Goal: Task Accomplishment & Management: Manage account settings

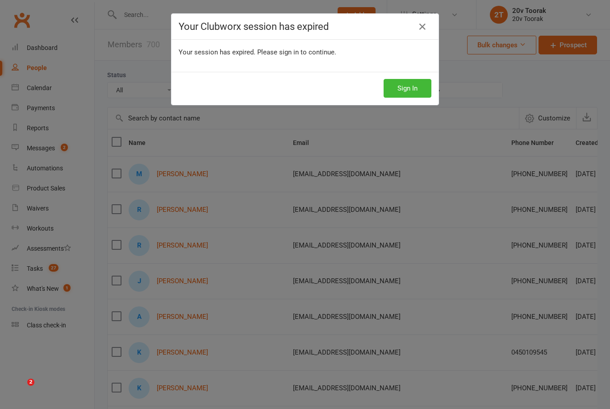
select select "100"
click at [411, 70] on div "Your session has expired. Please sign in to continue." at bounding box center [304, 56] width 267 height 32
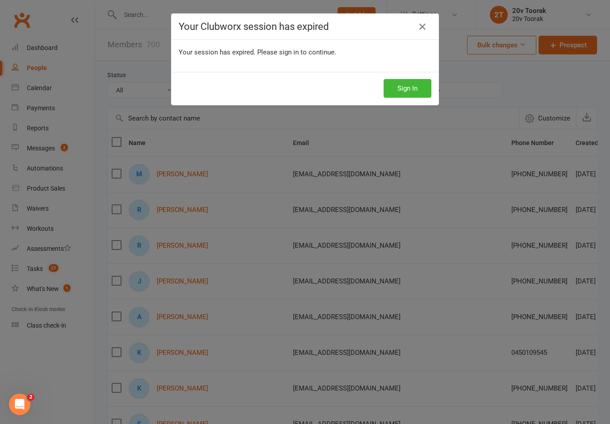
click at [423, 84] on button "Sign In" at bounding box center [407, 88] width 48 height 19
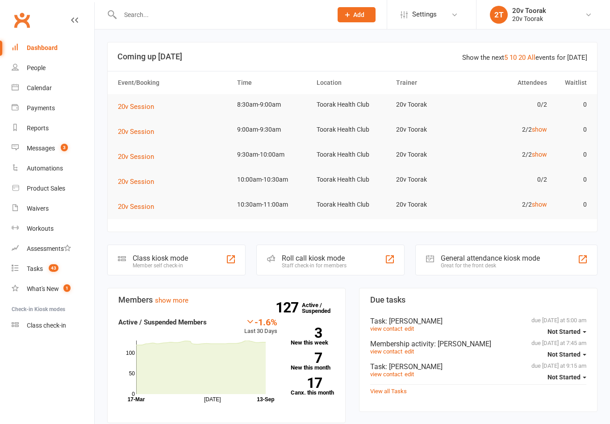
click at [43, 147] on div "Messages" at bounding box center [41, 148] width 28 height 7
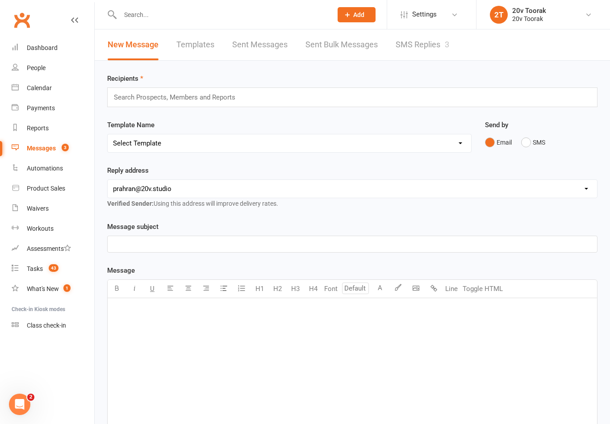
click at [428, 50] on link "SMS Replies 3" at bounding box center [422, 44] width 54 height 31
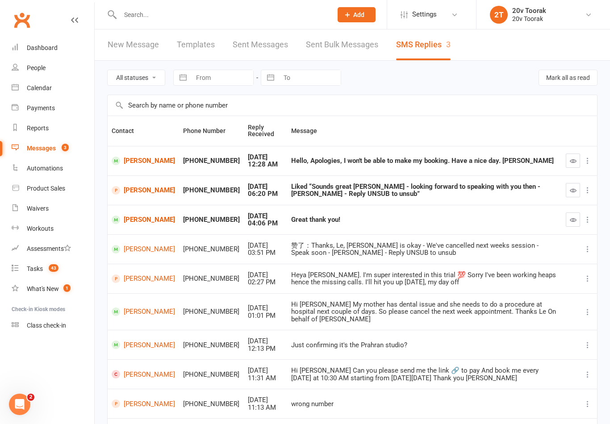
click at [569, 227] on button "button" at bounding box center [572, 219] width 14 height 14
click at [573, 193] on icon "button" at bounding box center [572, 190] width 7 height 7
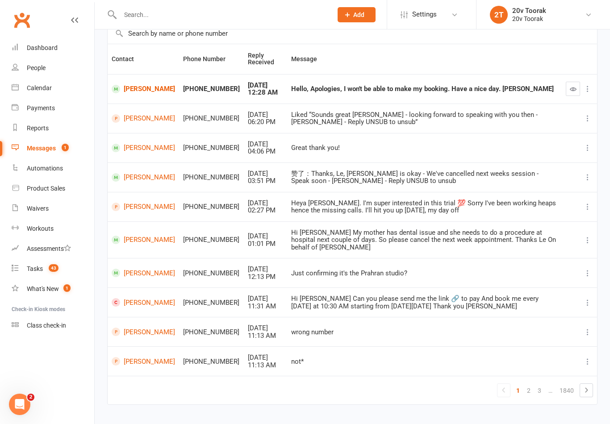
scroll to position [82, 0]
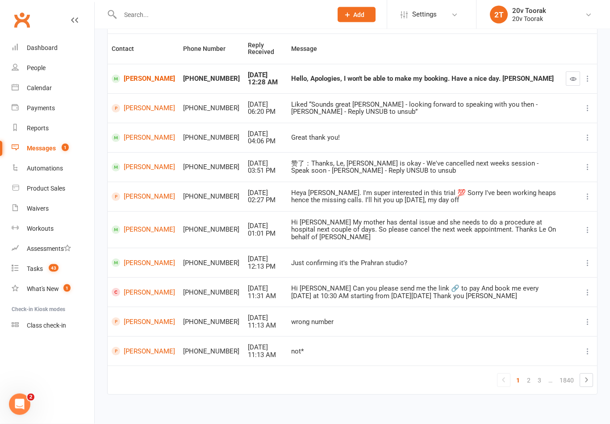
click at [32, 95] on link "Calendar" at bounding box center [53, 88] width 83 height 20
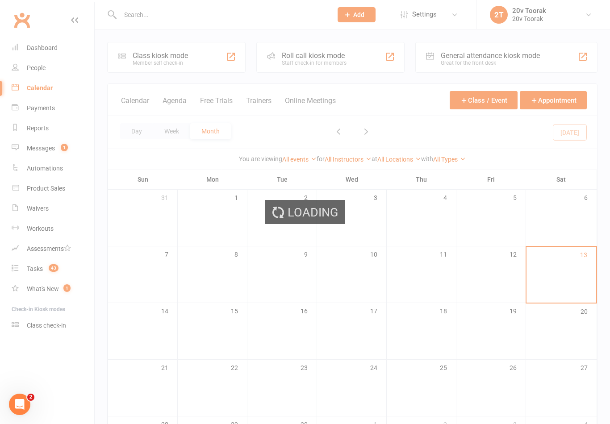
click at [169, 94] on div "Loading" at bounding box center [305, 212] width 610 height 424
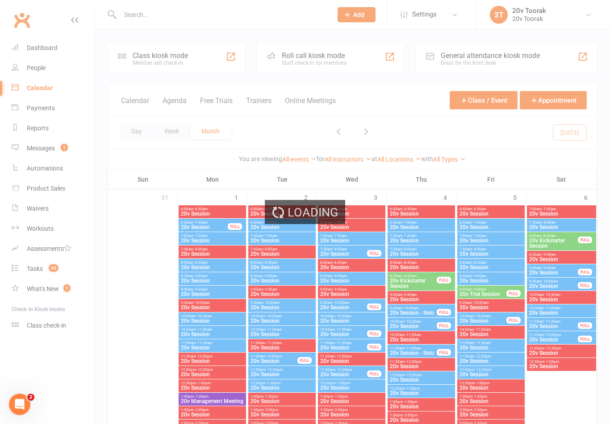
click at [176, 103] on button "Agenda" at bounding box center [174, 105] width 24 height 19
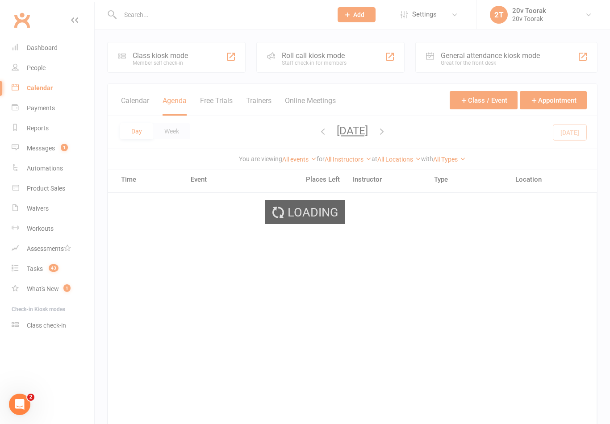
click at [174, 108] on div "Loading" at bounding box center [305, 212] width 610 height 424
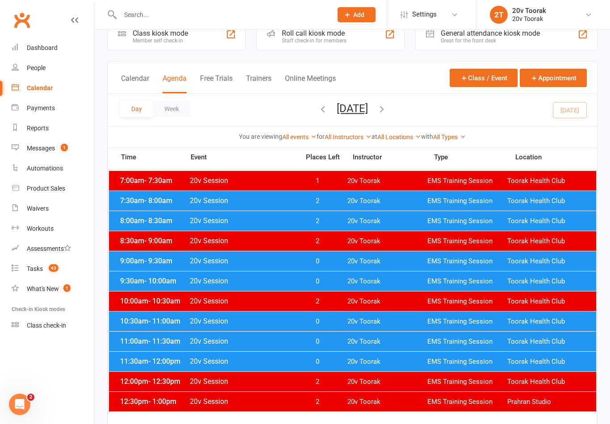
scroll to position [21, 0]
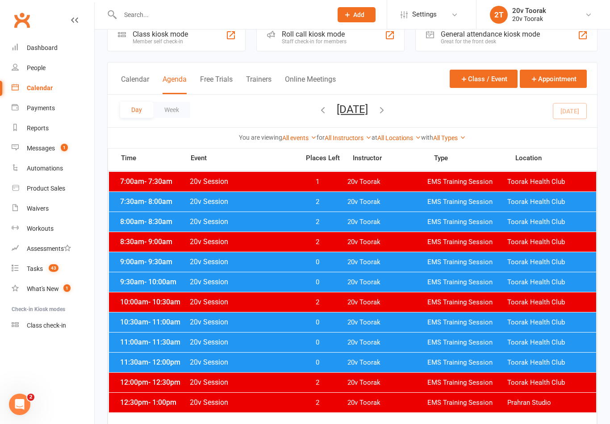
click at [151, 320] on span "- 11:00am" at bounding box center [164, 322] width 32 height 8
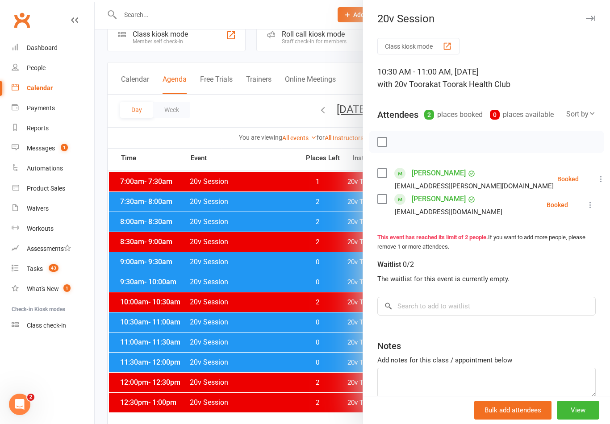
click at [147, 307] on div at bounding box center [352, 212] width 515 height 424
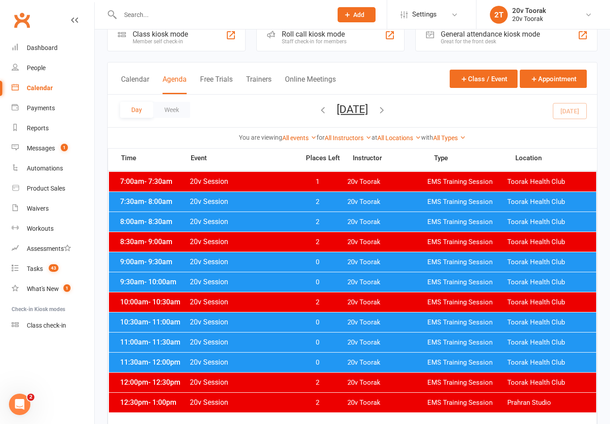
click at [149, 346] on div "11:00am - 11:30am 20v Session 0 20v Toorak EMS Training Session Toorak Health C…" at bounding box center [352, 342] width 487 height 20
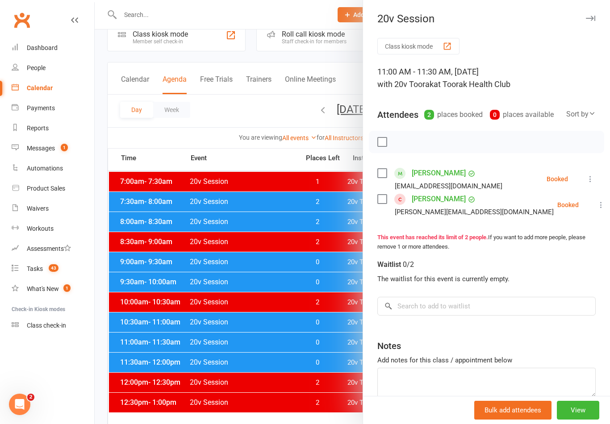
click at [154, 329] on div at bounding box center [352, 212] width 515 height 424
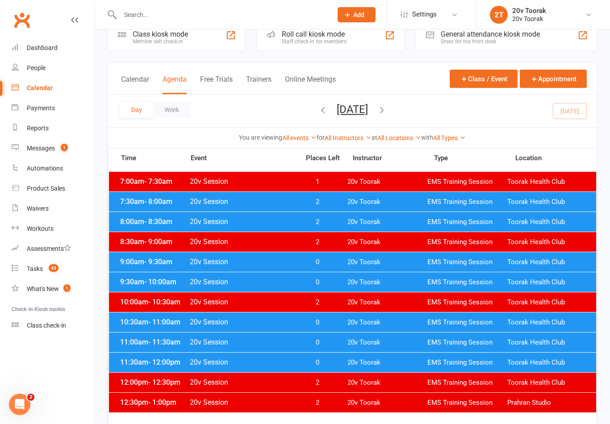
click at [149, 350] on div "11:00am - 11:30am 20v Session 0 20v Toorak EMS Training Session Toorak Health C…" at bounding box center [352, 342] width 487 height 20
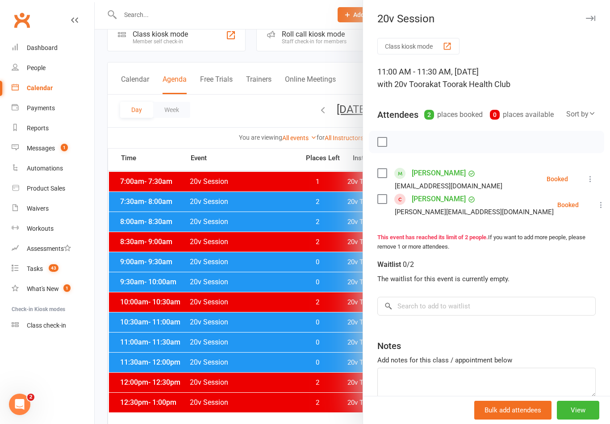
click at [162, 362] on div at bounding box center [352, 212] width 515 height 424
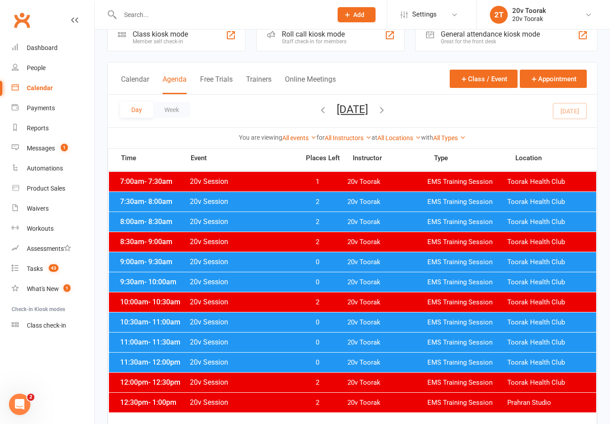
click at [146, 357] on div "11:30am - 12:00pm 20v Session 0 20v Toorak EMS Training Session Toorak Health C…" at bounding box center [352, 363] width 487 height 20
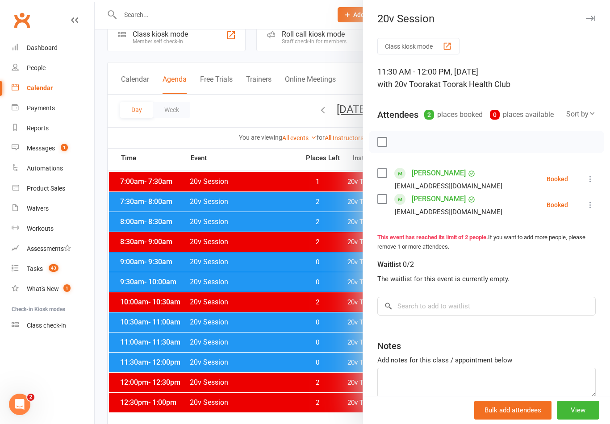
click at [154, 350] on div at bounding box center [352, 212] width 515 height 424
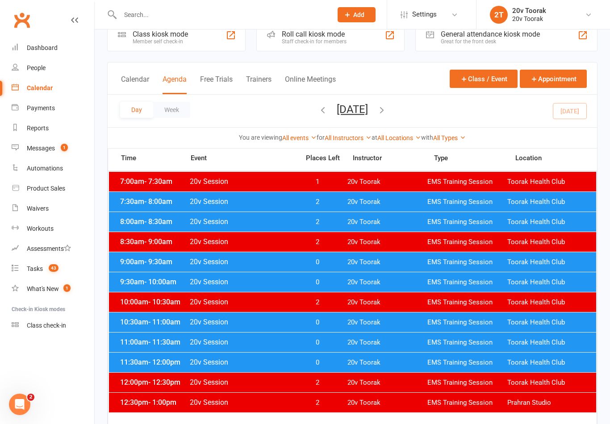
click at [159, 341] on span "- 11:30am" at bounding box center [164, 342] width 32 height 8
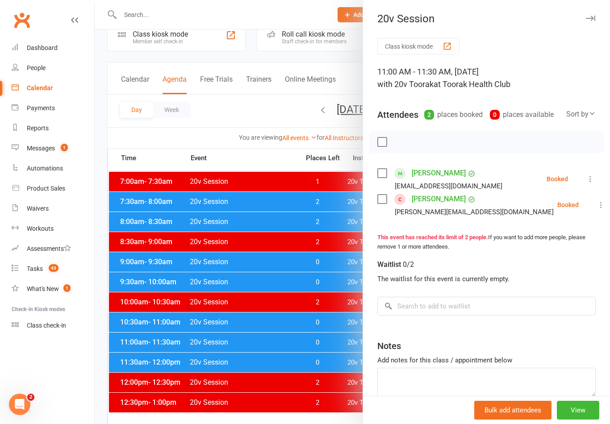
click at [428, 197] on link "Sara Grayson" at bounding box center [438, 199] width 54 height 14
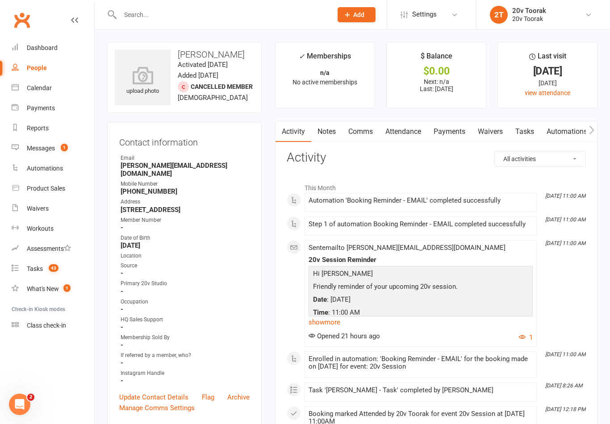
click at [324, 139] on link "Notes" at bounding box center [326, 131] width 31 height 21
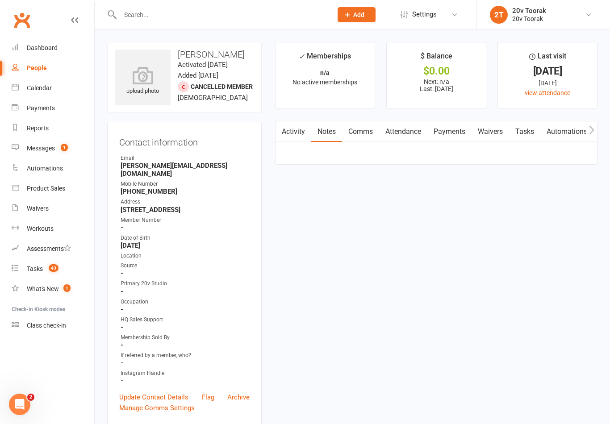
scroll to position [14, 0]
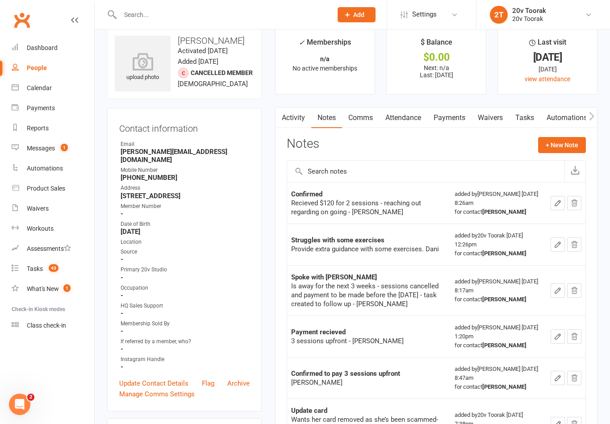
click at [294, 113] on link "Activity" at bounding box center [293, 118] width 36 height 21
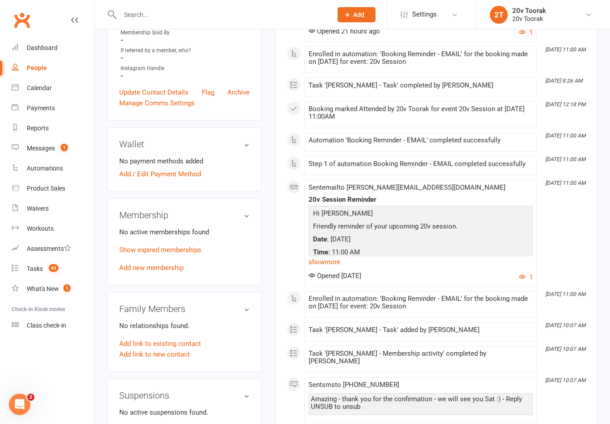
click at [327, 257] on link "show more" at bounding box center [420, 262] width 224 height 12
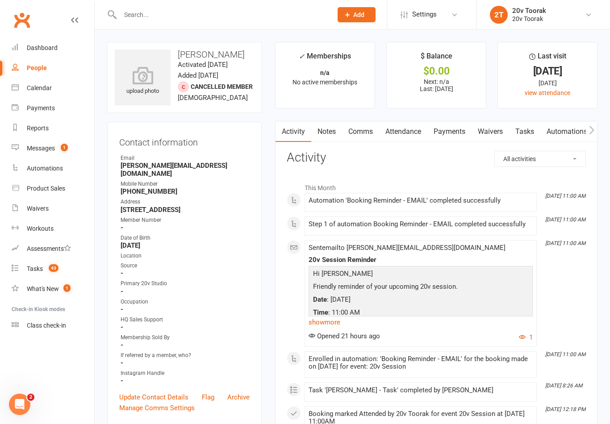
click at [42, 153] on link "Messages 1" at bounding box center [53, 148] width 83 height 20
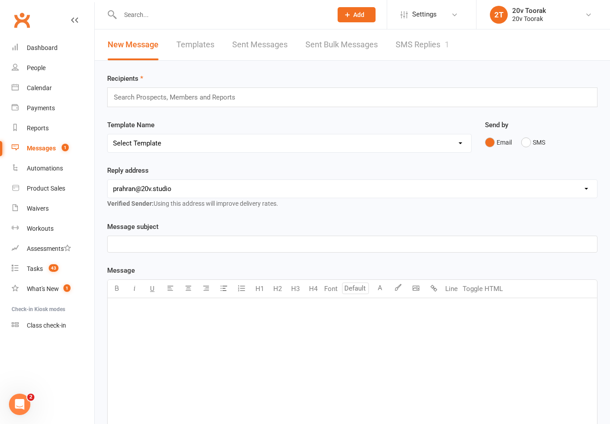
click at [42, 100] on link "Payments" at bounding box center [53, 108] width 83 height 20
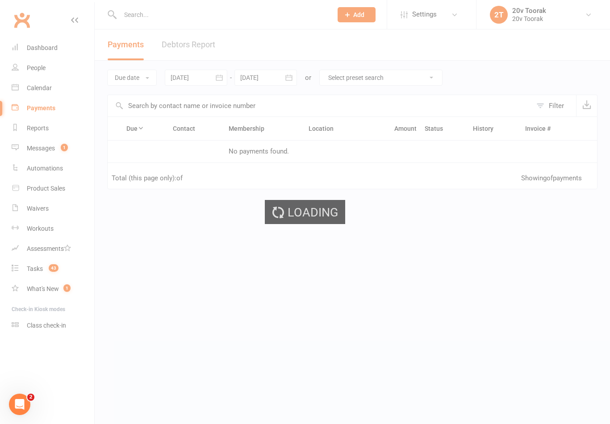
click at [38, 90] on div "Loading" at bounding box center [305, 212] width 610 height 424
click at [35, 87] on div "Loading" at bounding box center [305, 212] width 610 height 424
click at [36, 92] on div "Loading" at bounding box center [305, 212] width 610 height 424
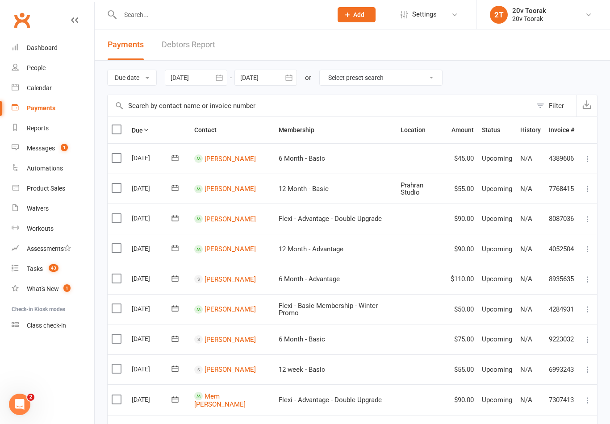
click at [34, 84] on div "Calendar" at bounding box center [39, 87] width 25 height 7
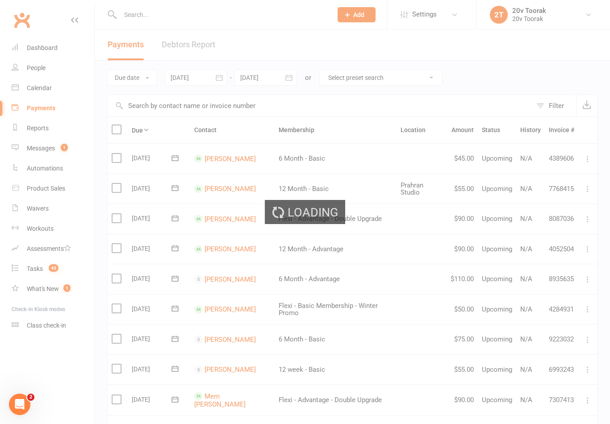
click at [21, 74] on div "Loading" at bounding box center [305, 212] width 610 height 424
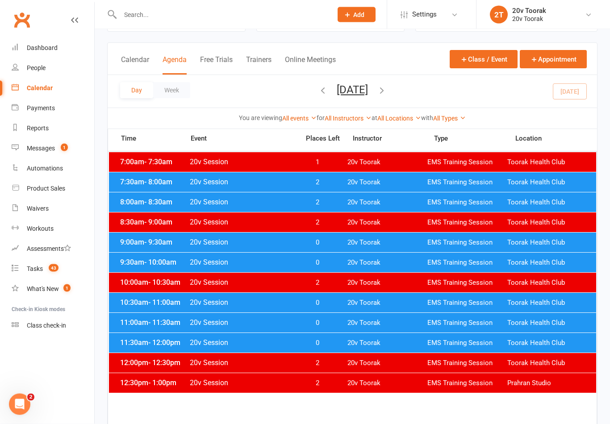
scroll to position [40, 0]
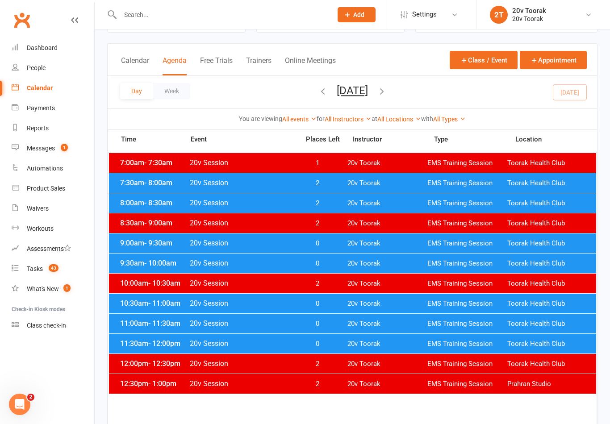
click at [128, 268] on div "9:30am - 10:00am 20v Session 0 20v Toorak EMS Training Session Toorak Health Cl…" at bounding box center [352, 263] width 487 height 20
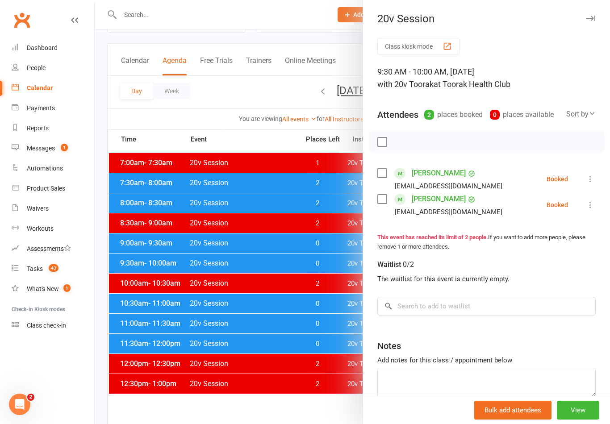
click at [139, 257] on div at bounding box center [352, 212] width 515 height 424
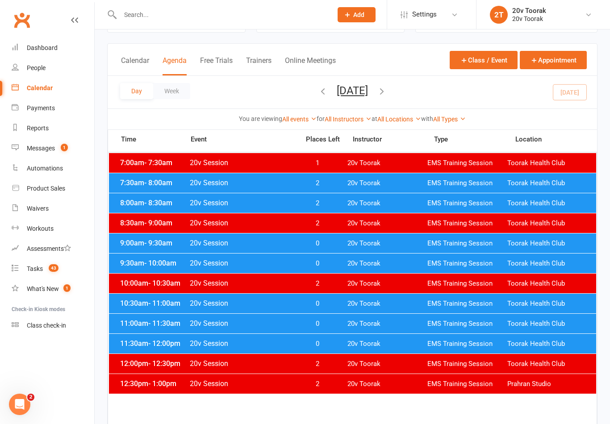
click at [42, 138] on link "Reports" at bounding box center [53, 128] width 83 height 20
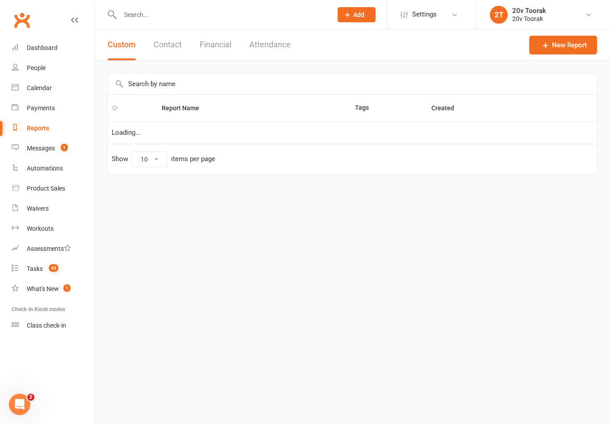
select select "25"
click at [41, 130] on div "Reports" at bounding box center [38, 128] width 22 height 7
click at [40, 153] on link "Messages 1" at bounding box center [53, 148] width 83 height 20
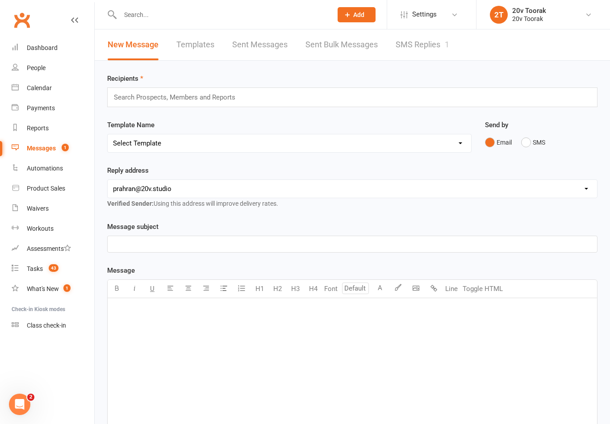
click at [442, 46] on link "SMS Replies 1" at bounding box center [422, 44] width 54 height 31
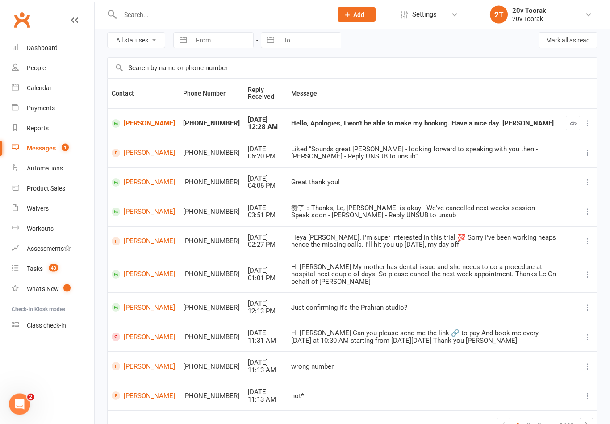
click at [126, 312] on link "[PERSON_NAME]" at bounding box center [143, 307] width 63 height 8
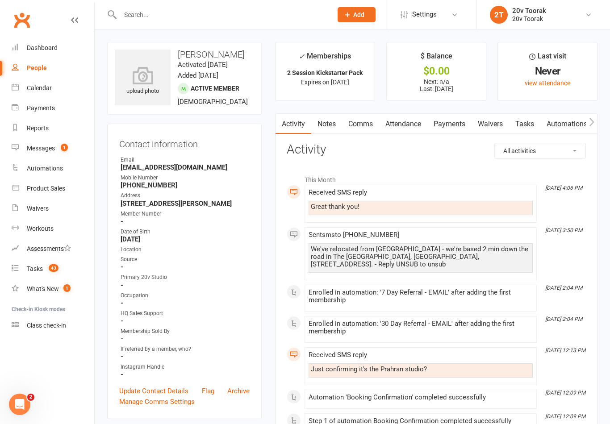
click at [331, 120] on link "Notes" at bounding box center [326, 124] width 31 height 21
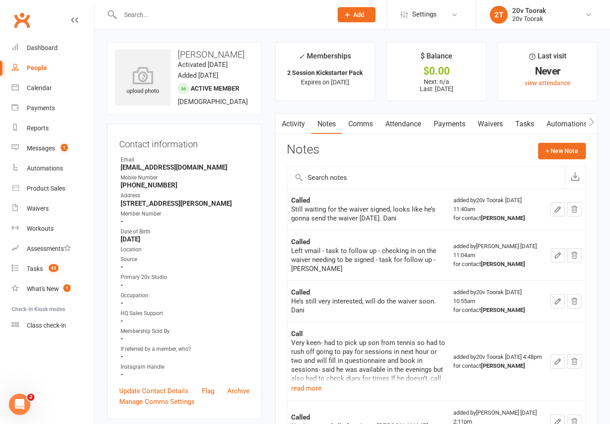
click at [565, 251] on button "button" at bounding box center [557, 255] width 14 height 14
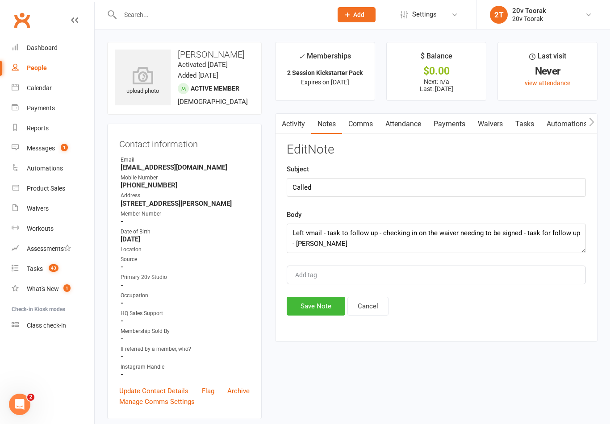
click at [502, 114] on link "Waivers" at bounding box center [489, 124] width 37 height 21
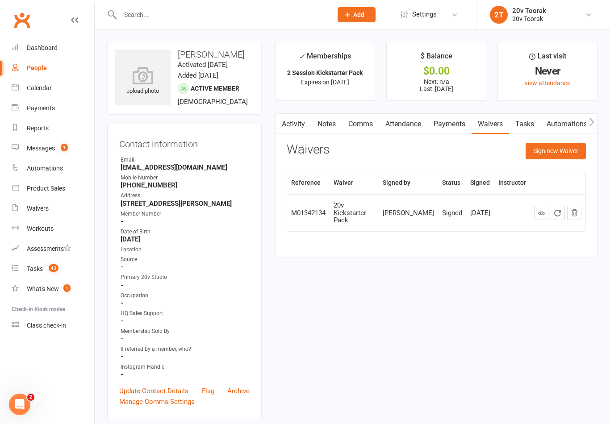
click at [46, 150] on div "Messages" at bounding box center [41, 148] width 28 height 7
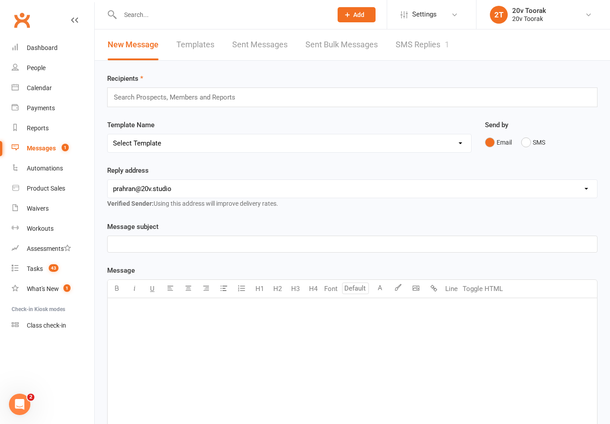
click at [423, 60] on link "SMS Replies 1" at bounding box center [422, 44] width 54 height 31
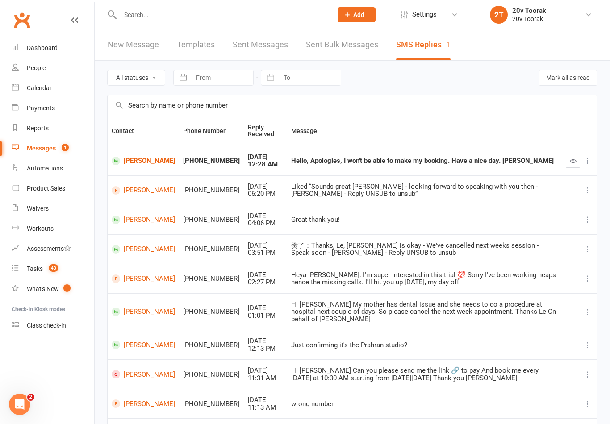
click at [37, 91] on div "Calendar" at bounding box center [39, 87] width 25 height 7
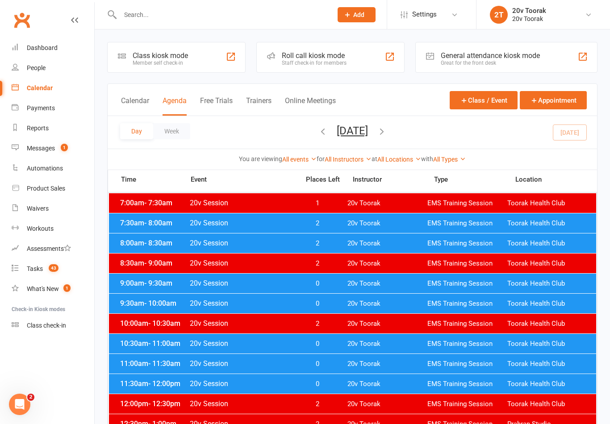
click at [140, 299] on div "9:30am - 10:00am 20v Session 0 20v Toorak EMS Training Session Toorak Health Cl…" at bounding box center [352, 304] width 487 height 20
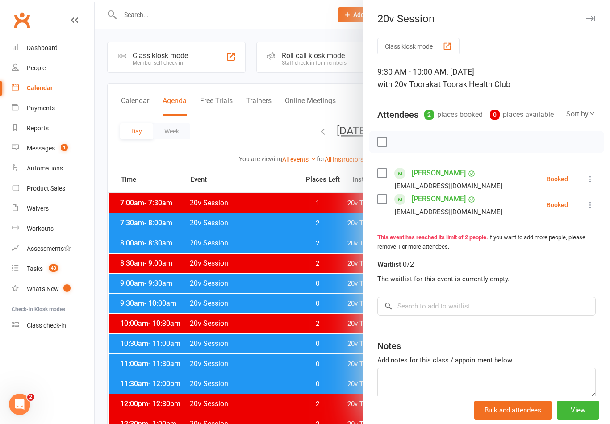
click at [594, 200] on button at bounding box center [590, 204] width 11 height 11
click at [560, 258] on link "Check in" at bounding box center [547, 258] width 96 height 18
click at [195, 286] on div at bounding box center [352, 212] width 515 height 424
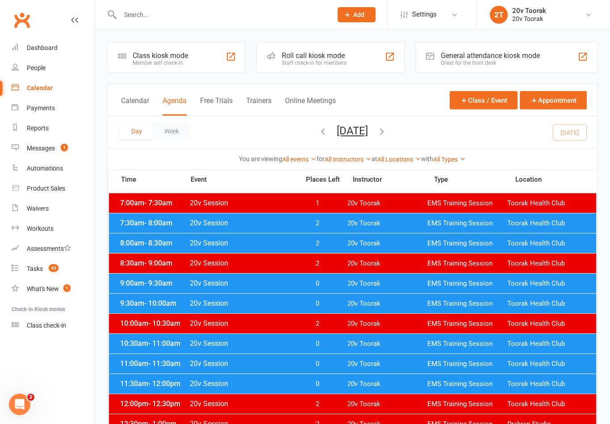
click at [39, 150] on div "Messages" at bounding box center [41, 148] width 28 height 7
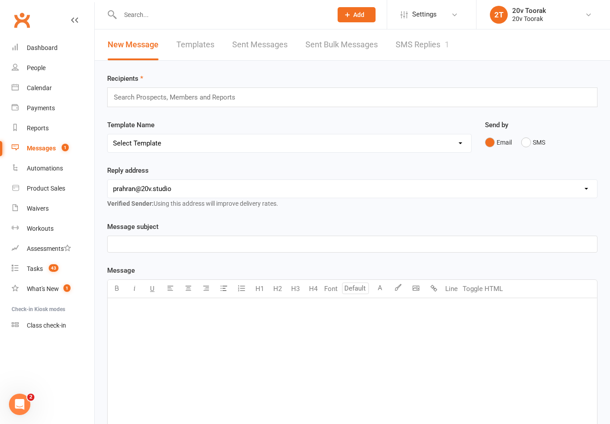
click at [413, 51] on link "SMS Replies 1" at bounding box center [422, 44] width 54 height 31
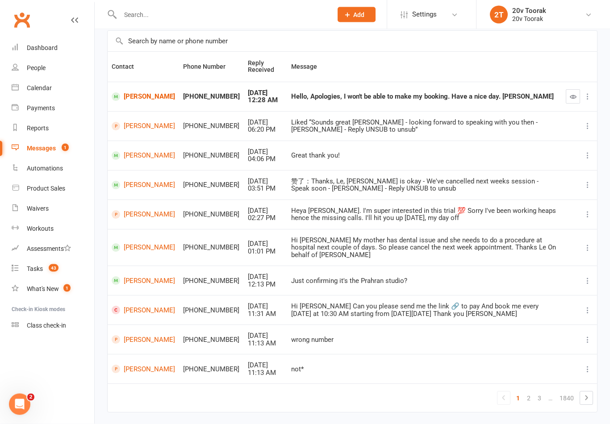
scroll to position [64, 0]
click at [526, 404] on link "2" at bounding box center [528, 398] width 11 height 12
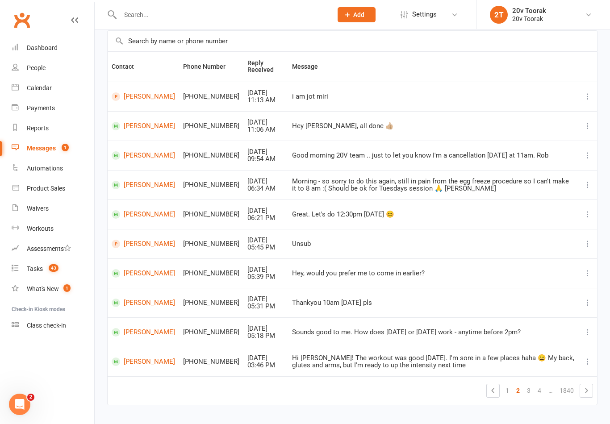
click at [152, 92] on link "[PERSON_NAME]" at bounding box center [143, 96] width 63 height 8
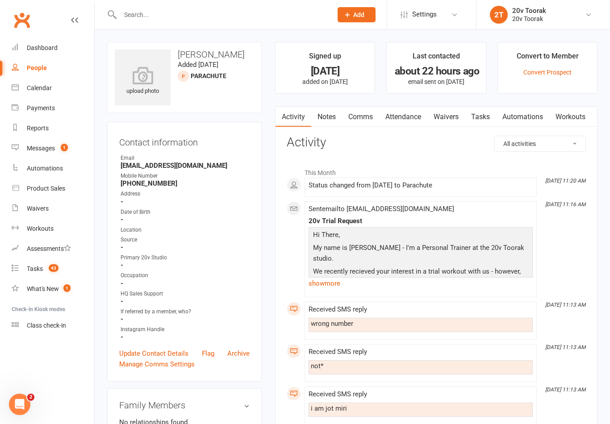
click at [322, 271] on p "We recently recieved your interest in a trial workout with us - however, the de…" at bounding box center [421, 278] width 220 height 24
click at [325, 280] on link "show more" at bounding box center [420, 283] width 224 height 12
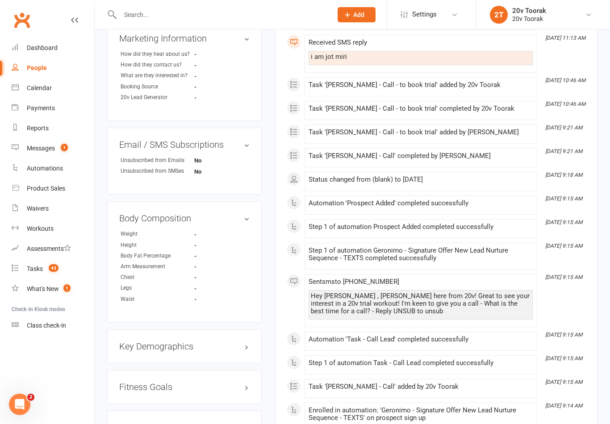
scroll to position [532, 0]
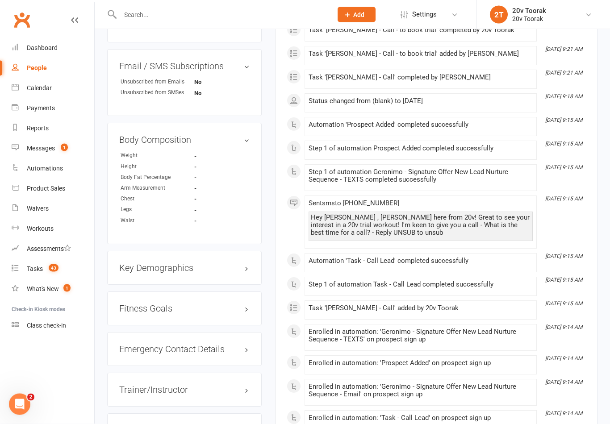
click at [29, 80] on link "Calendar" at bounding box center [53, 88] width 83 height 20
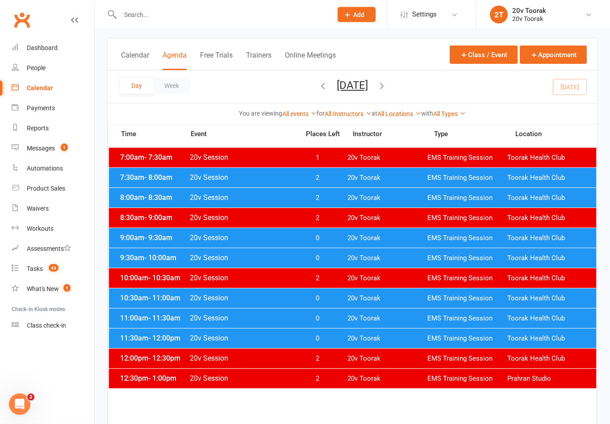
click at [127, 258] on span "9:30am - 10:00am" at bounding box center [153, 258] width 71 height 8
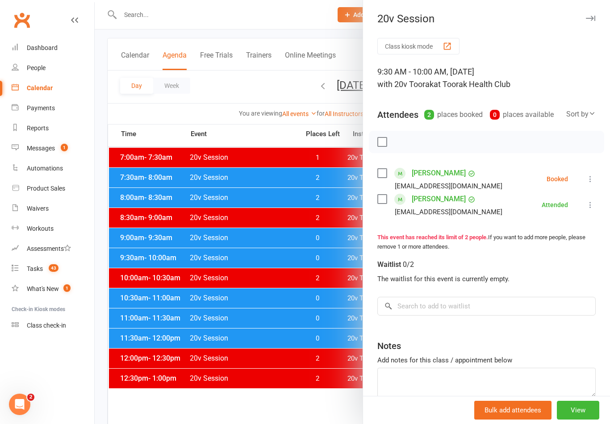
click at [133, 248] on div at bounding box center [352, 212] width 515 height 424
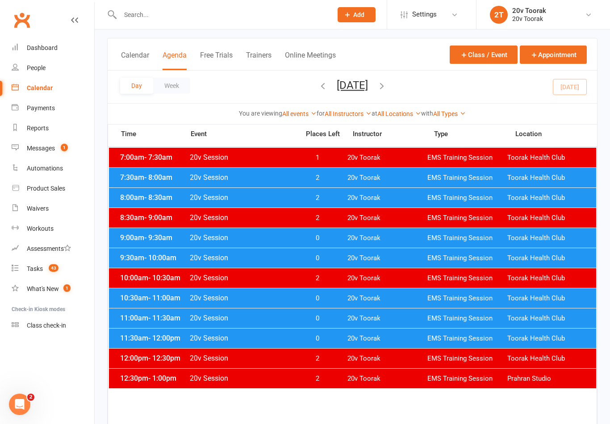
click at [128, 237] on span "9:00am - 9:30am" at bounding box center [153, 237] width 71 height 8
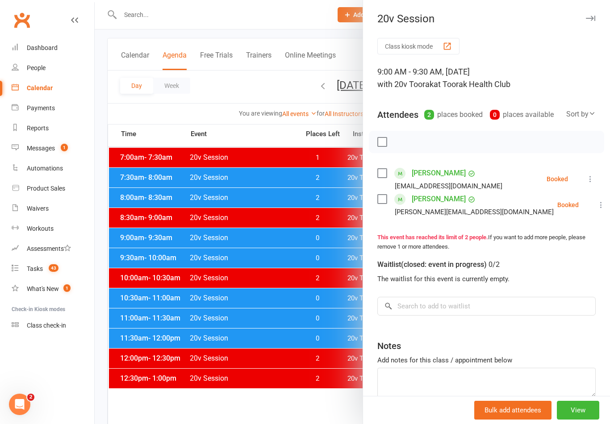
click at [384, 165] on div "Class kiosk mode 9:00 AM - 9:30 AM, Saturday, September, 13, 2025 with 20v Toor…" at bounding box center [486, 240] width 247 height 404
click at [385, 200] on label at bounding box center [381, 199] width 9 height 9
click at [384, 174] on label at bounding box center [381, 173] width 9 height 9
click at [402, 145] on icon "button" at bounding box center [402, 142] width 10 height 10
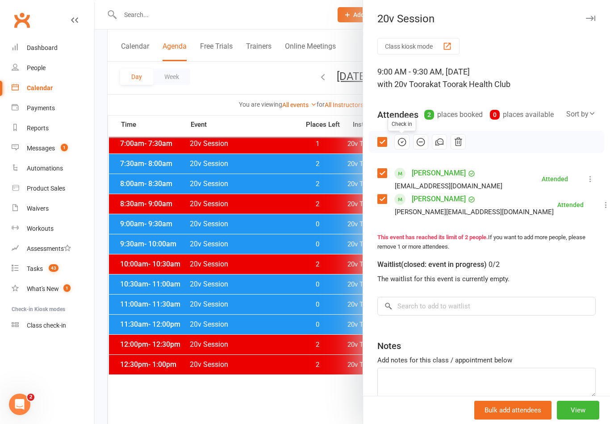
click at [195, 365] on div at bounding box center [352, 212] width 515 height 424
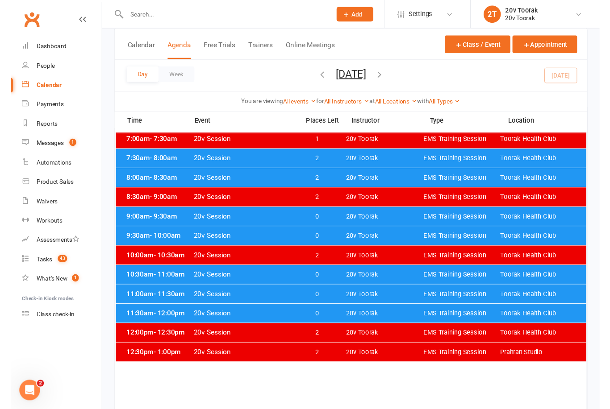
scroll to position [66, 0]
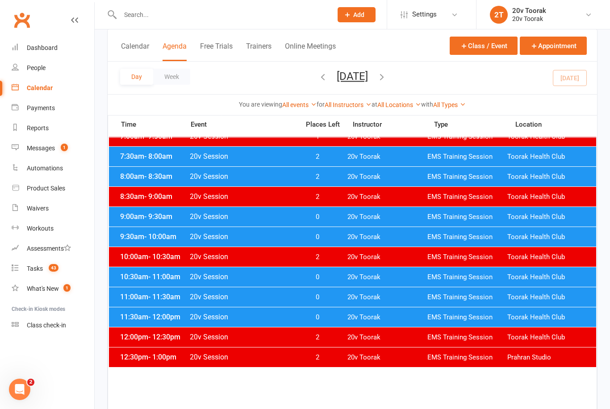
click at [48, 149] on div "Messages" at bounding box center [41, 148] width 28 height 7
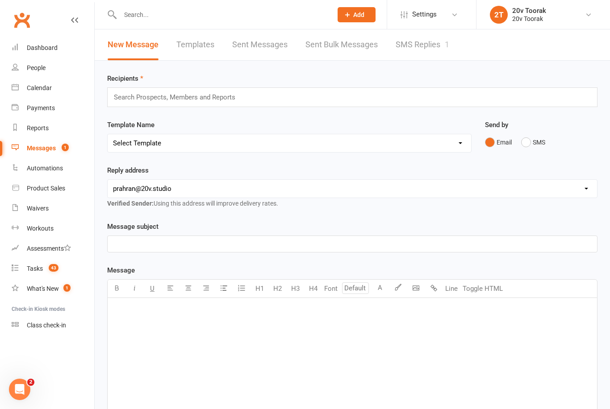
click at [29, 77] on link "People" at bounding box center [53, 68] width 83 height 20
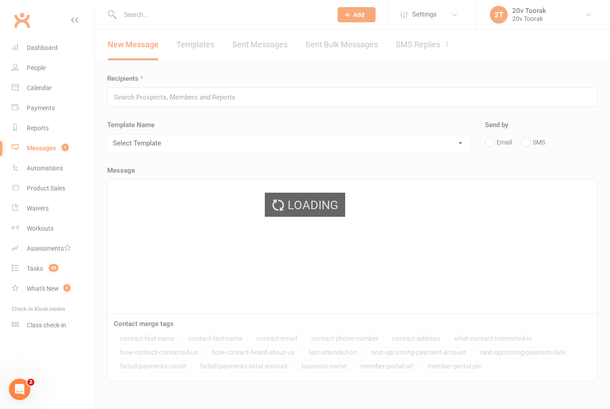
select select "100"
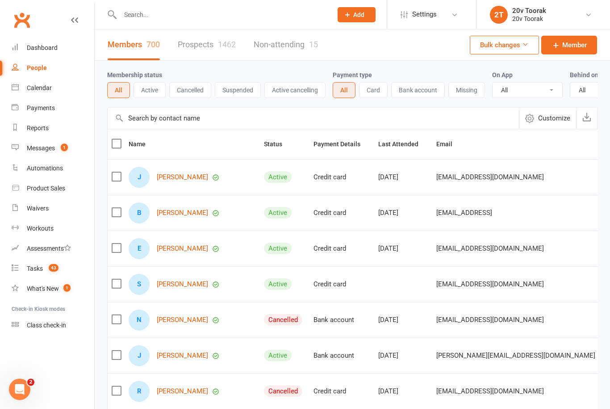
click at [205, 53] on link "Prospects 1462" at bounding box center [207, 44] width 58 height 31
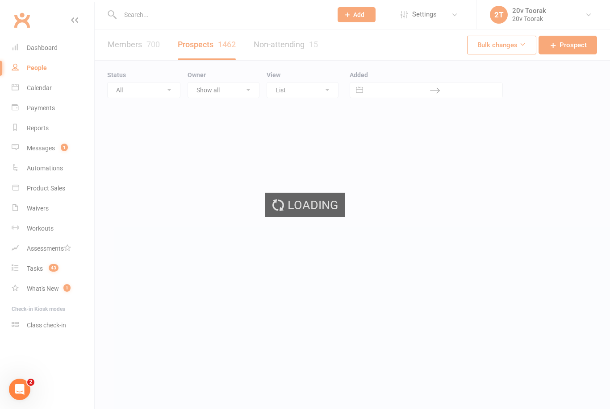
select select "100"
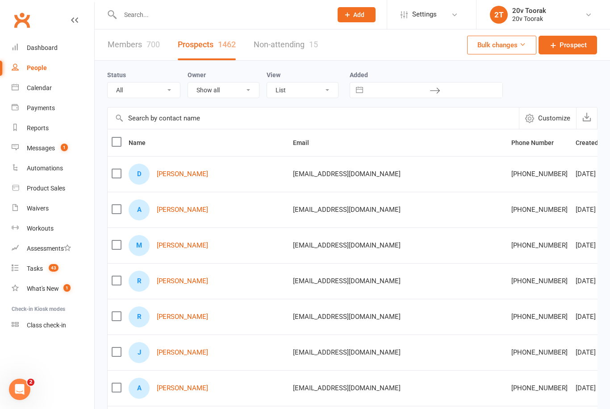
click at [34, 82] on link "Calendar" at bounding box center [53, 88] width 83 height 20
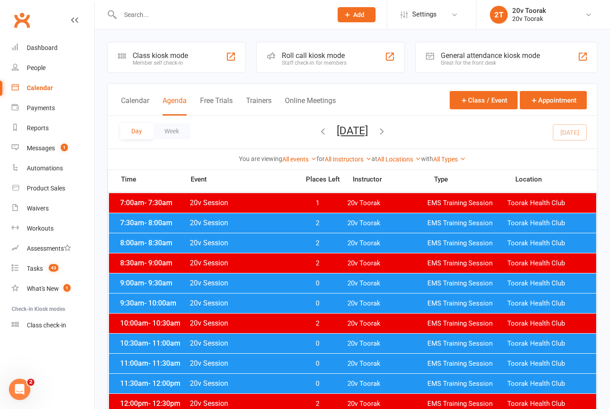
click at [32, 79] on link "Calendar" at bounding box center [53, 88] width 83 height 20
click at [34, 65] on div "People" at bounding box center [36, 67] width 19 height 7
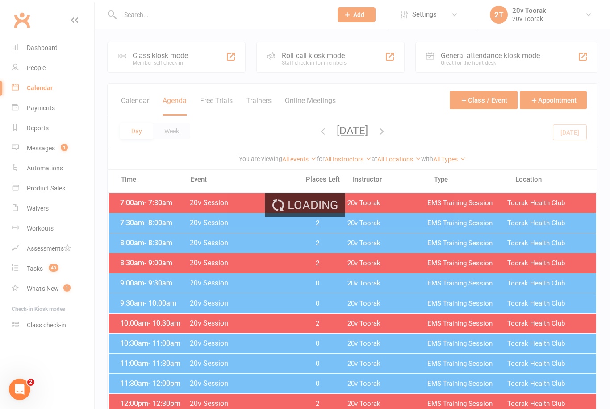
select select "100"
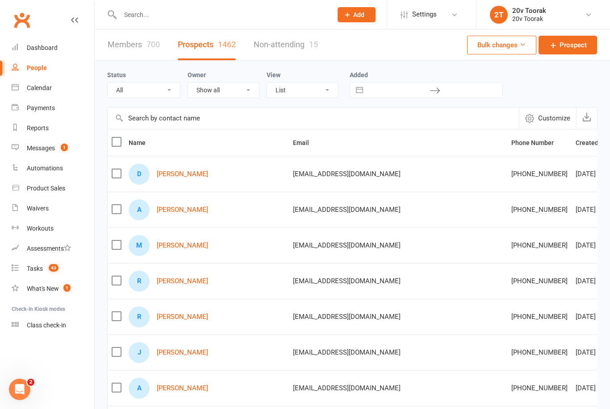
click at [29, 152] on link "Messages 1" at bounding box center [53, 148] width 83 height 20
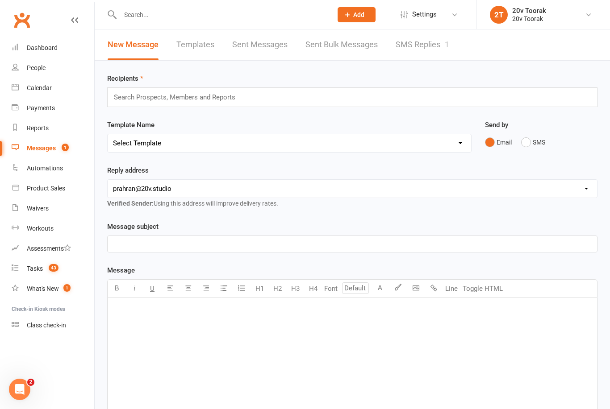
click at [429, 43] on link "SMS Replies 1" at bounding box center [422, 44] width 54 height 31
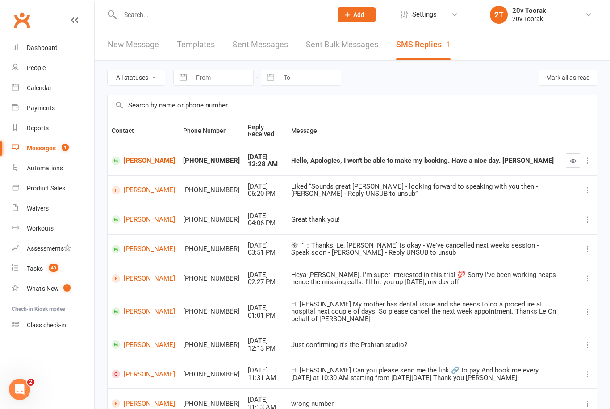
click at [36, 89] on div "Calendar" at bounding box center [39, 87] width 25 height 7
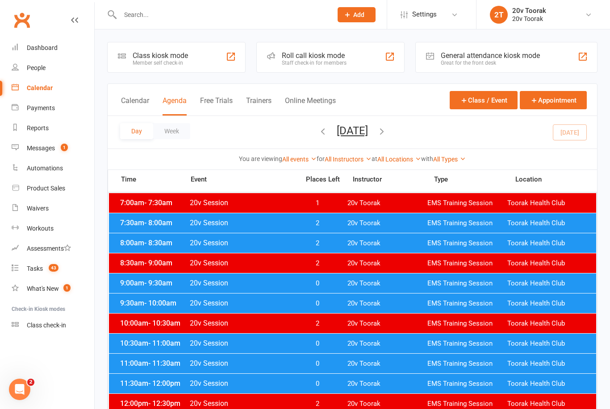
click at [132, 101] on button "Calendar" at bounding box center [135, 105] width 28 height 19
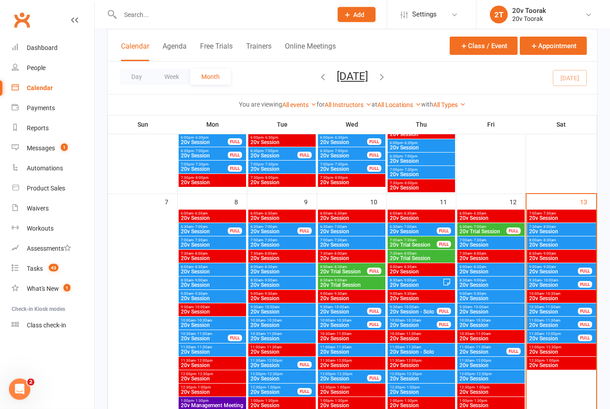
scroll to position [401, 0]
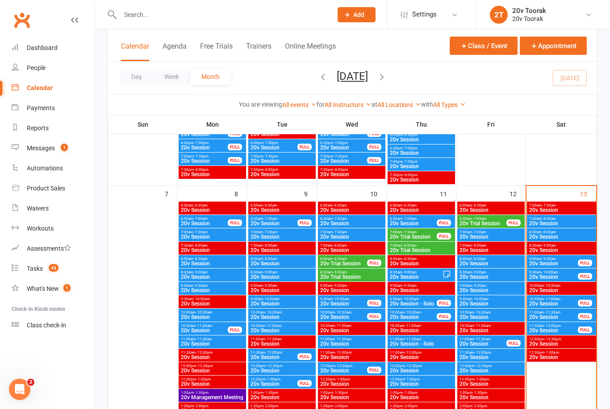
click at [547, 263] on span "20v Session" at bounding box center [553, 263] width 50 height 5
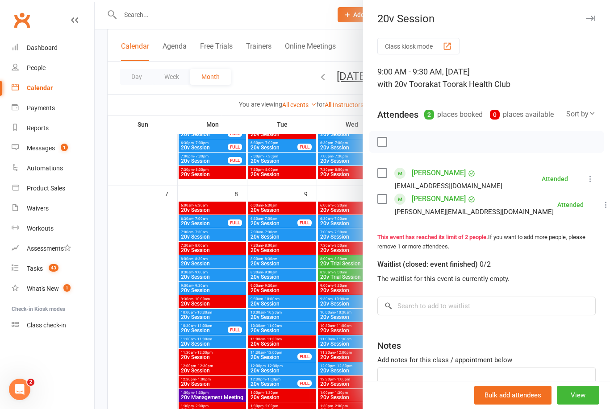
click at [328, 256] on div at bounding box center [352, 204] width 515 height 409
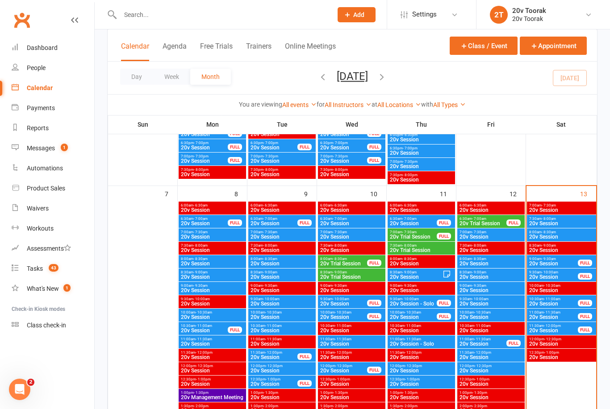
click at [550, 276] on span "20v Session" at bounding box center [553, 276] width 50 height 5
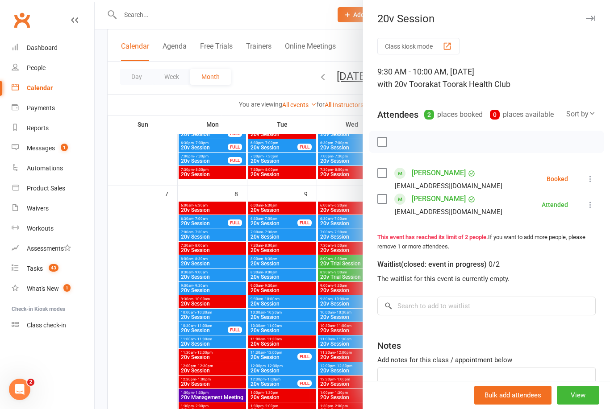
click at [592, 171] on li "Ilya Belobrov ilyabelobrov@gmail.com Booked More info Remove Check in Mark abse…" at bounding box center [486, 179] width 218 height 26
click at [590, 182] on icon at bounding box center [590, 178] width 9 height 9
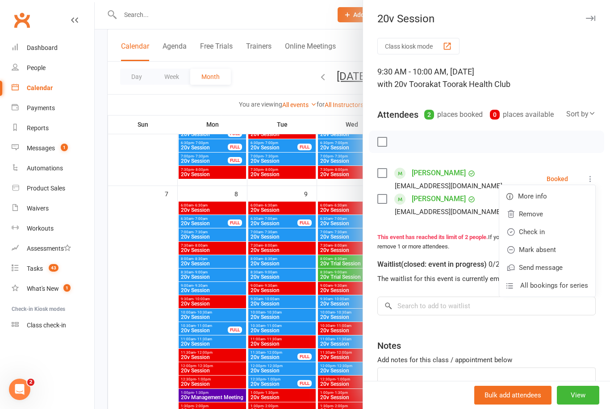
click at [560, 235] on link "Check in" at bounding box center [547, 232] width 96 height 18
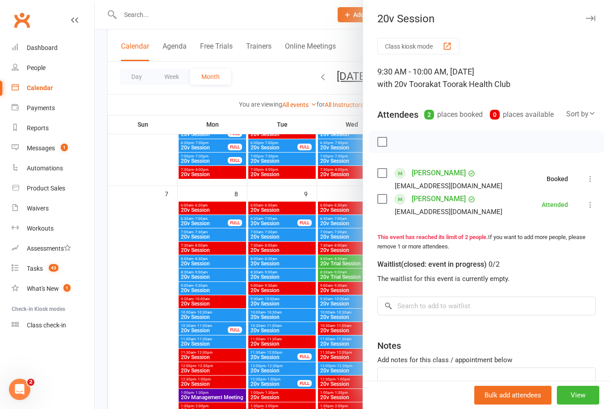
click at [234, 332] on div at bounding box center [352, 204] width 515 height 409
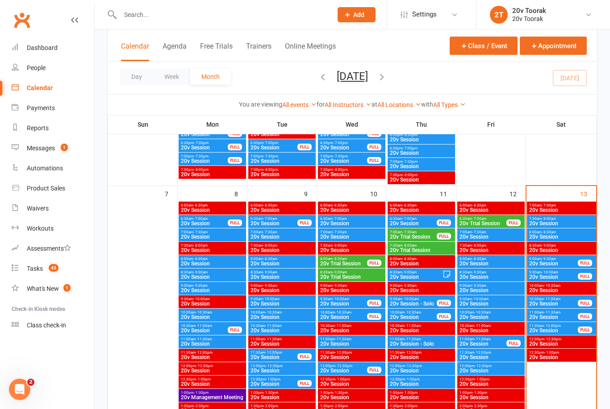
click at [559, 303] on span "20v Session" at bounding box center [553, 303] width 50 height 5
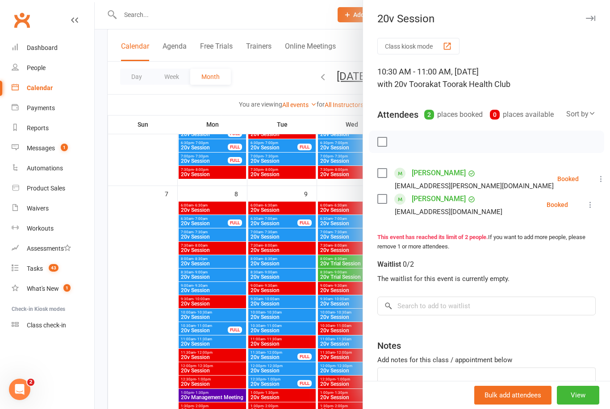
click at [241, 355] on div at bounding box center [352, 204] width 515 height 409
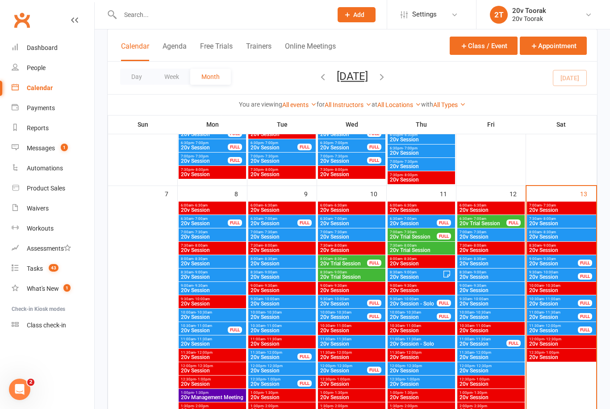
click at [561, 303] on span "20v Session" at bounding box center [553, 303] width 50 height 5
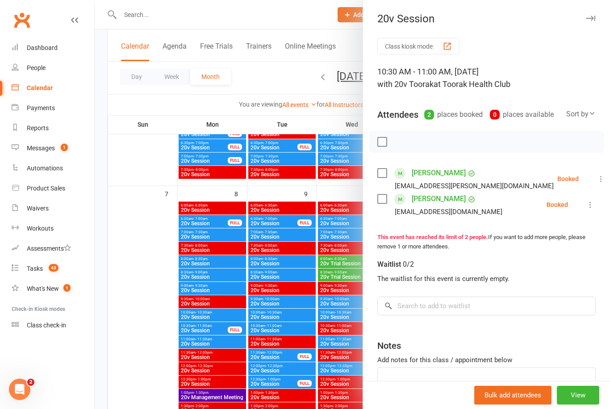
click at [224, 303] on div at bounding box center [352, 204] width 515 height 409
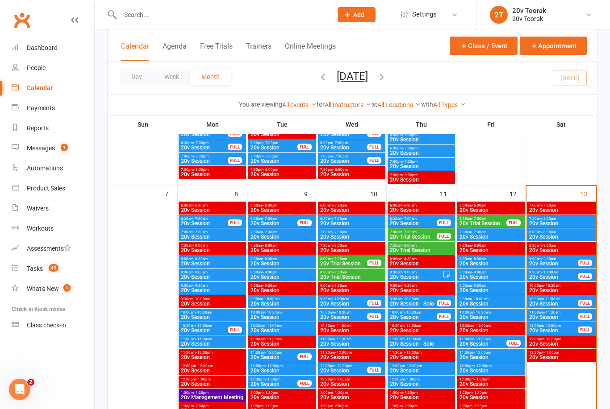
click at [26, 151] on link "Messages 1" at bounding box center [53, 148] width 83 height 20
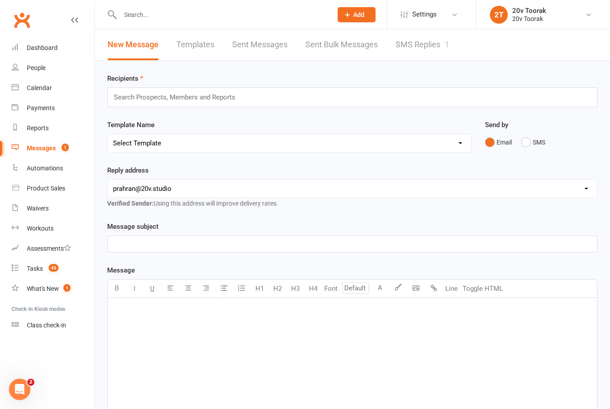
click at [425, 50] on link "SMS Replies 1" at bounding box center [422, 44] width 54 height 31
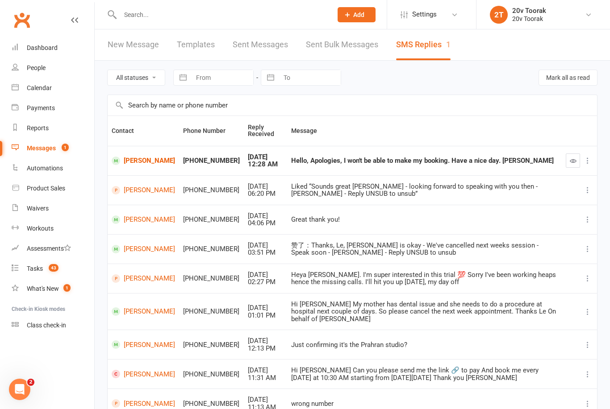
click at [19, 87] on link "Calendar" at bounding box center [53, 88] width 83 height 20
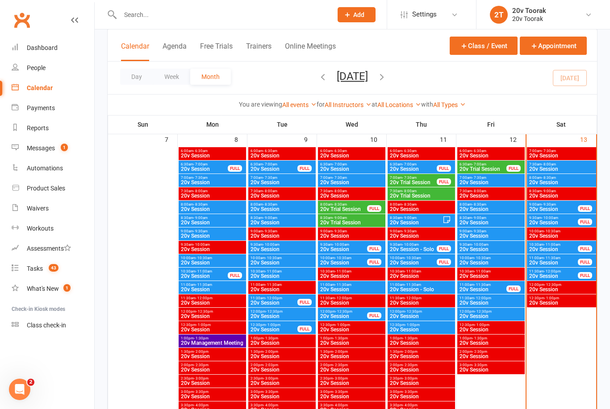
scroll to position [417, 0]
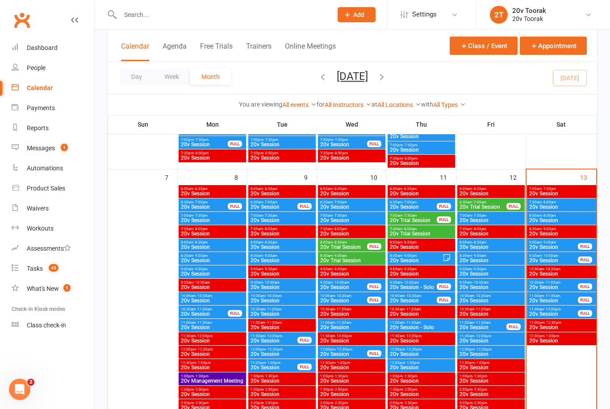
click at [555, 285] on span "20v Session" at bounding box center [553, 287] width 50 height 5
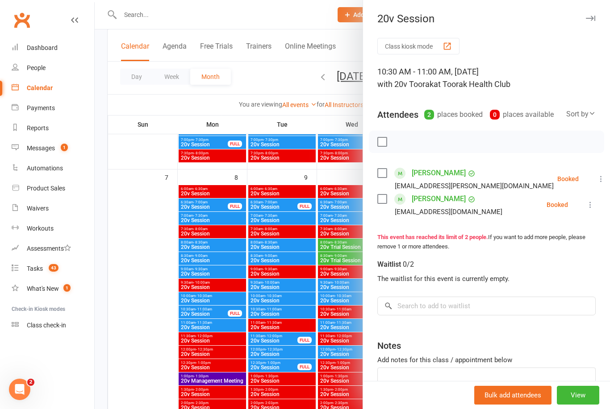
click at [589, 206] on icon at bounding box center [590, 204] width 9 height 9
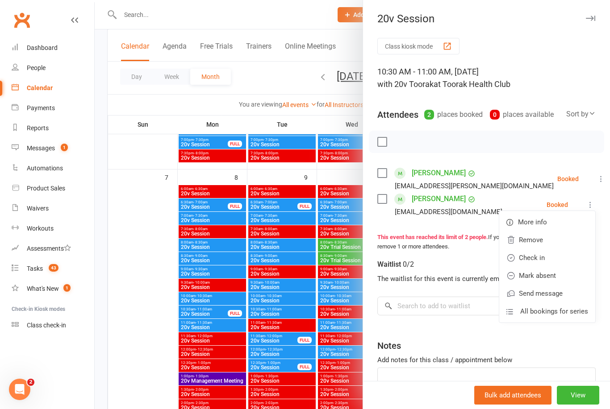
click at [559, 278] on link "Mark absent" at bounding box center [547, 276] width 96 height 18
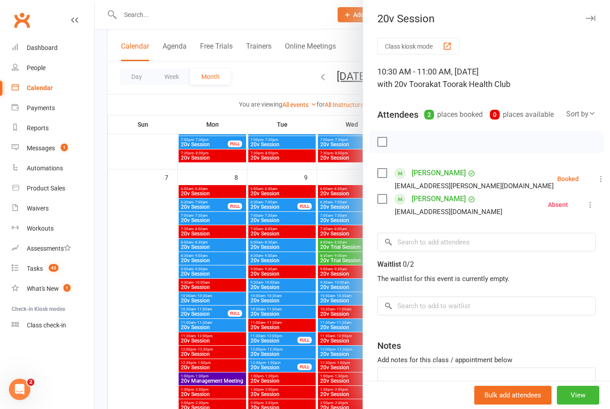
click at [596, 180] on icon at bounding box center [600, 178] width 9 height 9
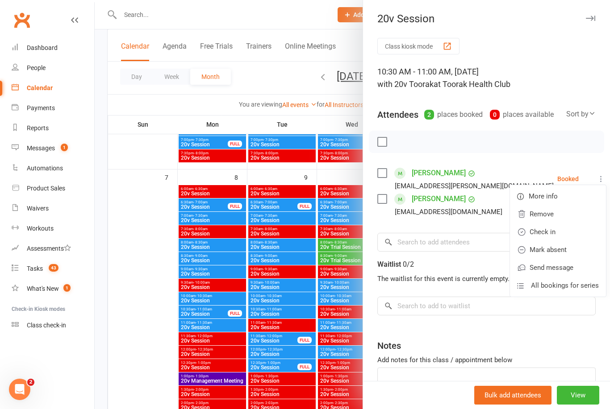
click at [553, 238] on link "Check in" at bounding box center [558, 232] width 96 height 18
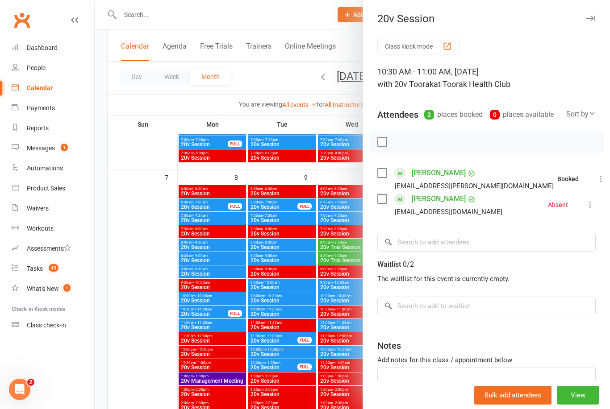
click at [250, 334] on div at bounding box center [352, 204] width 515 height 409
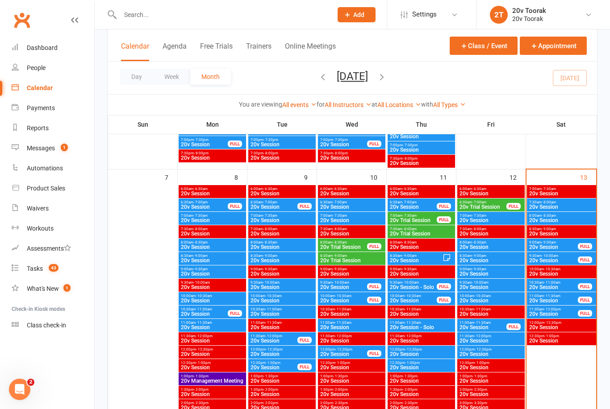
click at [552, 298] on span "20v Session" at bounding box center [553, 300] width 50 height 5
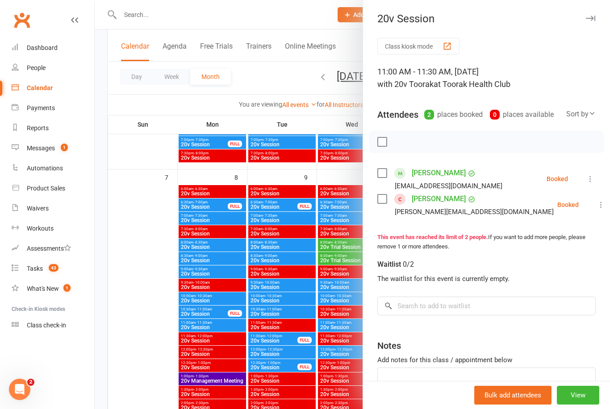
click at [240, 317] on div at bounding box center [352, 204] width 515 height 409
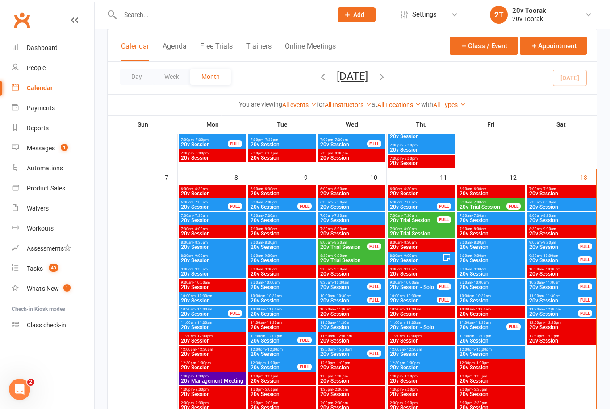
click at [569, 312] on span "20v Session" at bounding box center [553, 314] width 50 height 5
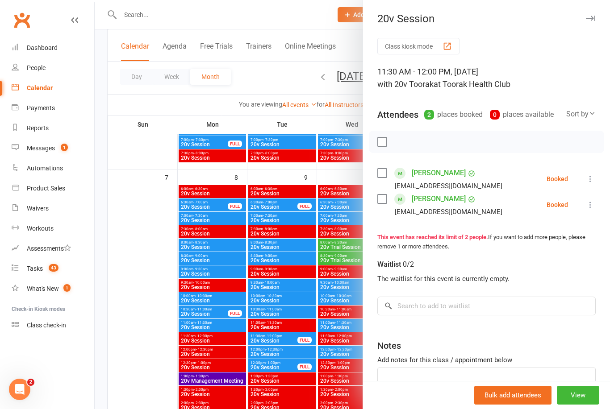
click at [245, 324] on div at bounding box center [352, 204] width 515 height 409
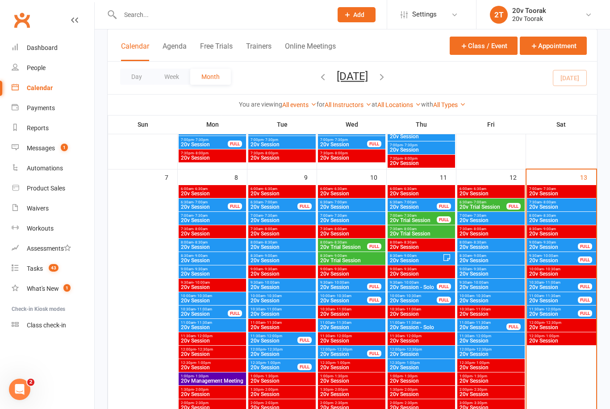
click at [29, 146] on div "Messages" at bounding box center [41, 148] width 28 height 7
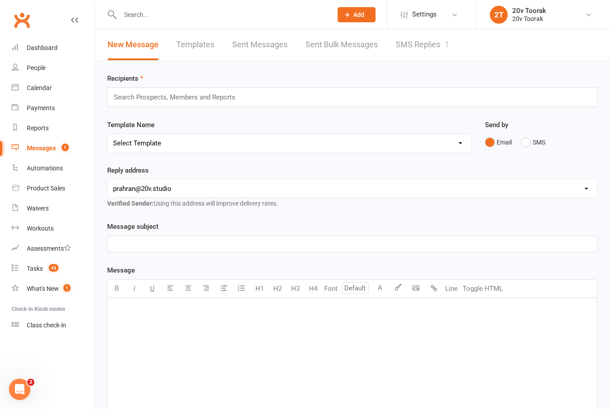
click at [424, 52] on link "SMS Replies 1" at bounding box center [422, 44] width 54 height 31
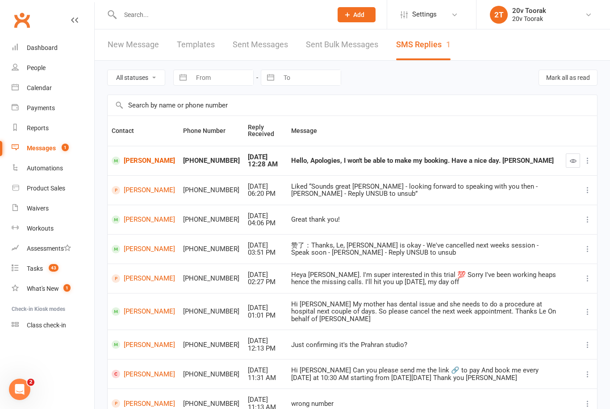
click at [352, 1] on div "Prospect Member Non-attending contact Class / event Appointment Task Membership…" at bounding box center [356, 14] width 61 height 29
click at [135, 191] on link "[PERSON_NAME]" at bounding box center [143, 190] width 63 height 8
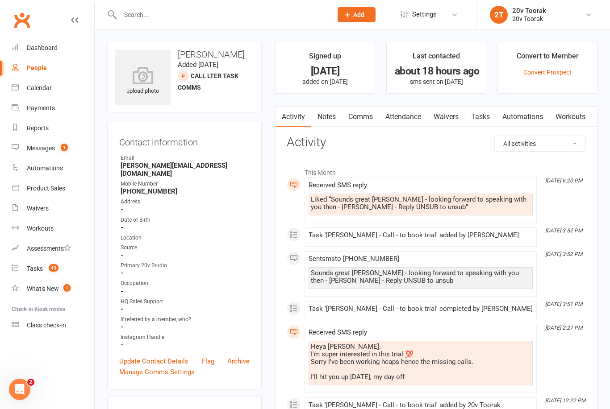
click at [474, 113] on link "Tasks" at bounding box center [480, 117] width 31 height 21
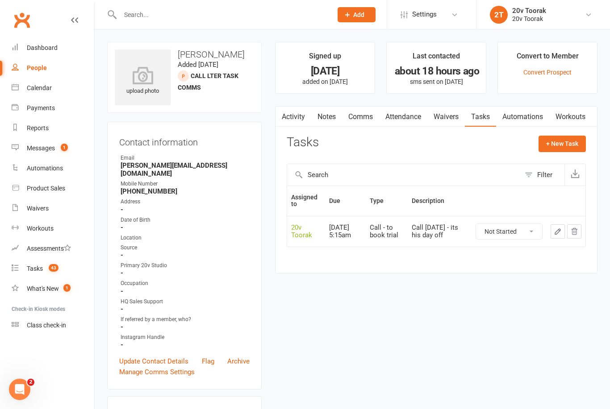
scroll to position [0, 0]
click at [39, 99] on link "Payments" at bounding box center [53, 108] width 83 height 20
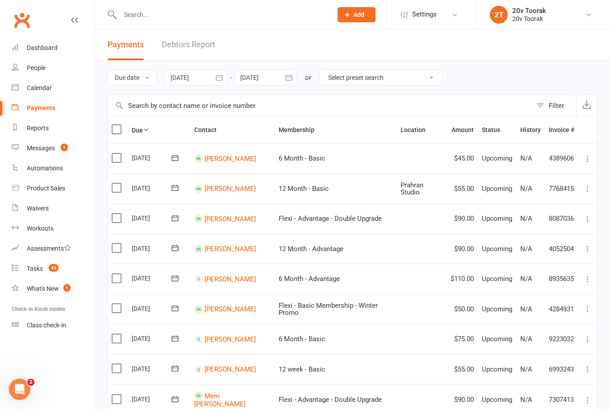
click at [45, 91] on div "Calendar" at bounding box center [39, 87] width 25 height 7
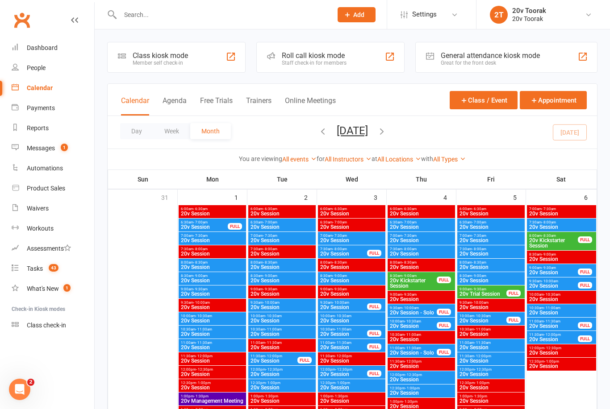
click at [186, 107] on button "Agenda" at bounding box center [174, 105] width 24 height 19
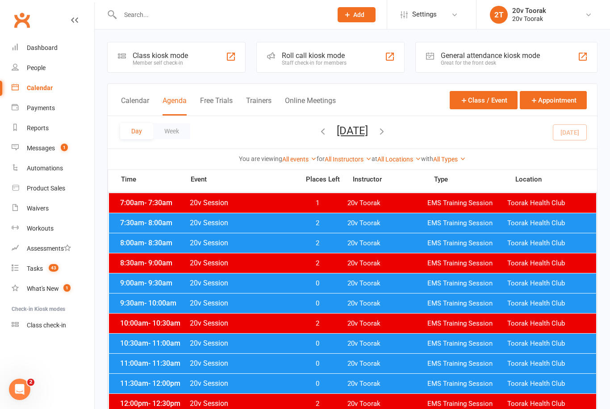
scroll to position [23, 0]
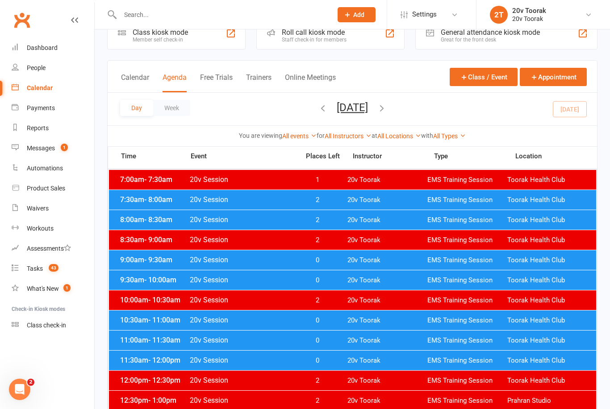
click at [134, 278] on span "9:30am - 10:00am" at bounding box center [153, 280] width 71 height 8
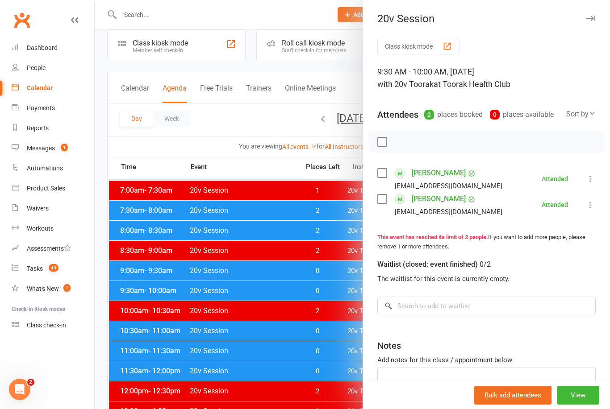
scroll to position [25, 0]
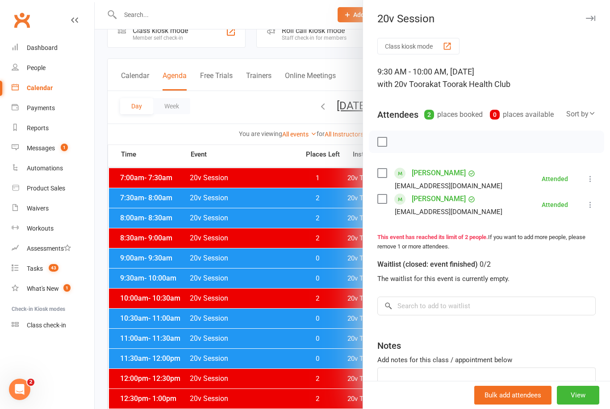
click at [172, 329] on div at bounding box center [352, 204] width 515 height 409
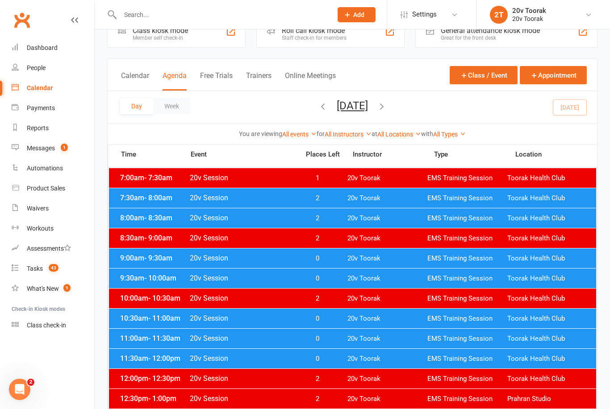
click at [44, 151] on div "Messages" at bounding box center [41, 148] width 28 height 7
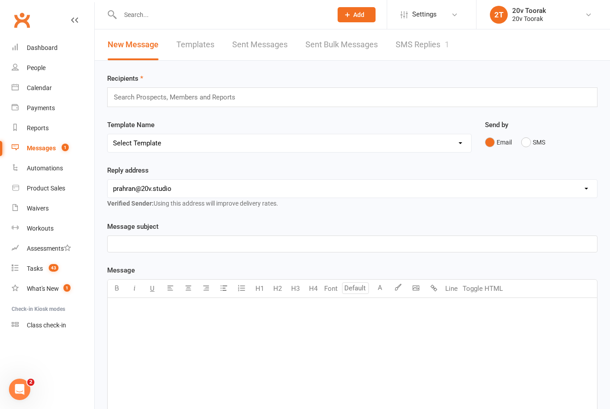
click at [428, 43] on link "SMS Replies 1" at bounding box center [422, 44] width 54 height 31
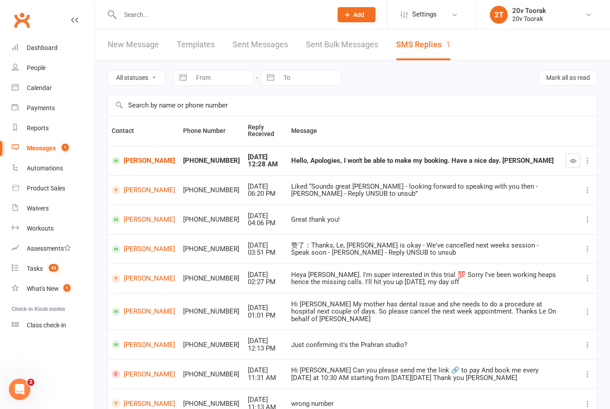
click at [38, 266] on div "Tasks" at bounding box center [35, 268] width 16 height 7
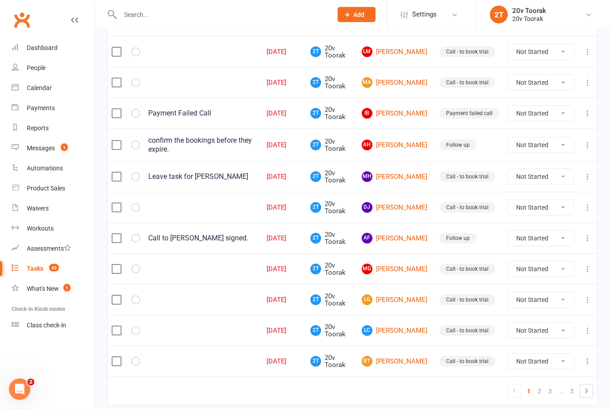
scroll to position [565, 0]
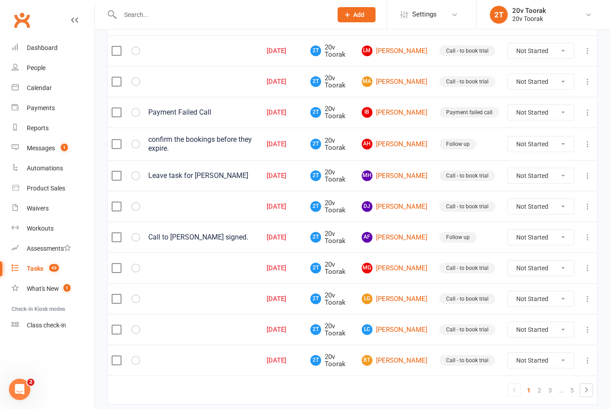
click at [403, 233] on link "AF Anna Fok" at bounding box center [396, 237] width 70 height 11
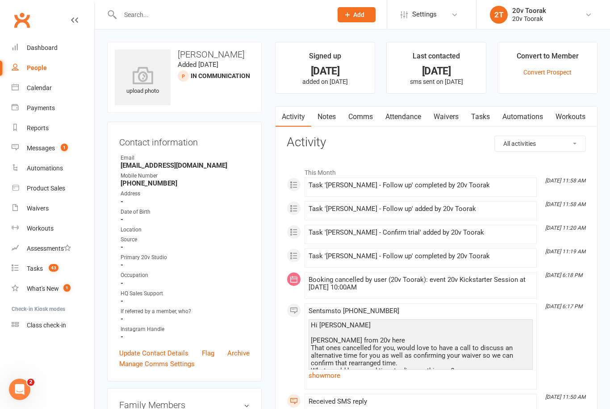
click at [314, 361] on div "Hi Anna Miguel from 20v here That ones cancelled for you, would love to have a …" at bounding box center [421, 360] width 220 height 76
click at [328, 376] on link "show more" at bounding box center [420, 376] width 224 height 12
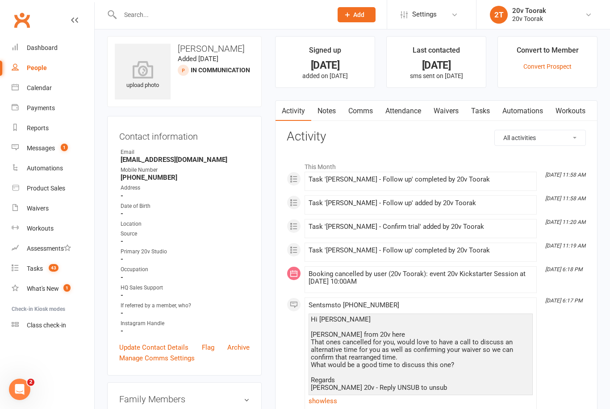
scroll to position [6, 0]
click at [325, 120] on link "Notes" at bounding box center [326, 111] width 31 height 21
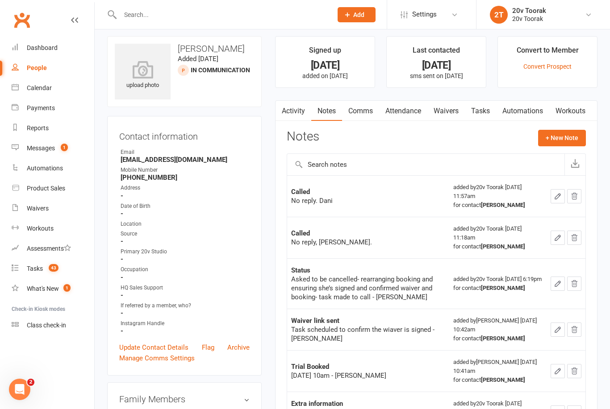
click at [27, 94] on link "Calendar" at bounding box center [53, 88] width 83 height 20
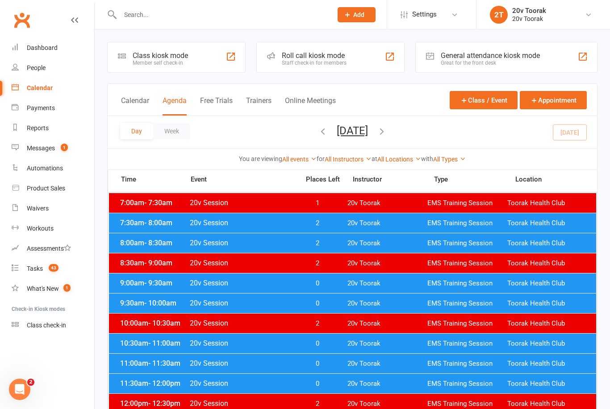
click at [56, 146] on link "Messages 1" at bounding box center [53, 148] width 83 height 20
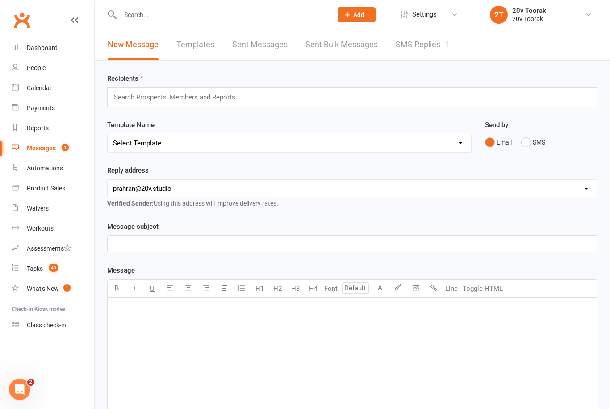
click at [425, 52] on link "SMS Replies 1" at bounding box center [422, 44] width 54 height 31
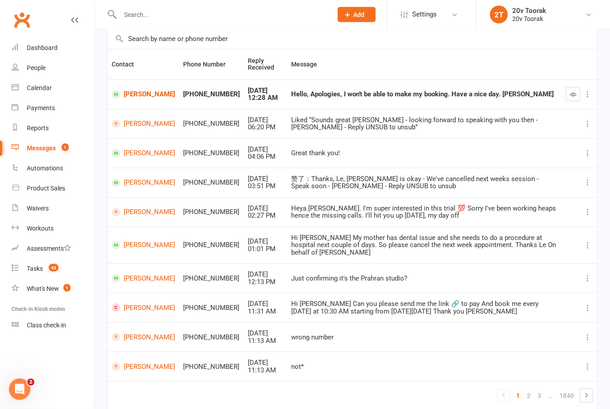
scroll to position [87, 0]
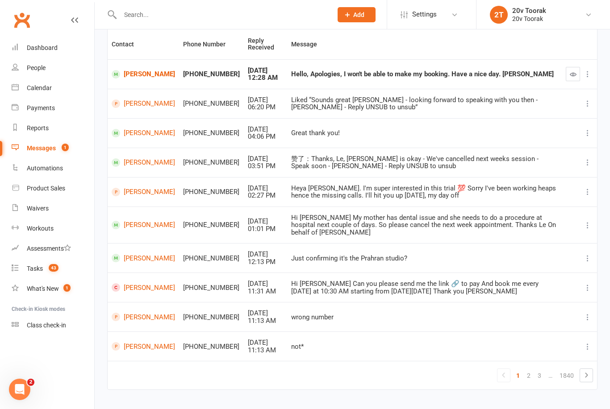
click at [524, 382] on link "2" at bounding box center [528, 376] width 11 height 12
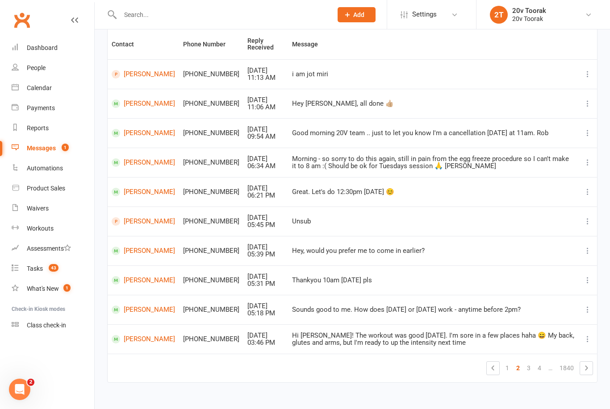
scroll to position [72, 0]
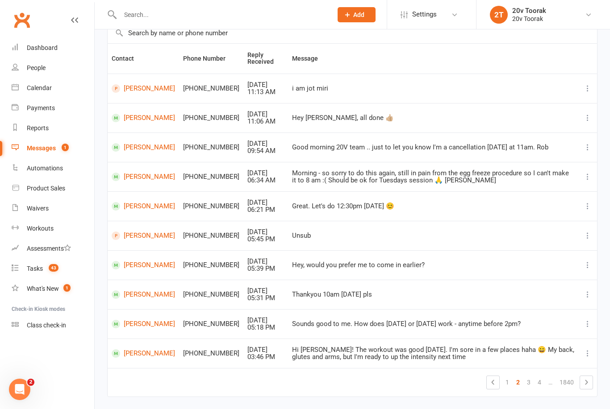
click at [128, 117] on link "[PERSON_NAME]" at bounding box center [143, 118] width 63 height 8
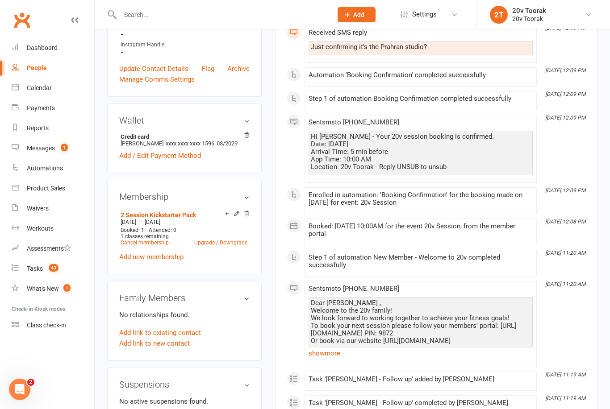
scroll to position [392, 0]
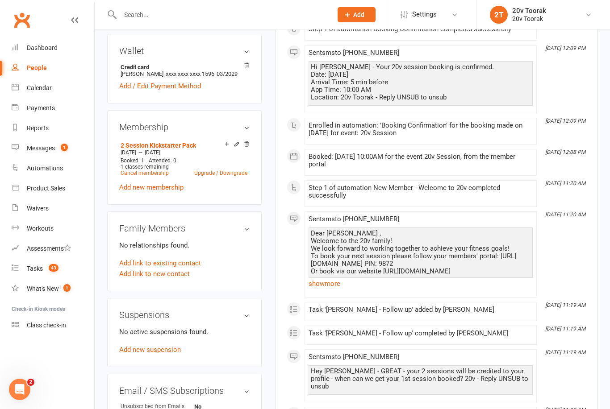
click at [311, 288] on link "show more" at bounding box center [420, 284] width 224 height 12
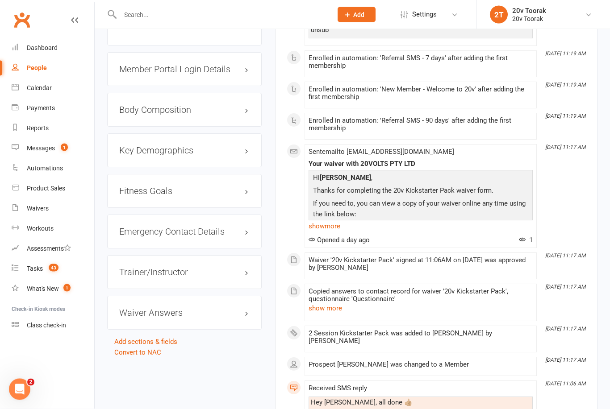
scroll to position [787, 0]
click at [325, 222] on link "show more" at bounding box center [420, 226] width 224 height 12
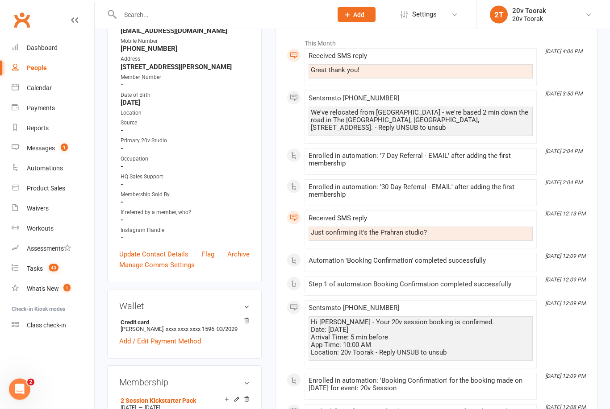
scroll to position [0, 0]
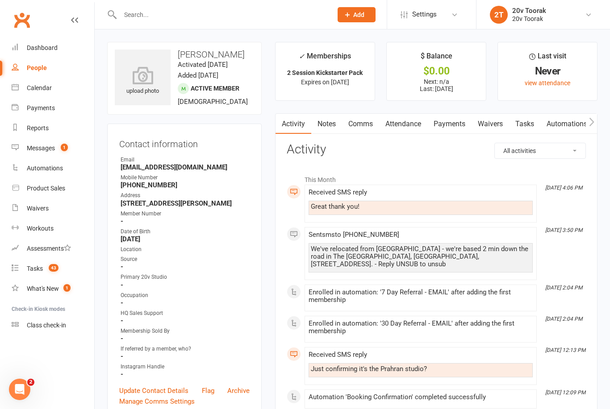
click at [23, 90] on link "Calendar" at bounding box center [53, 88] width 83 height 20
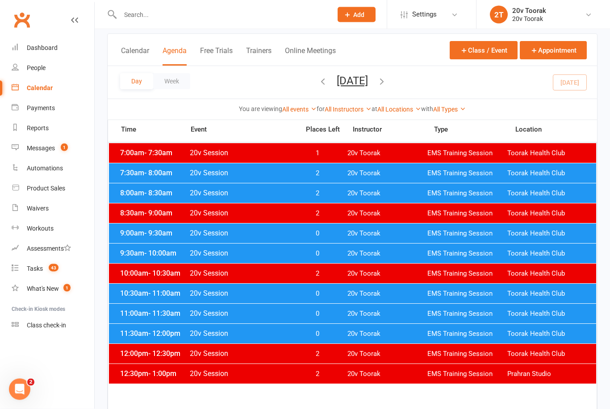
scroll to position [53, 0]
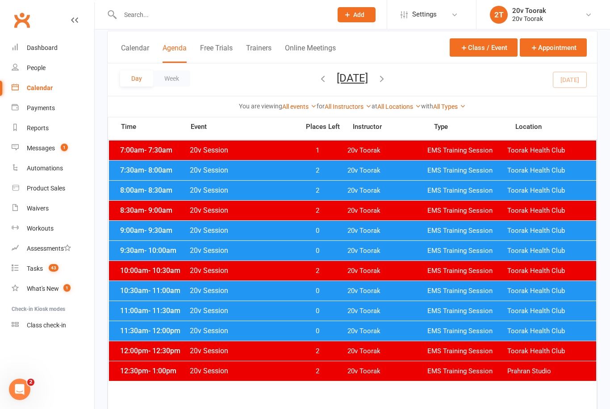
click at [40, 267] on div "Tasks" at bounding box center [35, 268] width 16 height 7
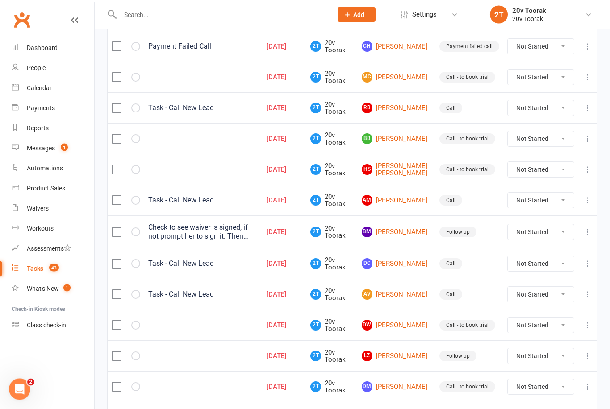
scroll to position [168, 0]
click at [528, 131] on select "Not Started In Progress Waiting Complete" at bounding box center [540, 138] width 66 height 15
select select "unstarted"
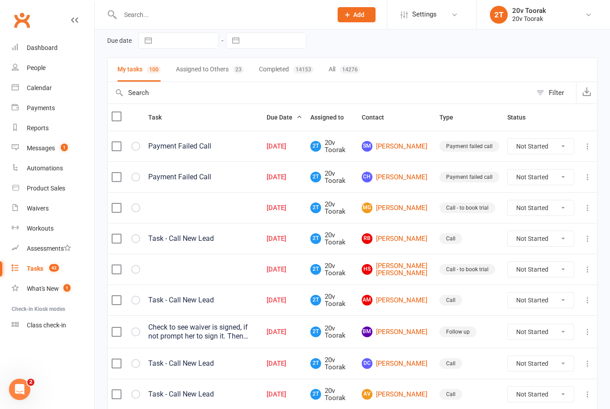
scroll to position [37, 0]
click at [43, 152] on link "Messages 1" at bounding box center [53, 148] width 83 height 20
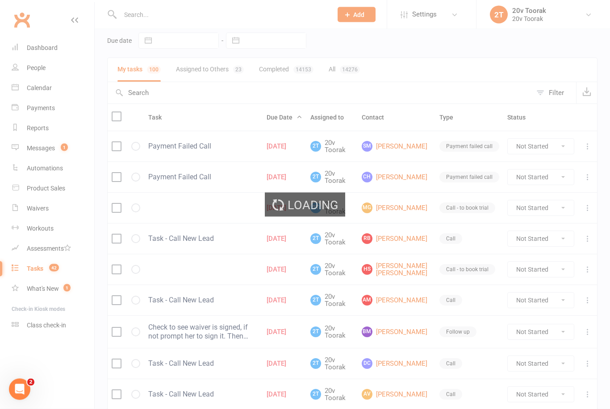
scroll to position [37, 0]
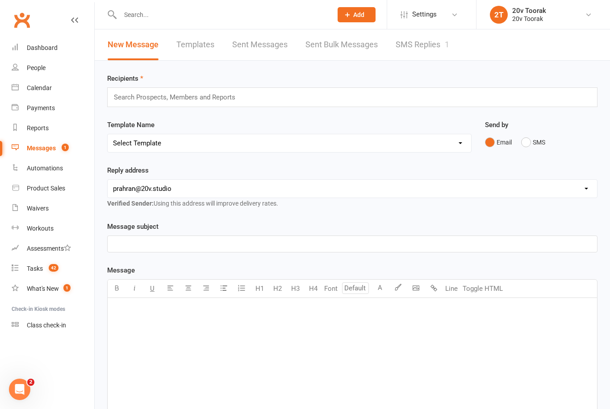
click at [422, 42] on link "SMS Replies 1" at bounding box center [422, 44] width 54 height 31
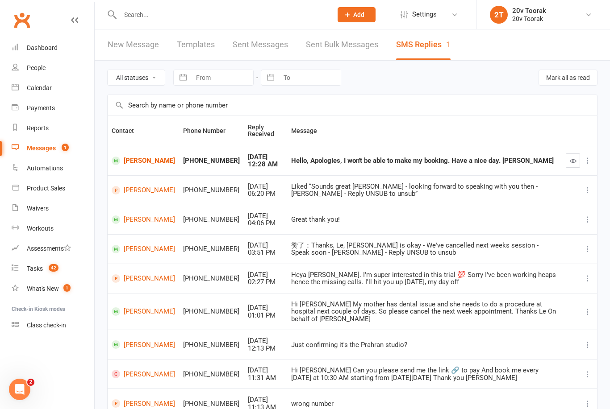
click at [127, 157] on link "[PERSON_NAME]" at bounding box center [143, 161] width 63 height 8
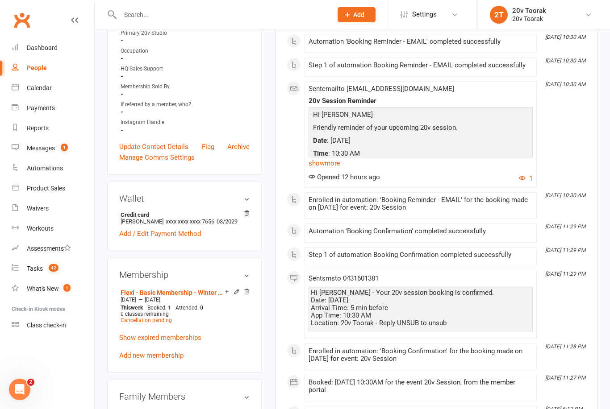
click at [319, 166] on link "show more" at bounding box center [420, 163] width 224 height 12
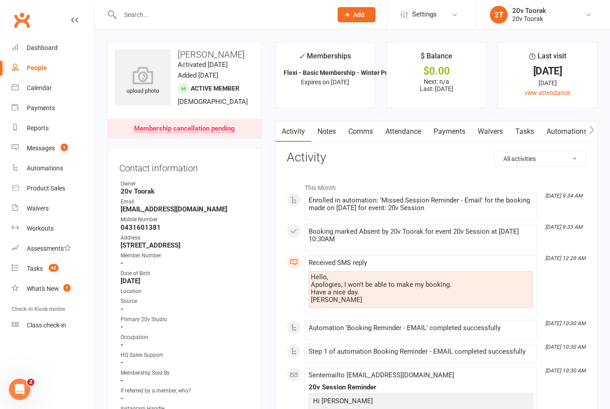
click at [35, 70] on div "People" at bounding box center [37, 67] width 20 height 7
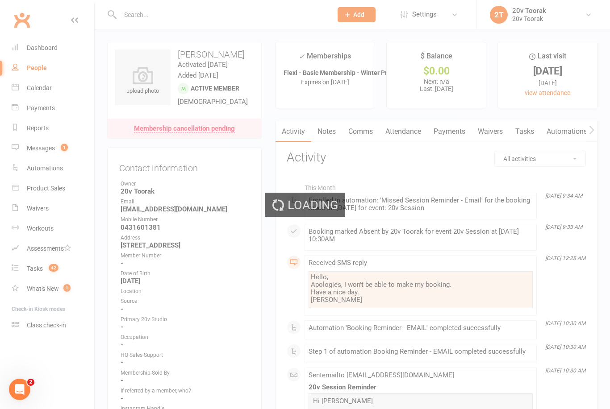
select select "100"
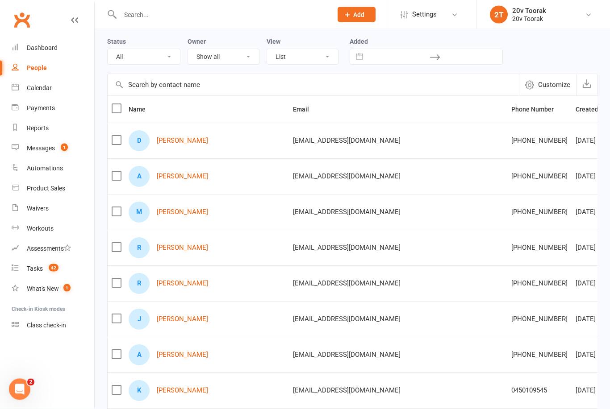
scroll to position [33, 0]
click at [174, 244] on link "[PERSON_NAME]" at bounding box center [182, 248] width 51 height 8
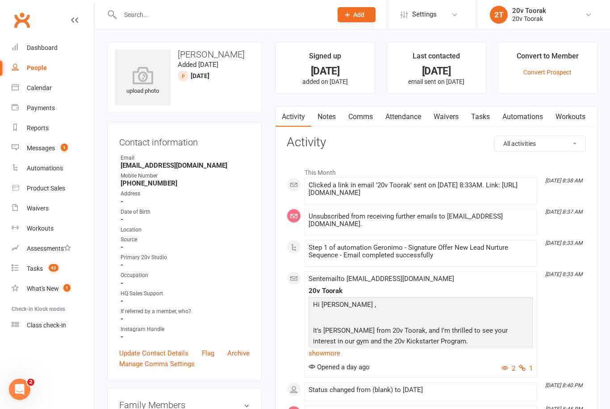
click at [486, 119] on link "Tasks" at bounding box center [480, 117] width 31 height 21
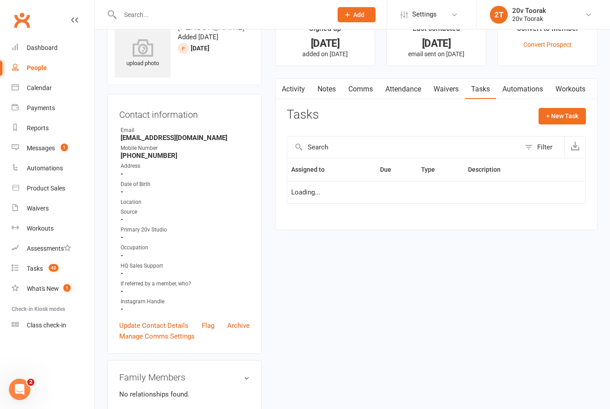
scroll to position [29, 0]
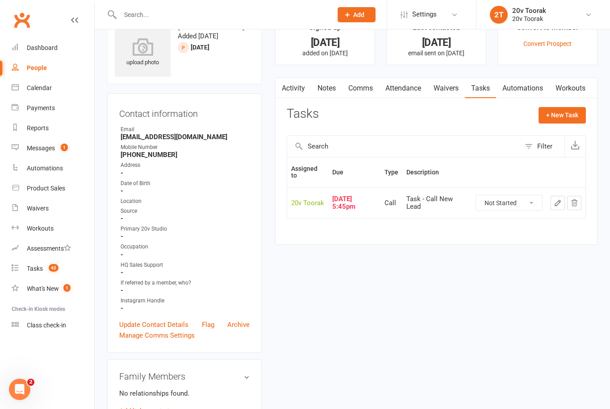
click at [46, 268] on count-badge "42" at bounding box center [51, 268] width 14 height 7
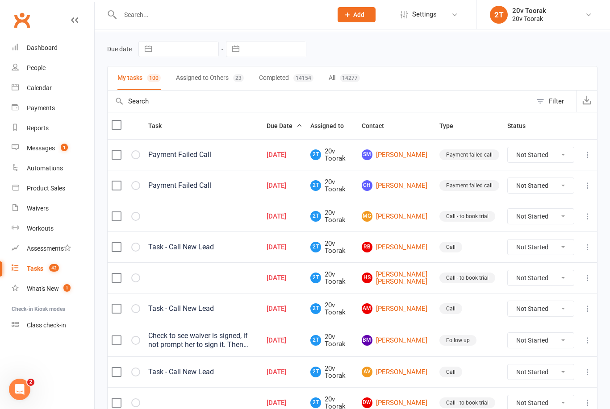
scroll to position [17, 0]
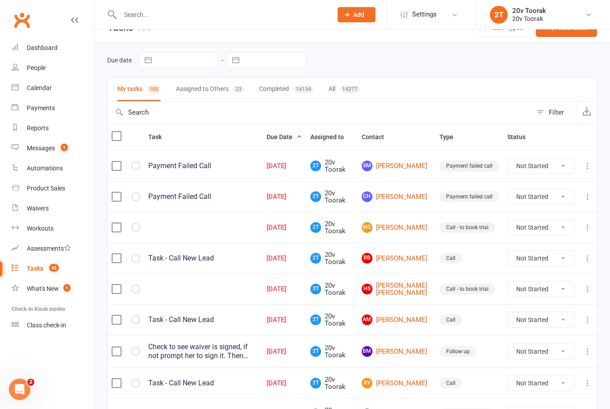
click at [39, 160] on link "Automations" at bounding box center [53, 168] width 83 height 20
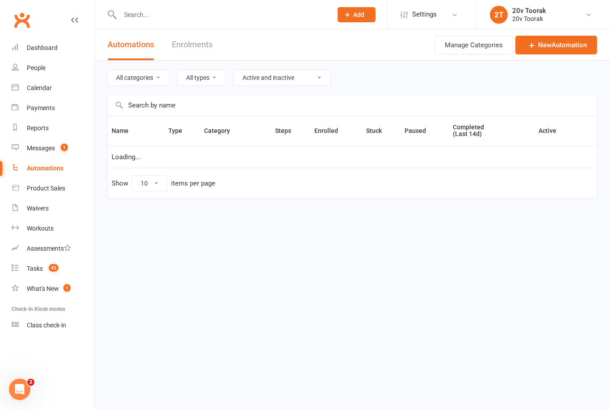
click at [42, 145] on div "Messages" at bounding box center [41, 148] width 28 height 7
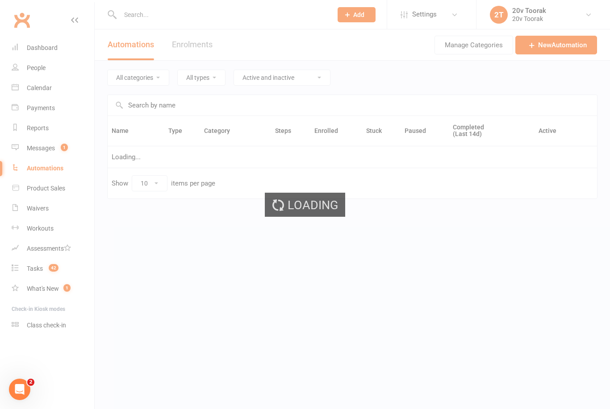
select select "100"
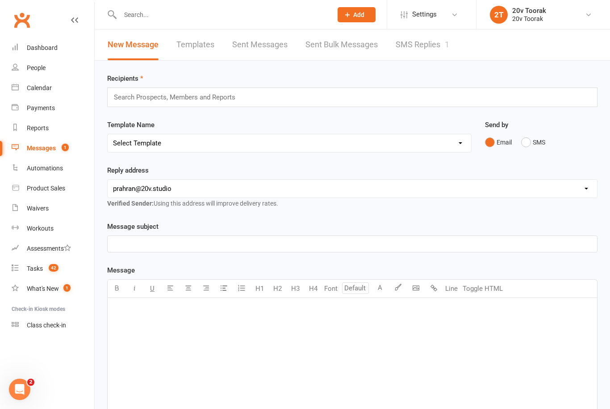
click at [427, 41] on link "SMS Replies 1" at bounding box center [422, 44] width 54 height 31
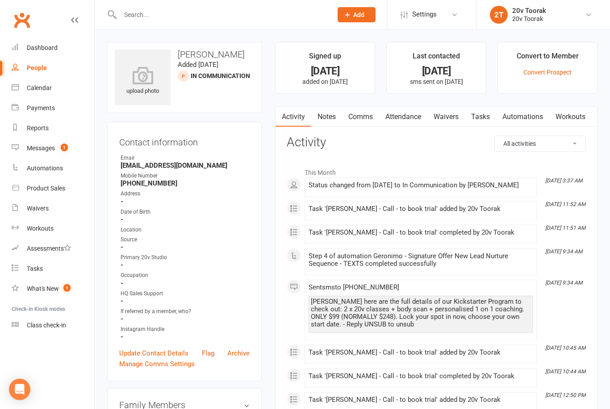
click at [326, 107] on link "Notes" at bounding box center [326, 117] width 31 height 21
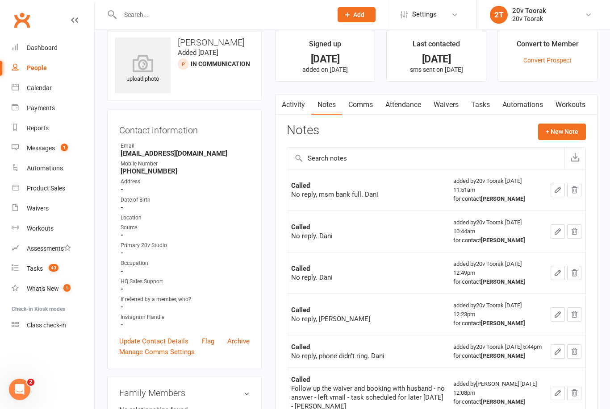
click at [295, 111] on link "Activity" at bounding box center [293, 105] width 36 height 21
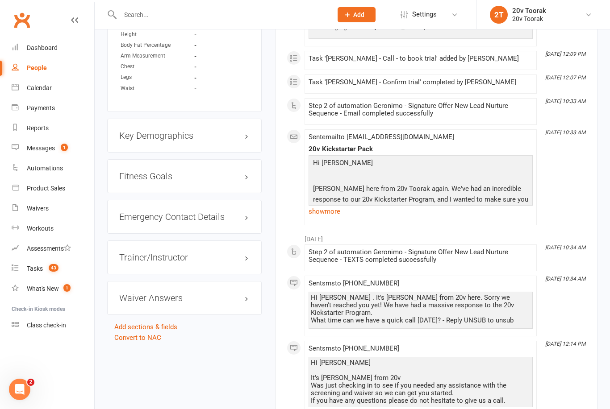
scroll to position [708, 0]
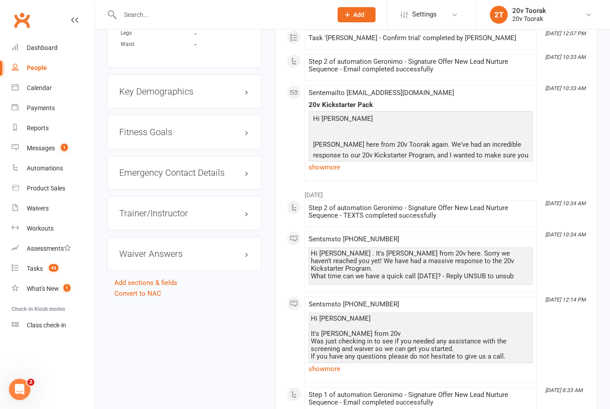
click at [317, 164] on link "show more" at bounding box center [420, 167] width 224 height 12
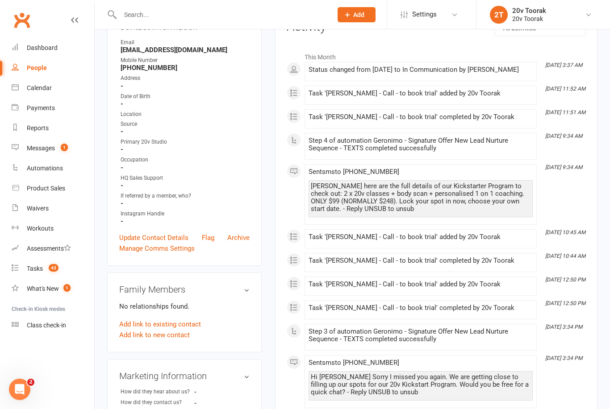
scroll to position [0, 0]
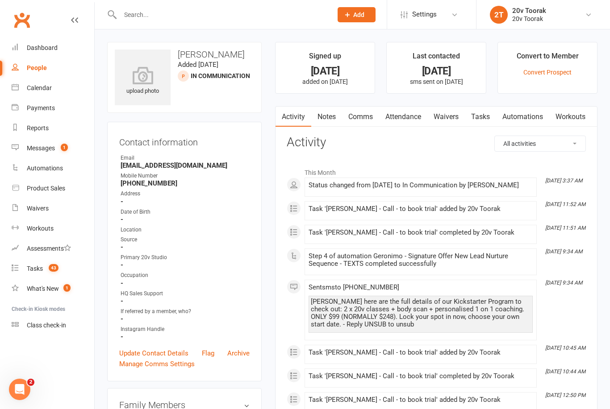
click at [483, 113] on link "Tasks" at bounding box center [480, 117] width 31 height 21
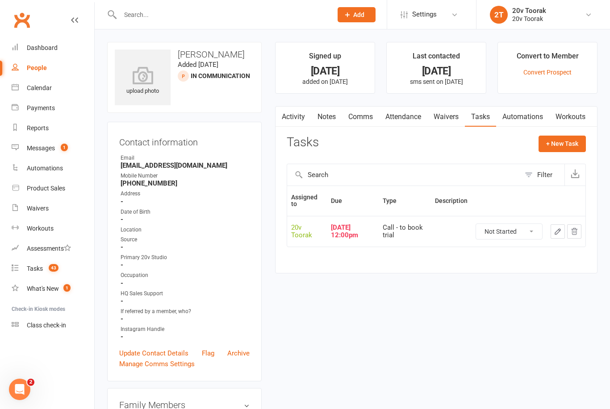
click at [321, 115] on link "Notes" at bounding box center [326, 117] width 31 height 21
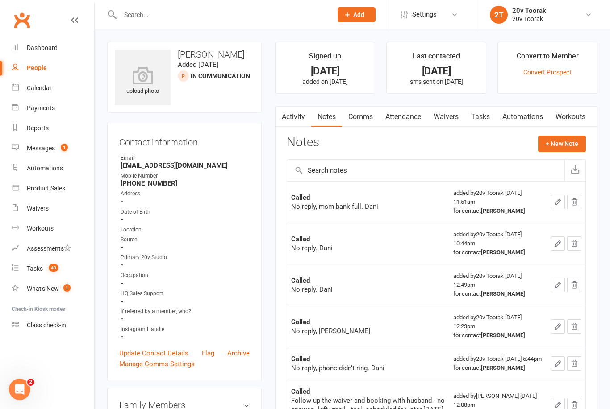
click at [288, 111] on link "Activity" at bounding box center [293, 117] width 36 height 21
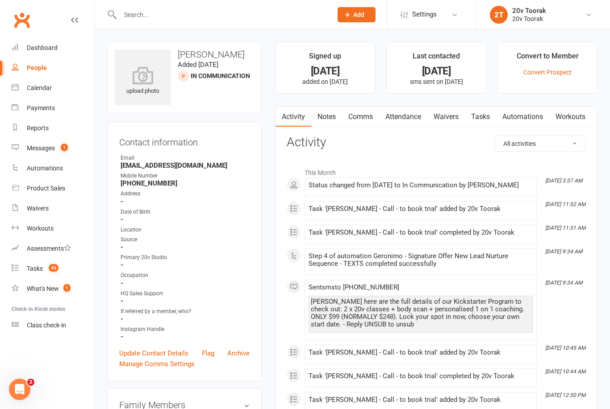
click at [39, 272] on div "Tasks" at bounding box center [35, 268] width 16 height 7
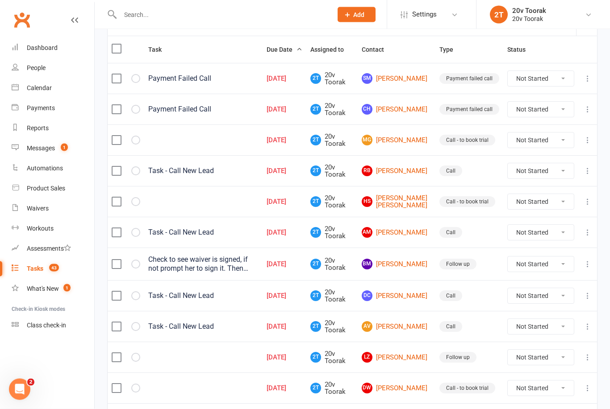
scroll to position [122, 0]
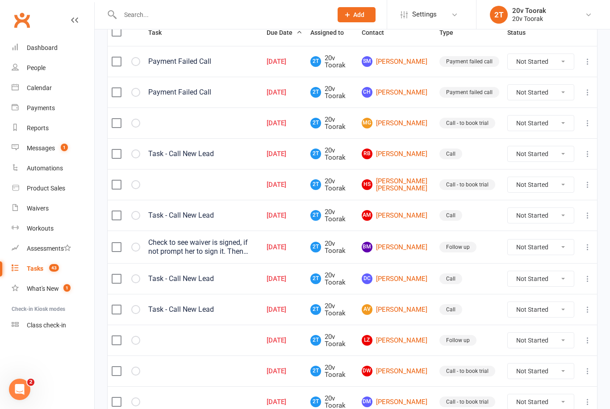
click at [26, 69] on link "People" at bounding box center [53, 68] width 83 height 20
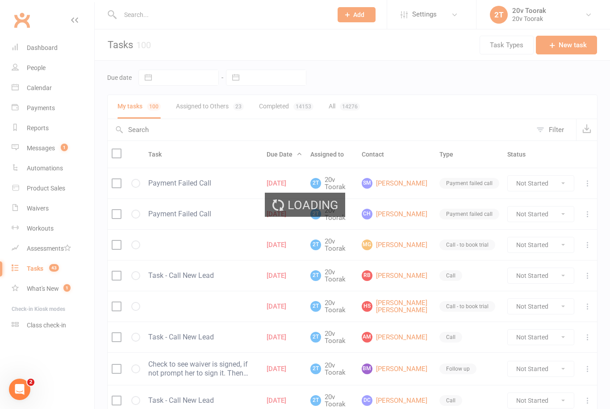
select select "100"
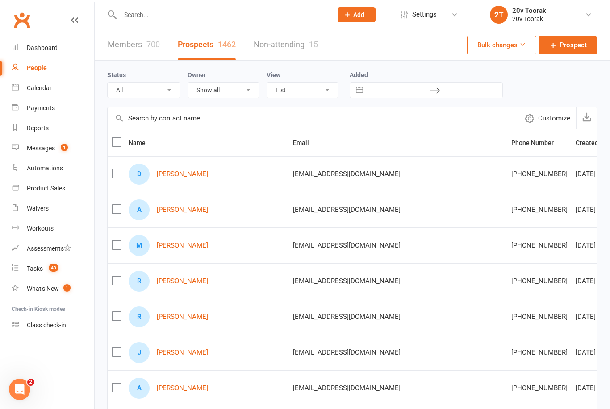
click at [162, 206] on link "Alexa Vargas" at bounding box center [182, 210] width 51 height 8
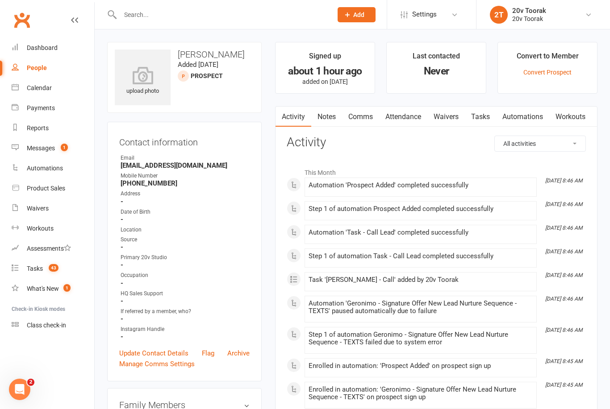
click at [332, 121] on link "Notes" at bounding box center [326, 117] width 31 height 21
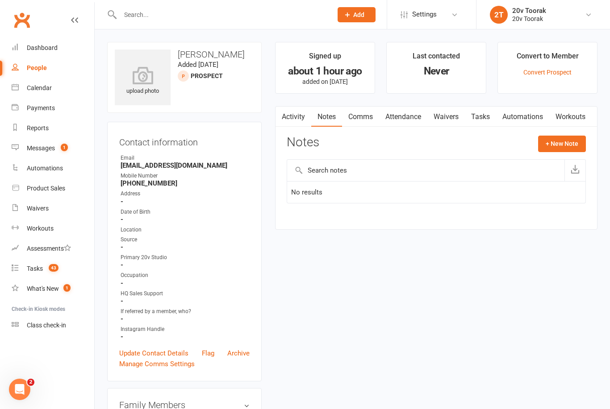
click at [294, 117] on link "Activity" at bounding box center [293, 117] width 36 height 21
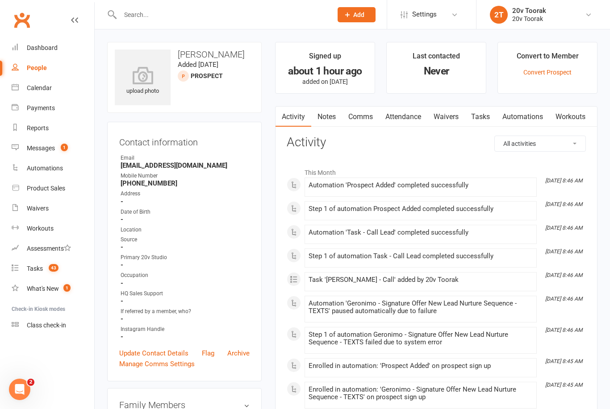
click at [29, 65] on div "People" at bounding box center [37, 67] width 20 height 7
select select "100"
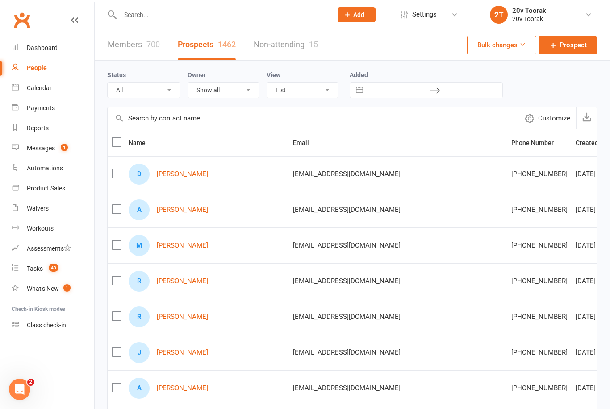
click at [172, 222] on td "A Alexa Vargas" at bounding box center [207, 210] width 164 height 36
click at [170, 202] on div "A Alexa Vargas" at bounding box center [207, 209] width 156 height 21
click at [186, 204] on div "A Alexa Vargas" at bounding box center [207, 209] width 156 height 21
click at [181, 206] on link "Alexa Vargas" at bounding box center [182, 210] width 51 height 8
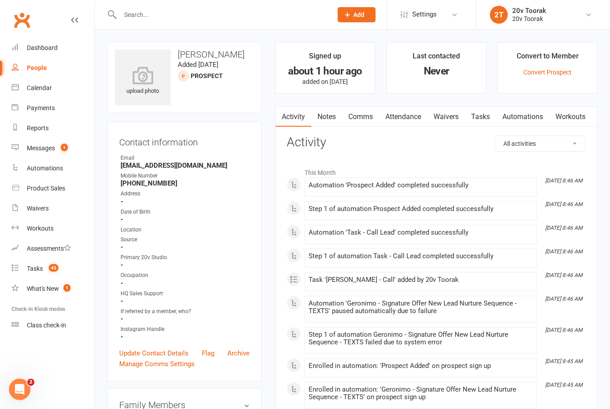
click at [32, 77] on link "People" at bounding box center [53, 68] width 83 height 20
select select "100"
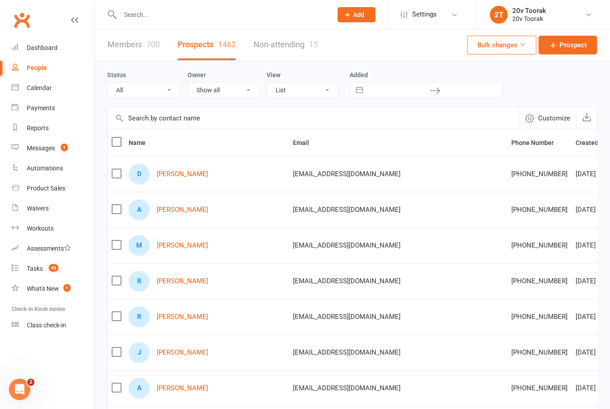
click at [163, 207] on link "Alexa Vargas" at bounding box center [182, 210] width 51 height 8
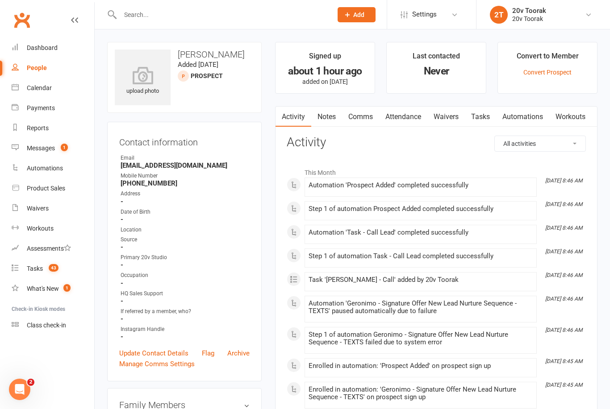
click at [349, 120] on link "Comms" at bounding box center [360, 117] width 37 height 21
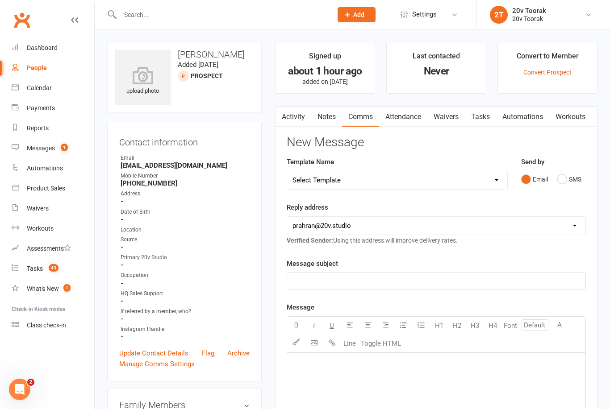
click at [288, 120] on link "Activity" at bounding box center [293, 117] width 36 height 21
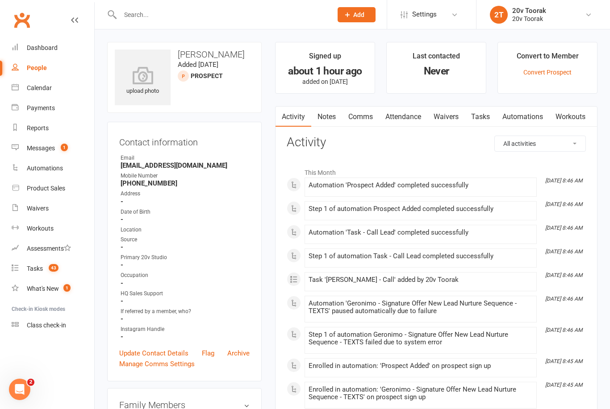
click at [375, 111] on link "Comms" at bounding box center [360, 117] width 37 height 21
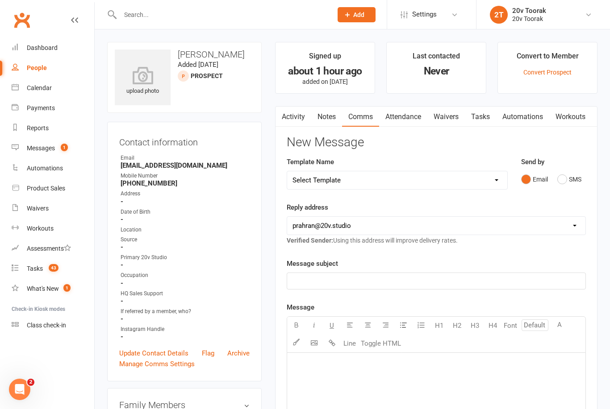
click at [570, 175] on button "SMS" at bounding box center [569, 179] width 24 height 17
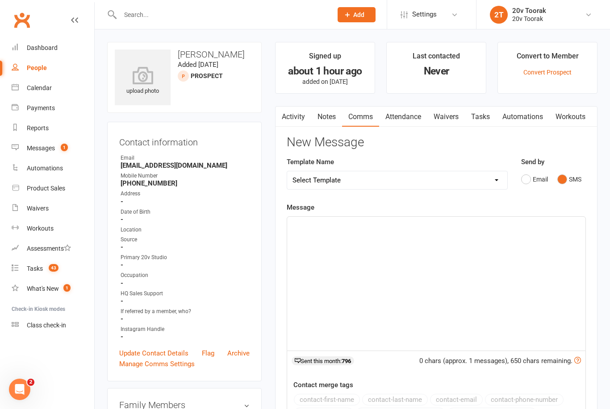
click at [527, 186] on button "Email" at bounding box center [534, 179] width 27 height 17
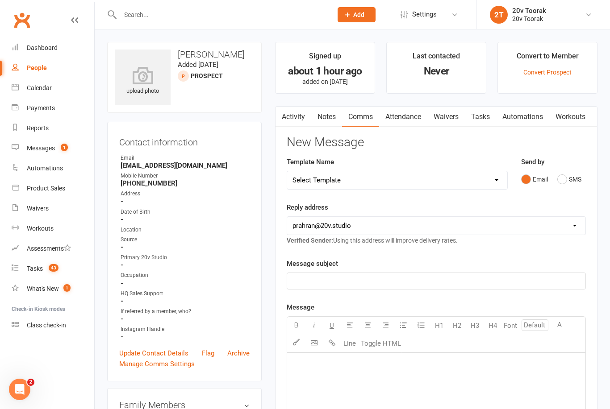
click at [551, 266] on div "Message subject ﻿" at bounding box center [436, 273] width 299 height 31
click at [410, 286] on div "﻿" at bounding box center [436, 281] width 298 height 16
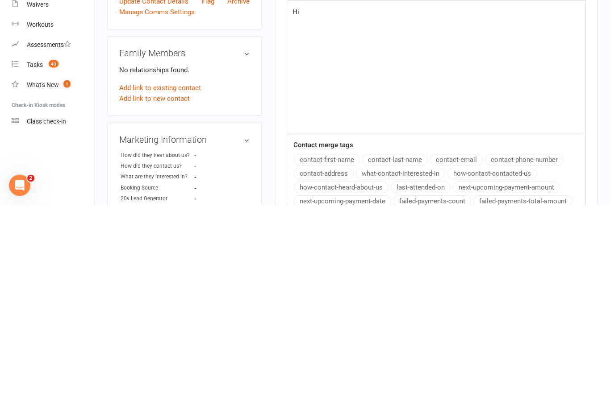
scroll to position [195, 0]
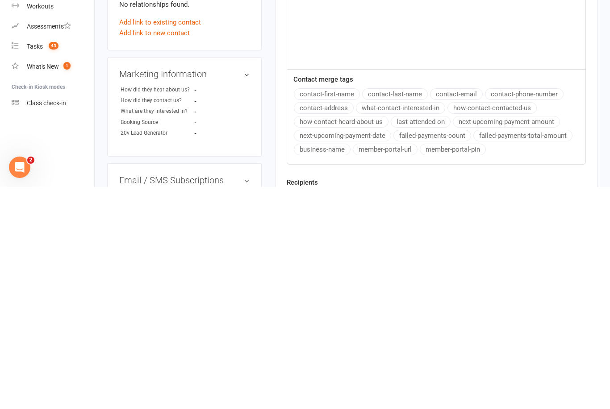
click at [304, 311] on button "contact-first-name" at bounding box center [327, 317] width 66 height 12
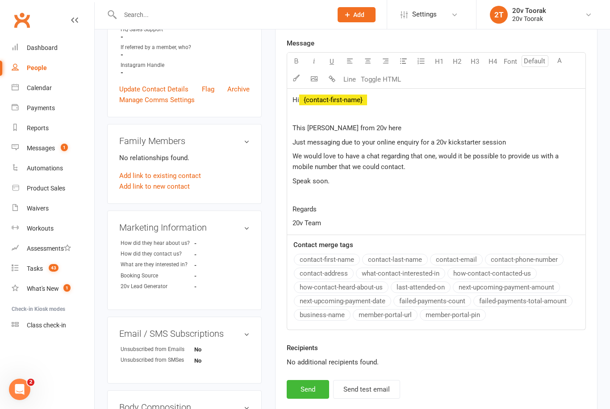
scroll to position [263, 0]
click at [446, 150] on div "Hi ﻿ {contact-first-name} ﻿ This Miguel from 20v here Just messaging due to you…" at bounding box center [436, 163] width 298 height 146
click at [440, 156] on span "We would love to have a chat regarding that one, would it be possible to provid…" at bounding box center [426, 162] width 268 height 19
click at [478, 153] on span "We would love to have a chat regarding that one. When convenient would it be po…" at bounding box center [427, 162] width 270 height 19
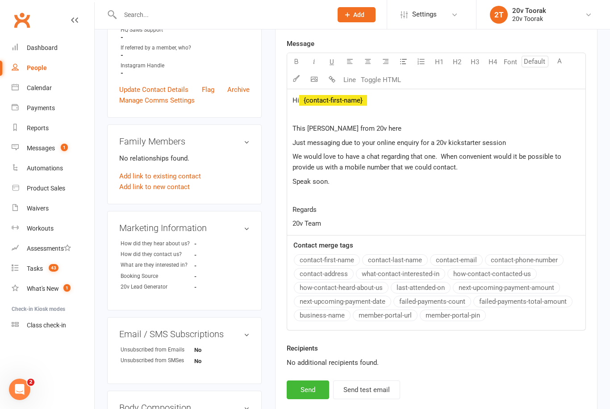
scroll to position [263, 0]
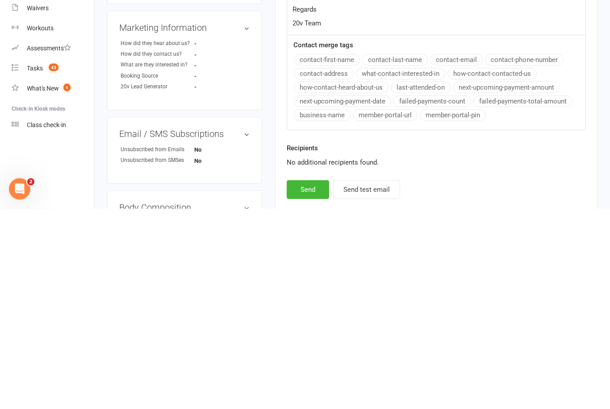
click at [301, 381] on button "Send" at bounding box center [308, 390] width 42 height 19
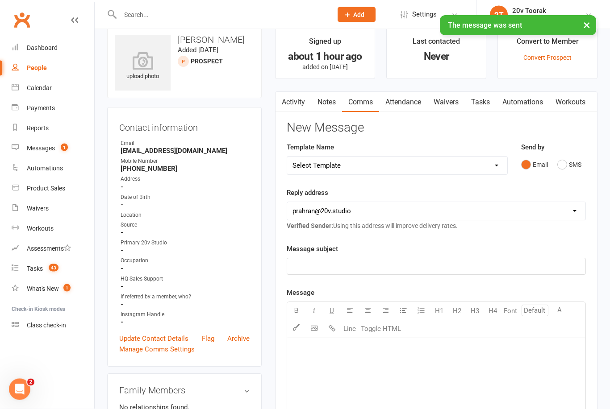
scroll to position [0, 0]
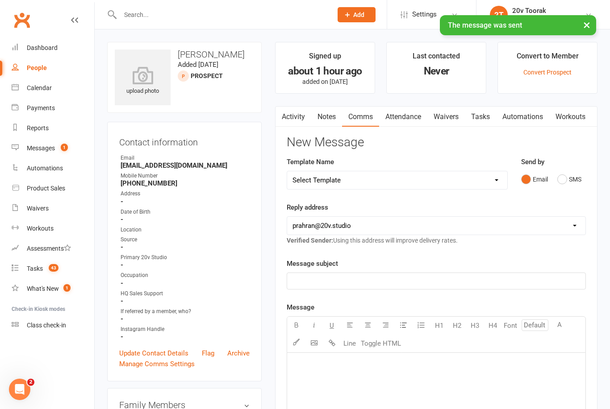
click at [290, 119] on link "Activity" at bounding box center [293, 117] width 36 height 21
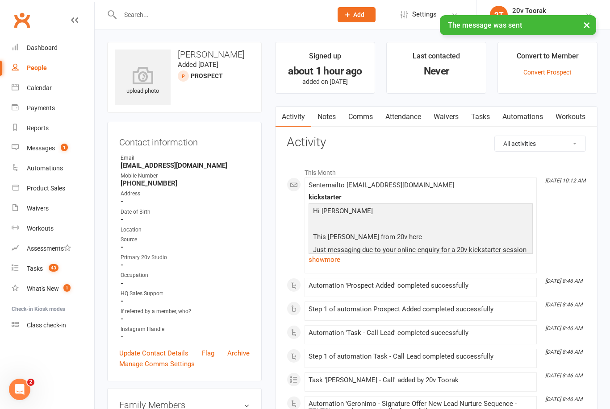
click at [314, 264] on link "show more" at bounding box center [420, 259] width 224 height 12
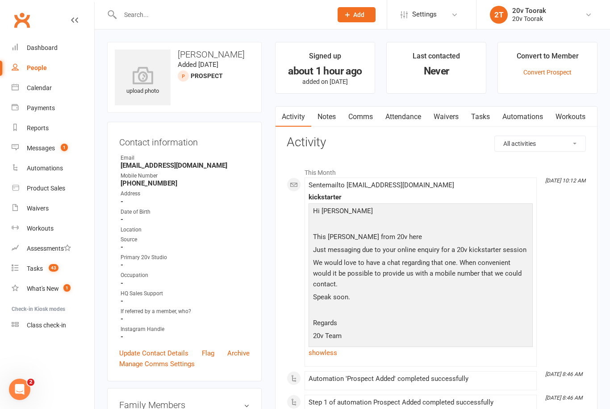
click at [484, 108] on link "Tasks" at bounding box center [480, 117] width 31 height 21
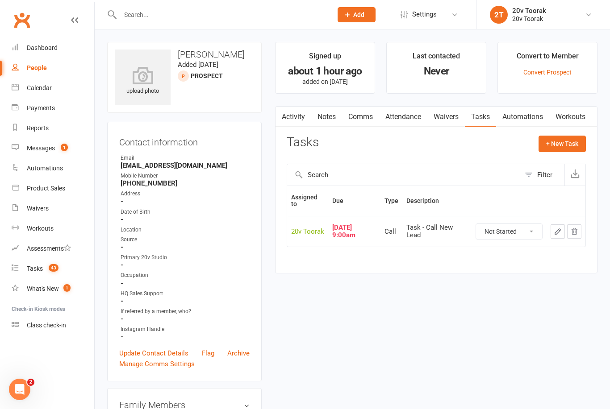
click at [518, 224] on select "Not Started In Progress Waiting Complete" at bounding box center [509, 231] width 66 height 15
select select "unstarted"
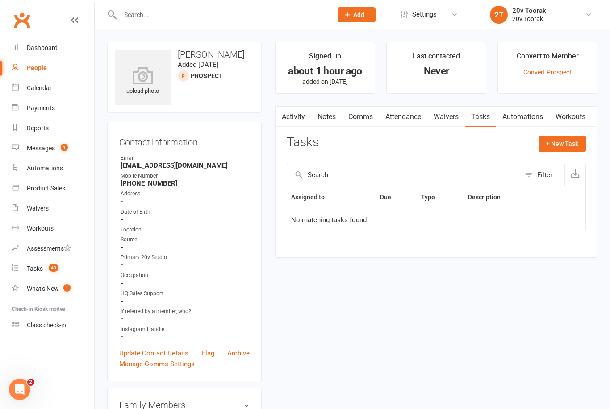
click at [561, 140] on button "+ New Task" at bounding box center [561, 144] width 47 height 16
select select "45736"
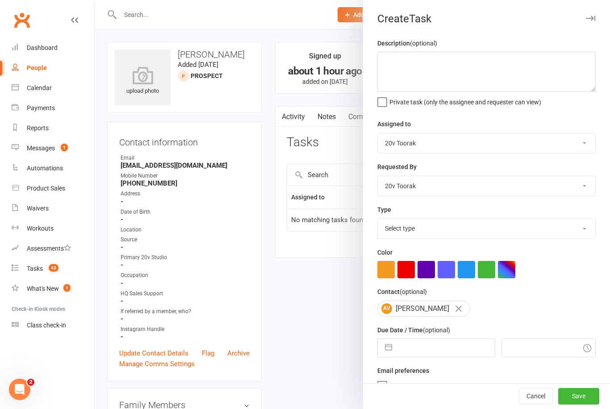
click at [517, 228] on select "Select type Call Call - to book trial Confirm session attendance Confirm trial …" at bounding box center [486, 229] width 217 height 20
select select "23277"
click at [417, 342] on input "text" at bounding box center [445, 348] width 98 height 18
select select "7"
select select "2025"
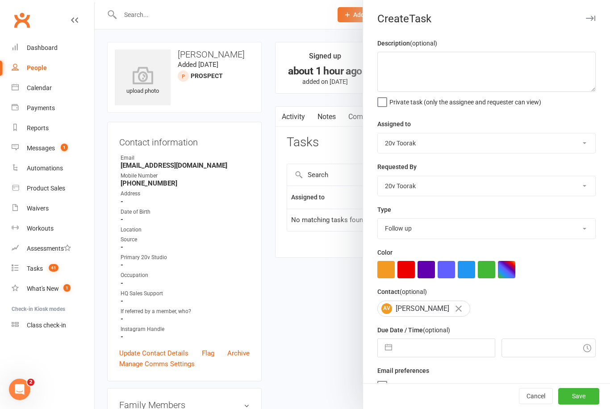
select select "8"
select select "2025"
select select "9"
select select "2025"
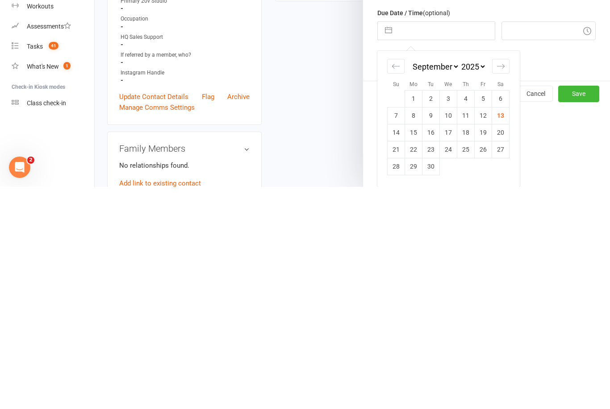
scroll to position [97, 0]
click at [408, 346] on td "15" at bounding box center [413, 354] width 17 height 17
type input "[DATE]"
type input "10:15am"
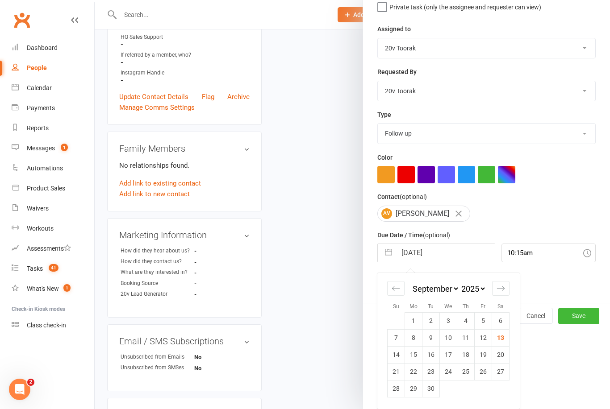
scroll to position [17, 0]
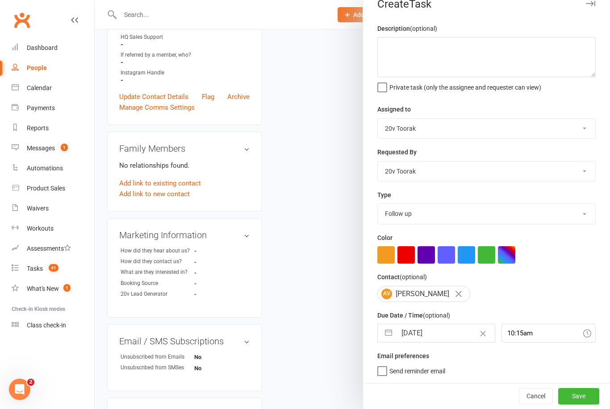
click at [573, 395] on button "Save" at bounding box center [578, 396] width 41 height 16
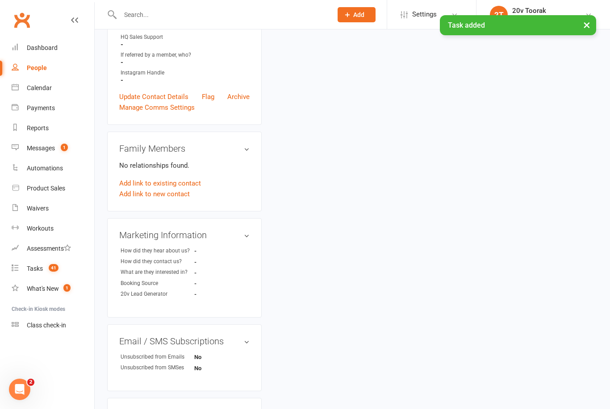
click at [38, 148] on div "Messages" at bounding box center [41, 148] width 28 height 7
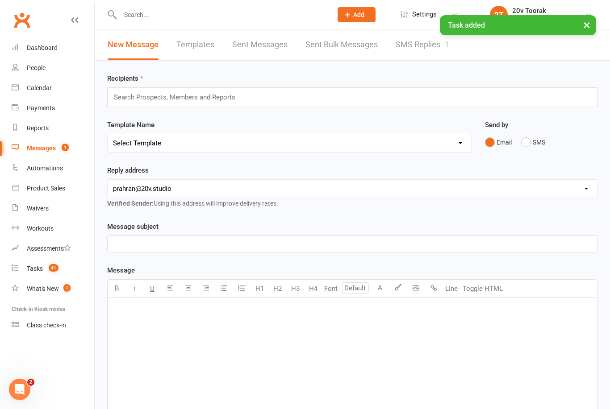
click at [424, 55] on link "SMS Replies 1" at bounding box center [422, 44] width 54 height 31
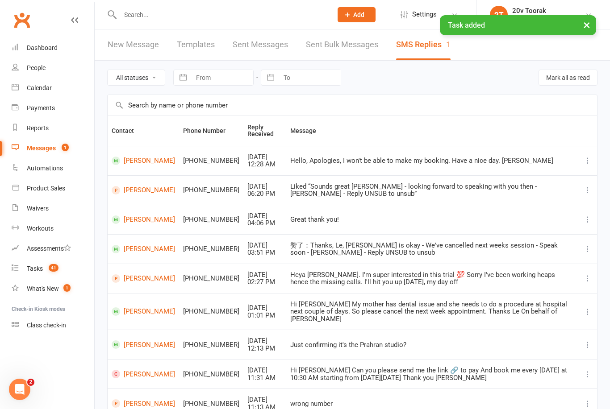
click at [45, 263] on link "Tasks 41" at bounding box center [53, 269] width 83 height 20
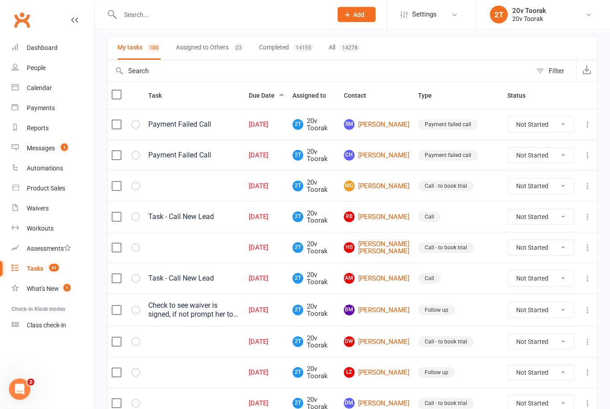
scroll to position [59, 0]
click at [383, 211] on link "RB Rachel Barker" at bounding box center [377, 216] width 66 height 11
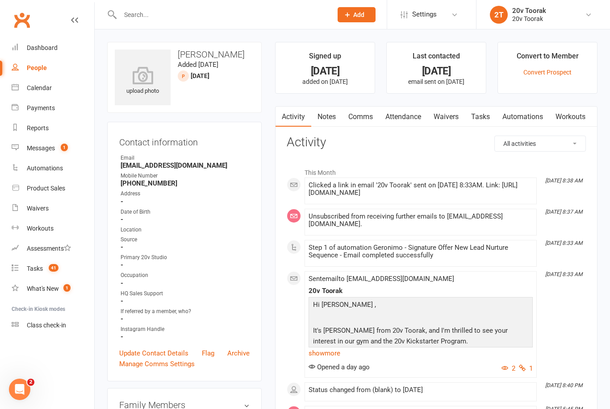
click at [459, 176] on li "This Month" at bounding box center [436, 170] width 299 height 14
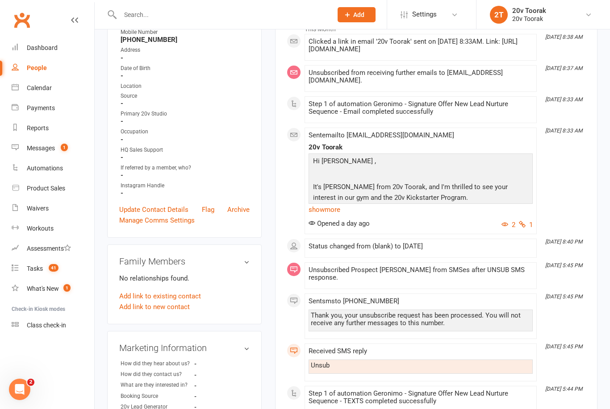
scroll to position [143, 0]
click at [329, 216] on link "show more" at bounding box center [420, 210] width 224 height 12
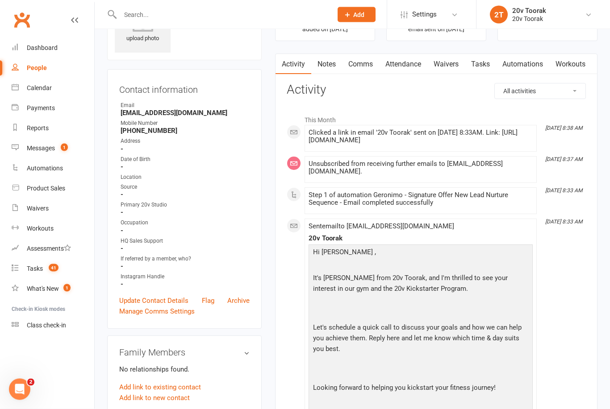
scroll to position [0, 0]
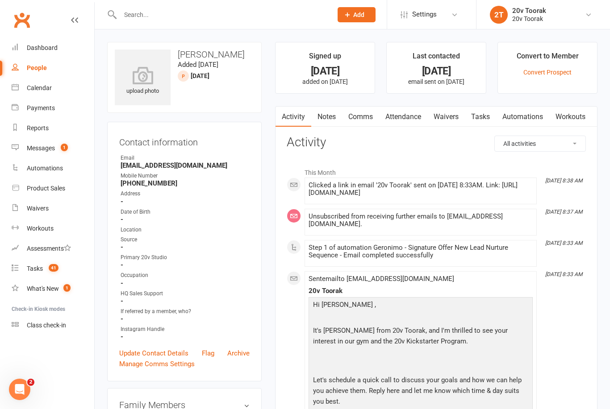
click at [338, 111] on link "Notes" at bounding box center [326, 117] width 31 height 21
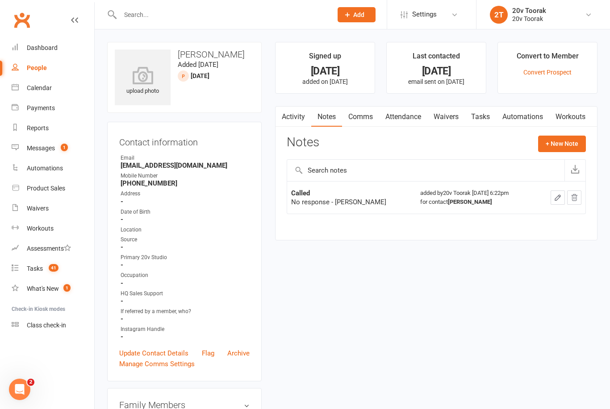
click at [298, 122] on link "Activity" at bounding box center [293, 117] width 36 height 21
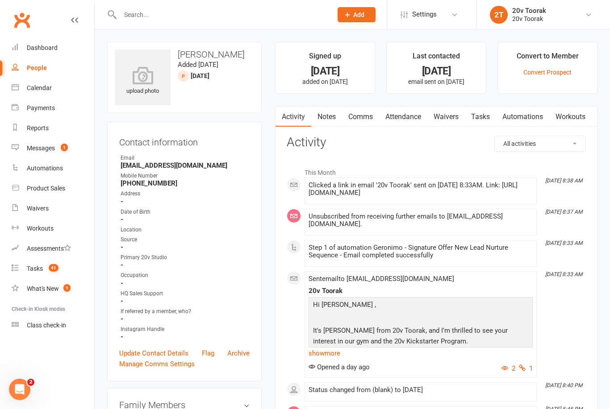
click at [390, 0] on li "Settings Membership Plans Event Templates Appointment Types Website Customize C…" at bounding box center [430, 14] width 89 height 29
click at [60, 0] on react-component at bounding box center [163, 14] width 326 height 29
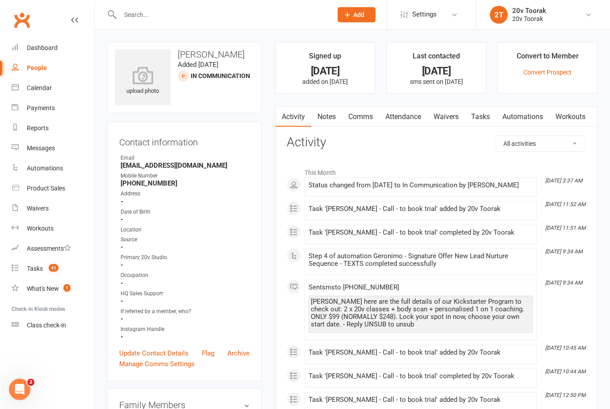
click at [332, 118] on link "Notes" at bounding box center [326, 117] width 31 height 21
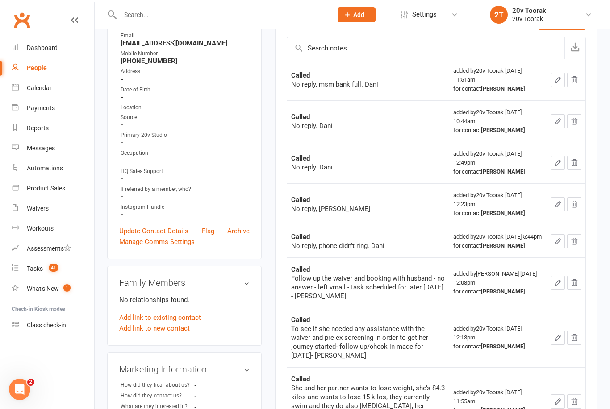
scroll to position [125, 0]
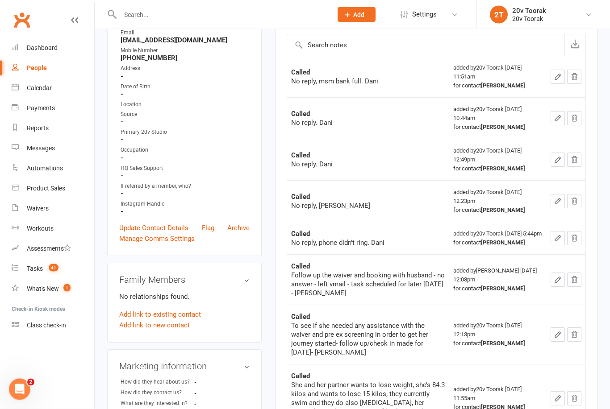
click at [438, 175] on td "Called No reply. Dani" at bounding box center [368, 160] width 162 height 42
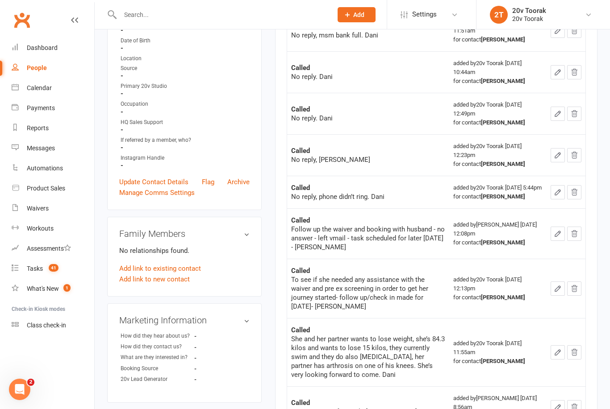
scroll to position [180, 0]
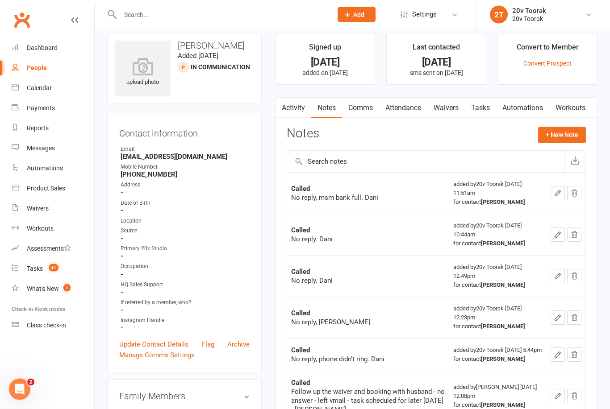
click at [568, 138] on button "+ New Note" at bounding box center [562, 135] width 48 height 16
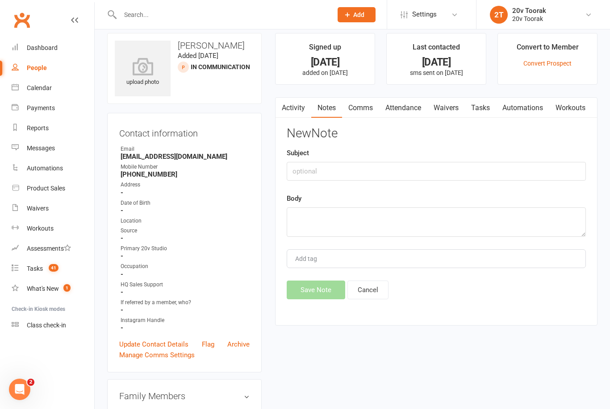
click at [435, 159] on div "Subject" at bounding box center [436, 164] width 299 height 33
click at [434, 170] on input "text" at bounding box center [436, 171] width 299 height 19
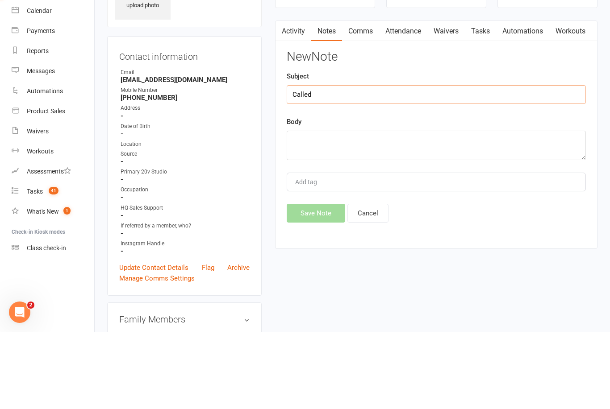
type input "Called"
click at [361, 208] on textarea at bounding box center [436, 222] width 299 height 29
type textarea "2"
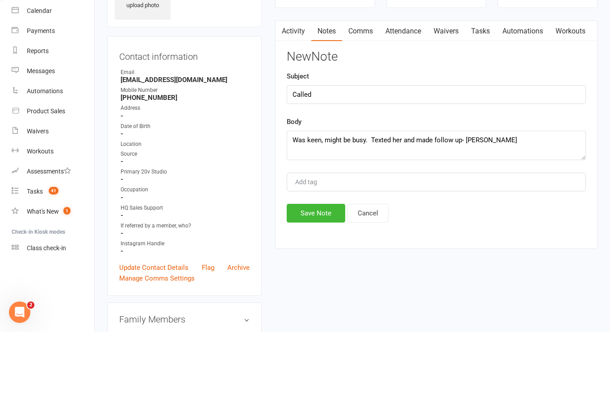
scroll to position [86, 0]
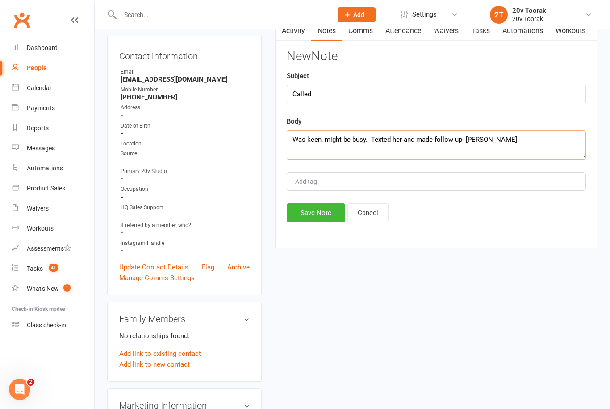
type textarea "Was keen, might be busy. Texted her and made follow up- [PERSON_NAME]"
click at [310, 222] on button "Save Note" at bounding box center [316, 213] width 58 height 19
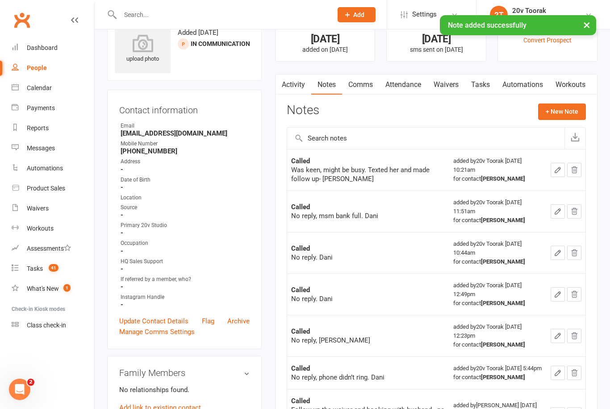
scroll to position [31, 0]
click at [351, 82] on link "Comms" at bounding box center [360, 85] width 37 height 21
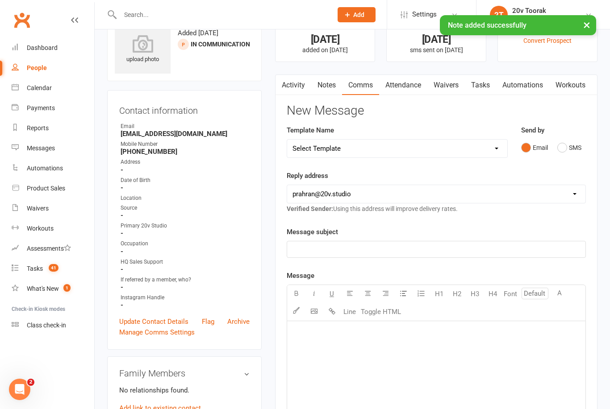
click at [293, 78] on link "Activity" at bounding box center [293, 85] width 36 height 21
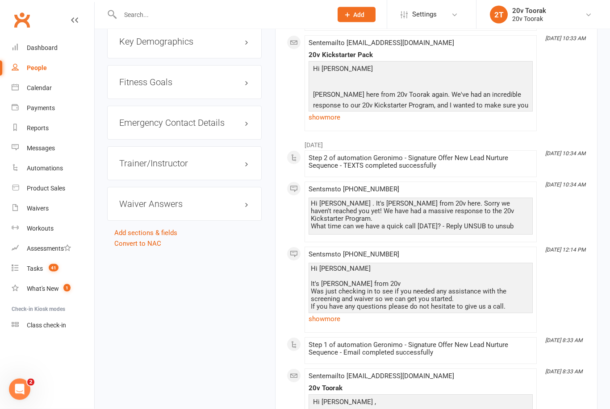
scroll to position [758, 0]
click at [318, 313] on link "show more" at bounding box center [420, 319] width 224 height 12
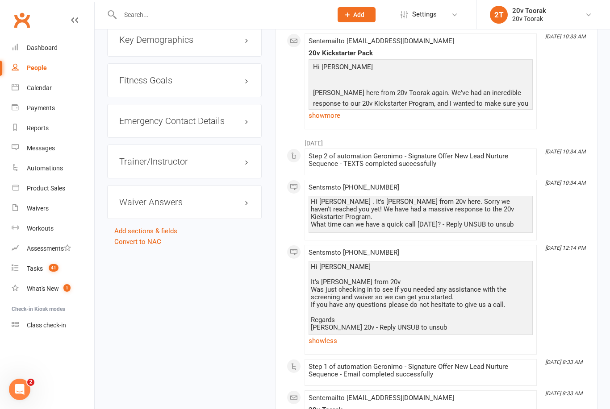
scroll to position [760, 0]
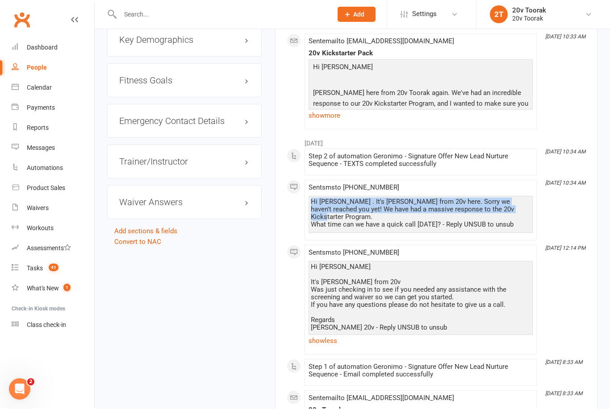
click at [503, 221] on div "Hi [PERSON_NAME] . It's [PERSON_NAME] from 20v here. Sorry we haven't reached y…" at bounding box center [420, 214] width 224 height 37
copy div "Hi [PERSON_NAME] . It's [PERSON_NAME] from 20v here. Sorry we haven't reached y…"
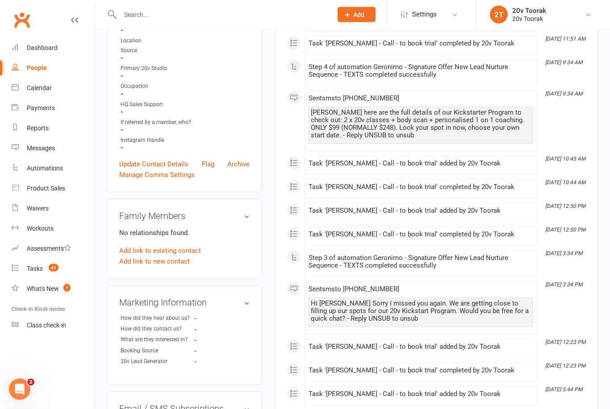
scroll to position [0, 0]
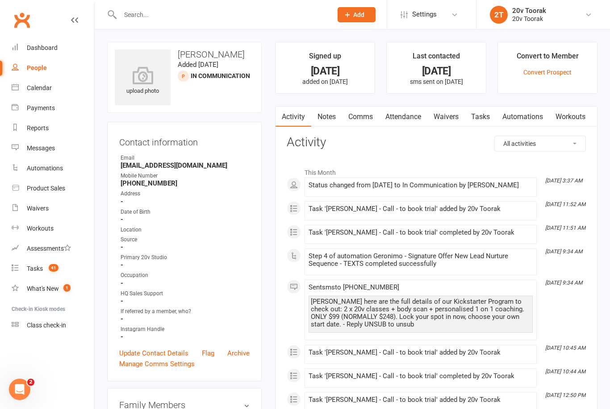
click at [352, 125] on link "Comms" at bounding box center [360, 117] width 37 height 21
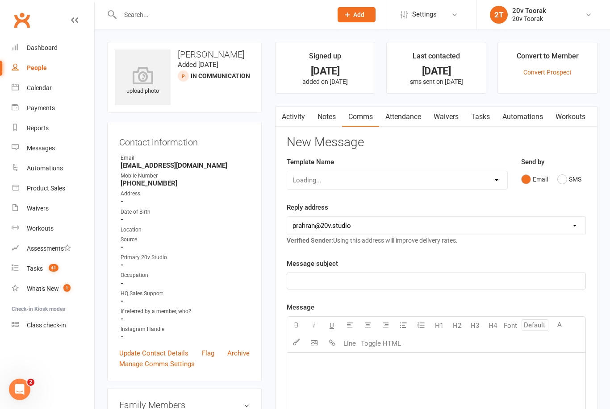
click at [561, 186] on button "SMS" at bounding box center [569, 179] width 24 height 17
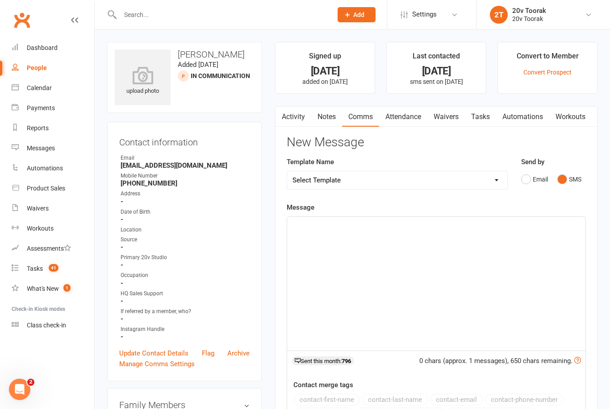
click at [315, 283] on div "﻿" at bounding box center [436, 284] width 298 height 134
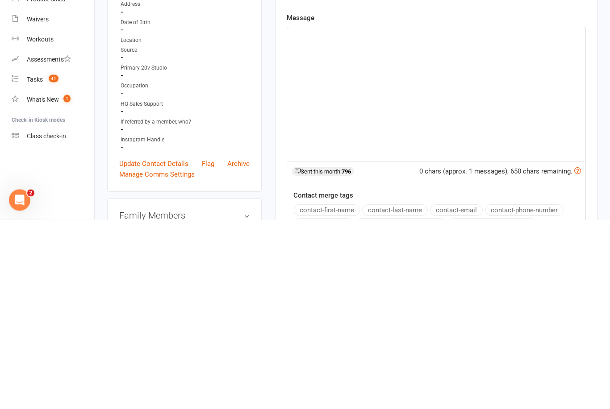
click at [330, 217] on div "﻿" at bounding box center [436, 284] width 298 height 134
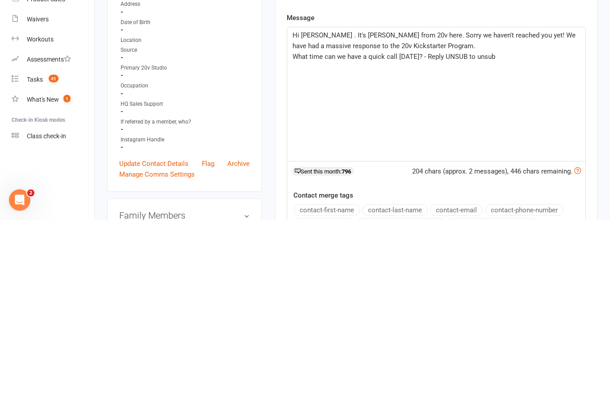
click at [392, 220] on p "Hi [PERSON_NAME] . It's [PERSON_NAME] from 20v here. Sorry we haven't reached y…" at bounding box center [435, 230] width 287 height 21
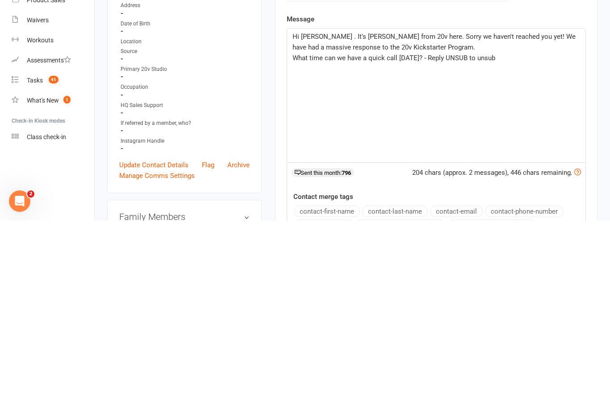
click at [426, 220] on p "Hi [PERSON_NAME] . It's [PERSON_NAME] from 20v here. Sorry we haven't reached y…" at bounding box center [435, 230] width 287 height 21
click at [399, 221] on span "Hi [PERSON_NAME] . It's [PERSON_NAME] from 20v here. Sorry we haven't reached y…" at bounding box center [434, 230] width 285 height 19
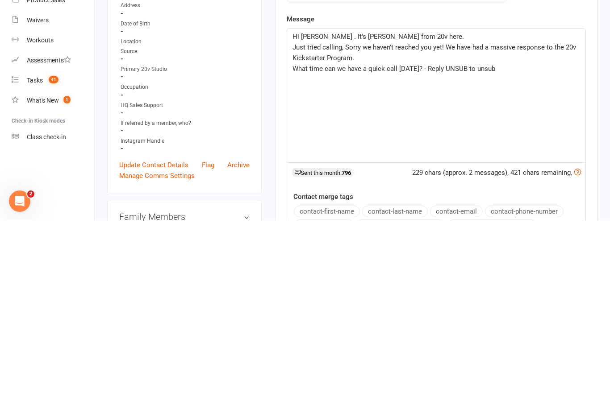
click at [444, 230] on p "Just tried calling, Sorry we haven't reached you yet! We have had a massive res…" at bounding box center [435, 240] width 287 height 21
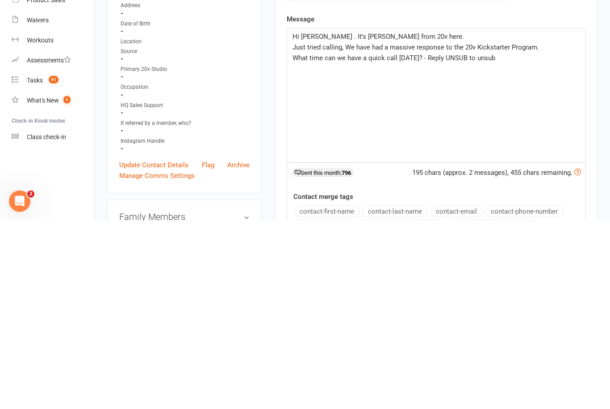
scroll to position [188, 0]
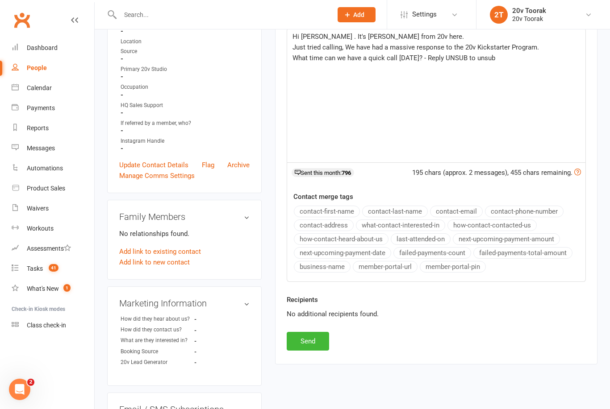
click at [350, 33] on span "Hi [PERSON_NAME] . It's [PERSON_NAME] from 20v here." at bounding box center [377, 37] width 171 height 8
click at [307, 359] on div "Activity Notes Comms Attendance Waivers Tasks Automations Workouts New Message …" at bounding box center [436, 141] width 322 height 447
click at [299, 339] on button "Send" at bounding box center [308, 341] width 42 height 19
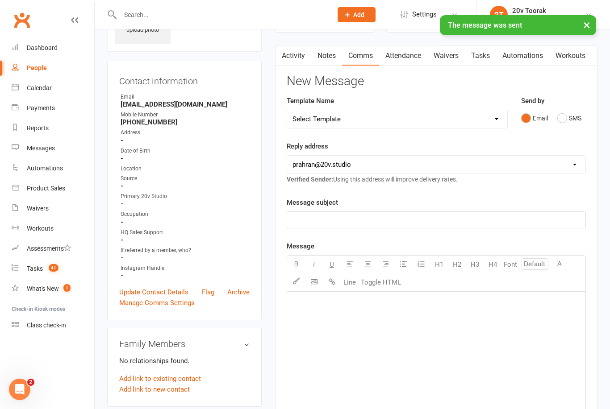
scroll to position [64, 0]
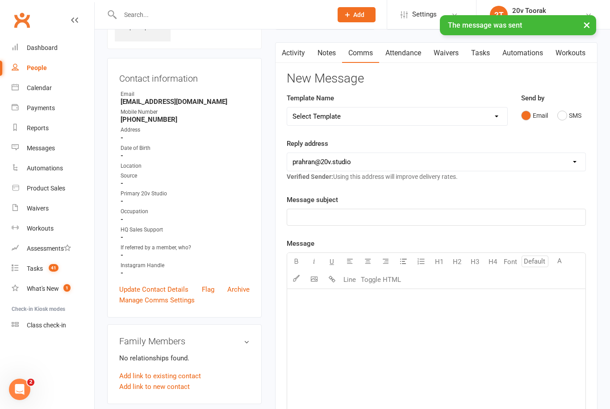
click at [482, 48] on link "Tasks" at bounding box center [480, 53] width 31 height 21
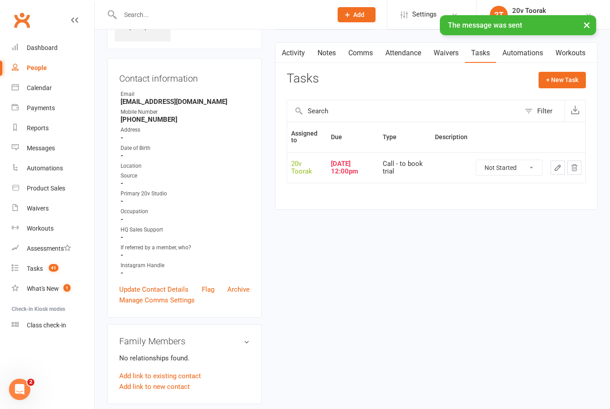
click at [493, 166] on select "Not Started In Progress Waiting Complete" at bounding box center [509, 167] width 66 height 15
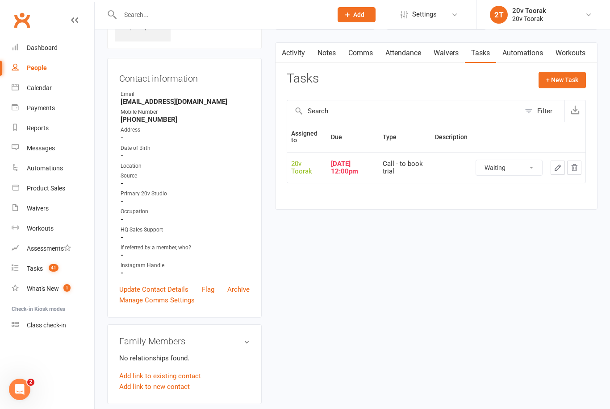
click at [486, 160] on select "Not Started In Progress Waiting Complete" at bounding box center [509, 167] width 66 height 15
select select "waiting"
click at [545, 83] on button "+ New Task" at bounding box center [561, 80] width 47 height 16
select select "45736"
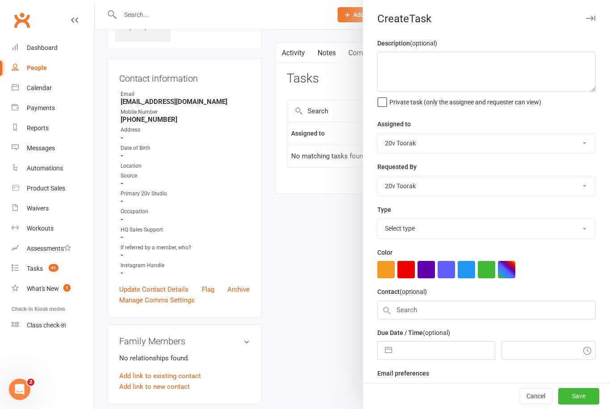
click at [401, 223] on select "Select type" at bounding box center [486, 229] width 217 height 20
click at [403, 234] on select "Call Call - to book trial Confirm session attendance Confirm trial Follow up Me…" at bounding box center [486, 229] width 217 height 20
select select "32301"
click at [402, 347] on input "text" at bounding box center [445, 348] width 98 height 18
select select "7"
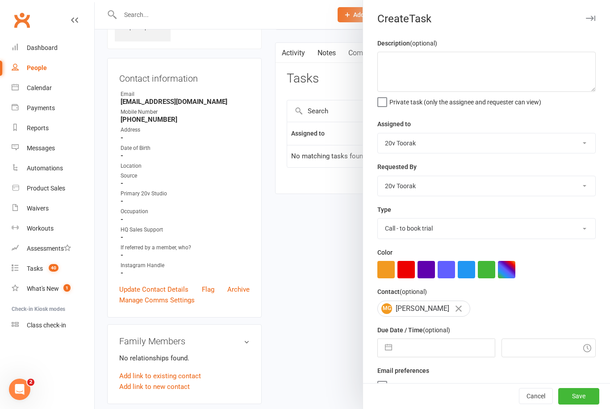
select select "2025"
select select "8"
select select "2025"
select select "9"
select select "2025"
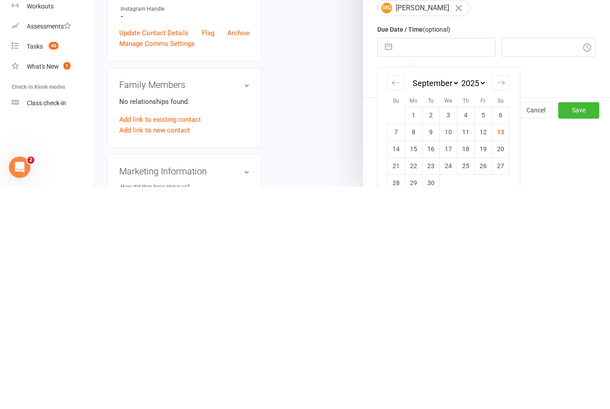
scroll to position [84, 0]
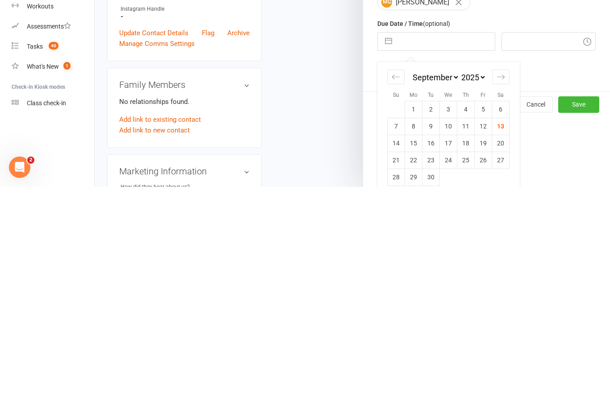
click at [408, 357] on td "15" at bounding box center [413, 365] width 17 height 17
type input "[DATE]"
type input "10:30am"
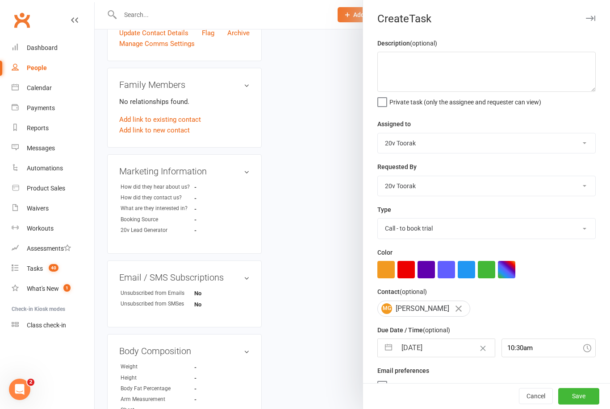
scroll to position [0, 0]
click at [577, 396] on button "Save" at bounding box center [578, 397] width 41 height 16
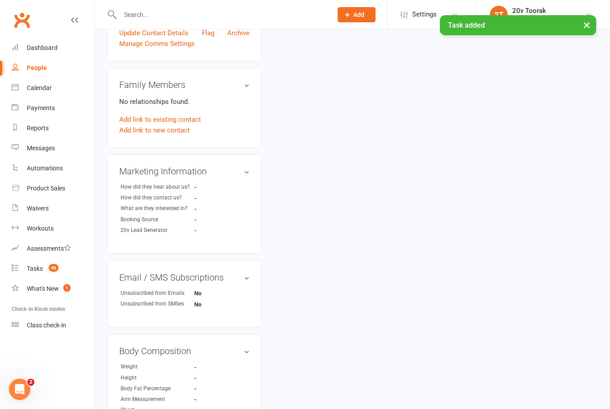
click at [33, 158] on link "Automations" at bounding box center [53, 168] width 83 height 20
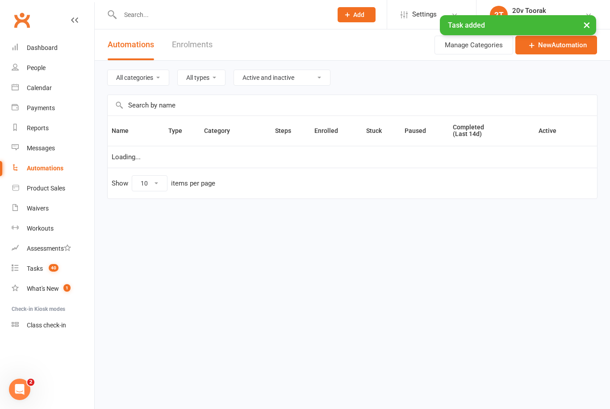
select select "100"
click at [29, 145] on div "Messages" at bounding box center [41, 148] width 28 height 7
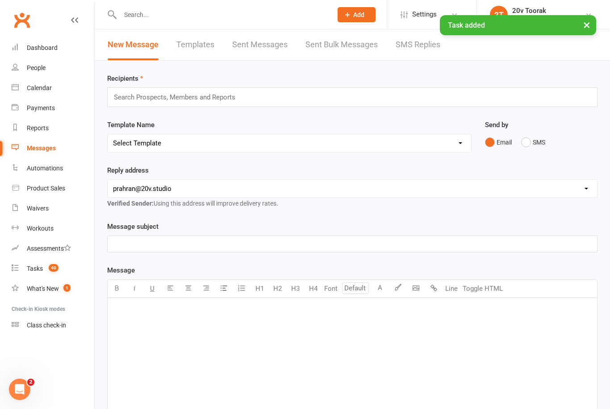
click at [412, 49] on link "SMS Replies" at bounding box center [417, 44] width 45 height 31
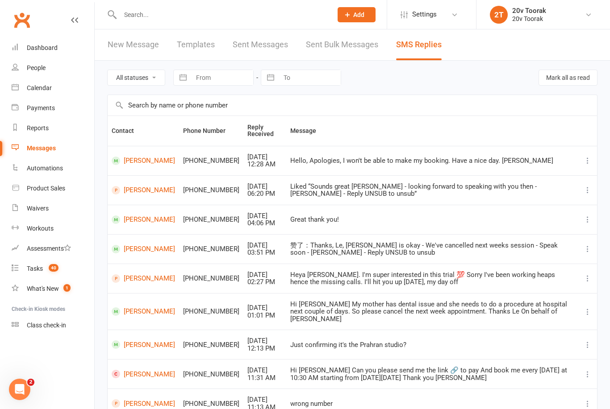
click at [41, 276] on link "Tasks 40" at bounding box center [53, 269] width 83 height 20
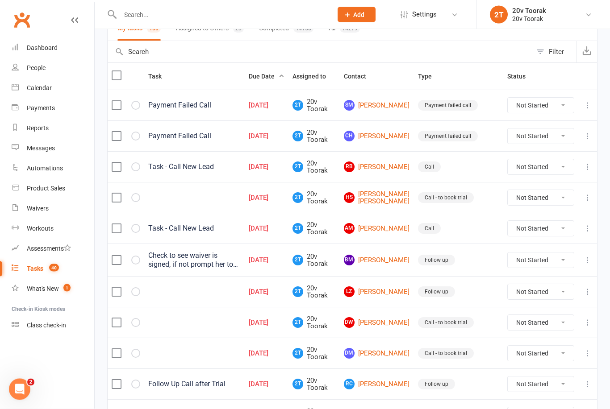
scroll to position [84, 0]
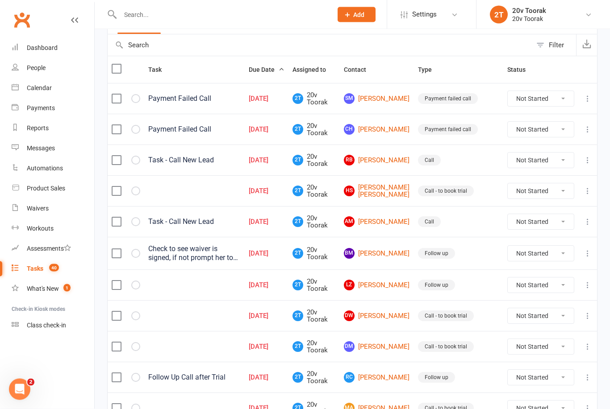
click at [391, 224] on link "AM [PERSON_NAME]" at bounding box center [377, 222] width 66 height 11
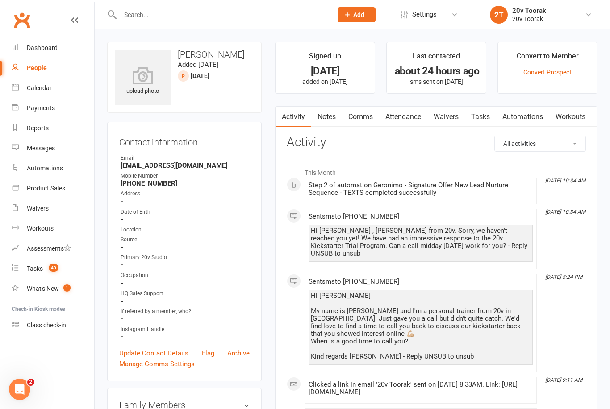
click at [326, 116] on link "Notes" at bounding box center [326, 117] width 31 height 21
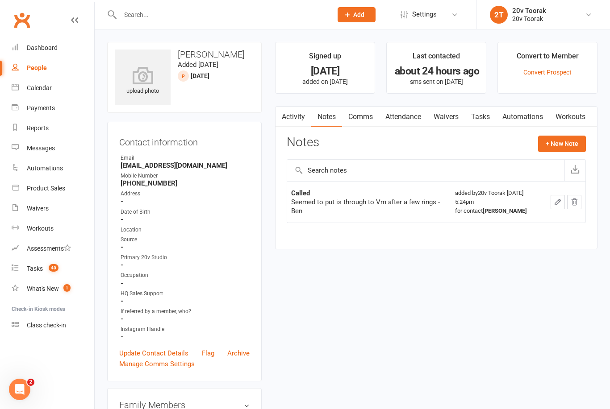
click at [303, 110] on link "Activity" at bounding box center [293, 117] width 36 height 21
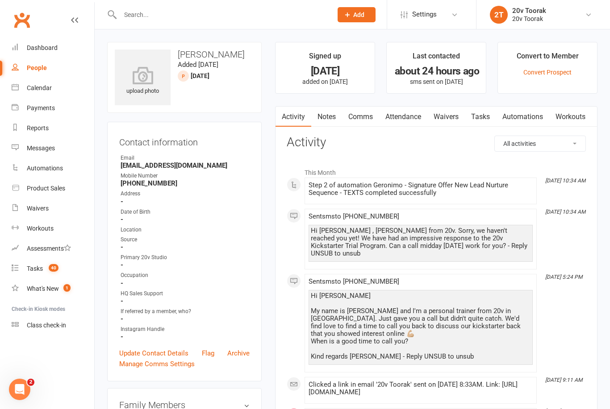
click at [356, 125] on link "Comms" at bounding box center [360, 117] width 37 height 21
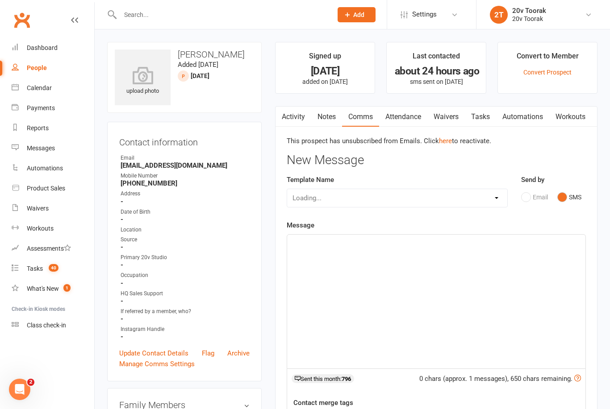
click at [336, 116] on link "Notes" at bounding box center [326, 117] width 31 height 21
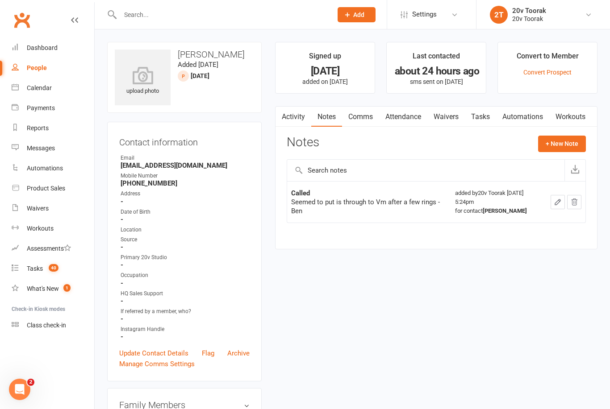
click at [380, 117] on link "Attendance" at bounding box center [403, 117] width 48 height 21
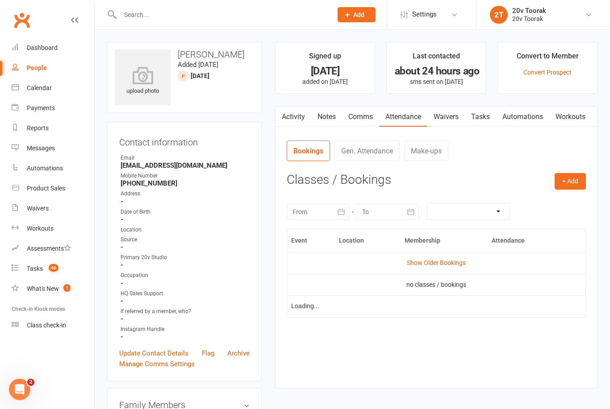
click at [362, 120] on link "Comms" at bounding box center [360, 117] width 37 height 21
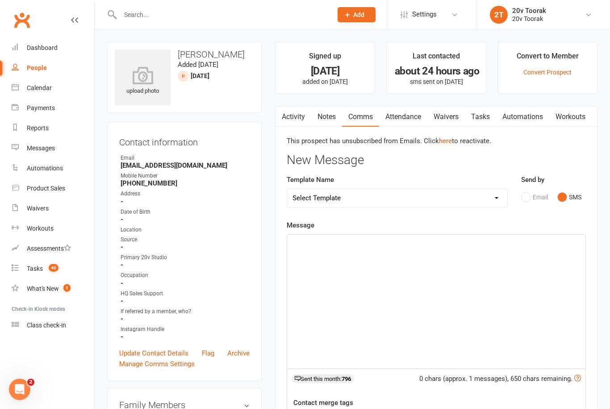
click at [333, 124] on link "Notes" at bounding box center [326, 117] width 31 height 21
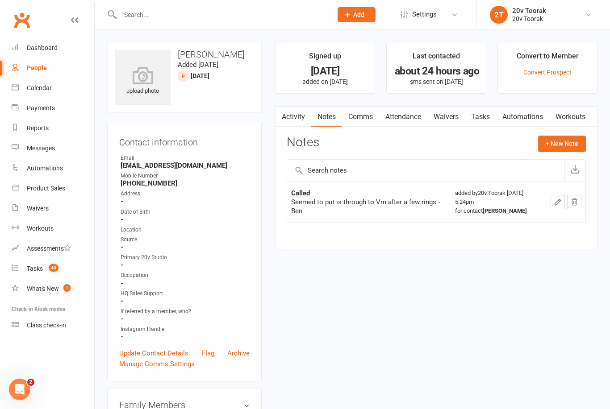
click at [367, 117] on link "Comms" at bounding box center [360, 117] width 37 height 21
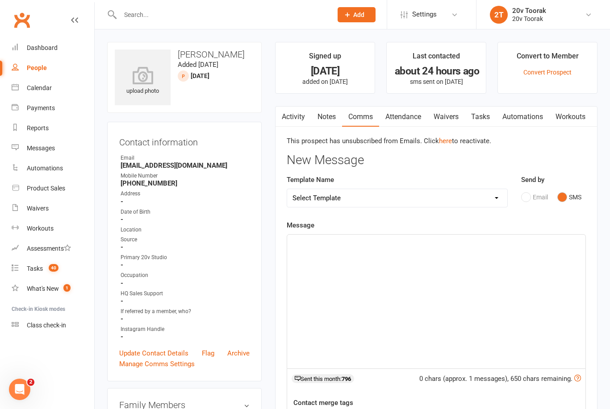
click at [341, 108] on link "Notes" at bounding box center [326, 117] width 31 height 21
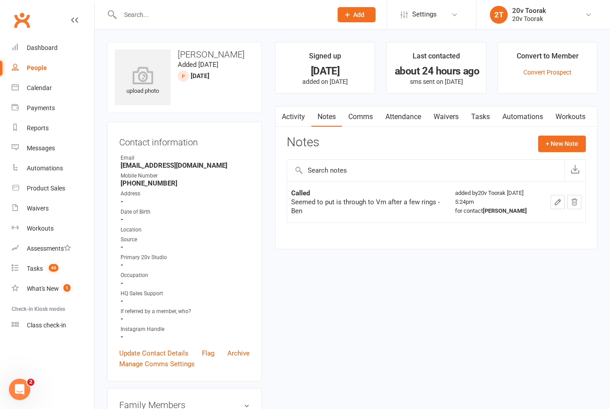
click at [292, 115] on link "Activity" at bounding box center [293, 117] width 36 height 21
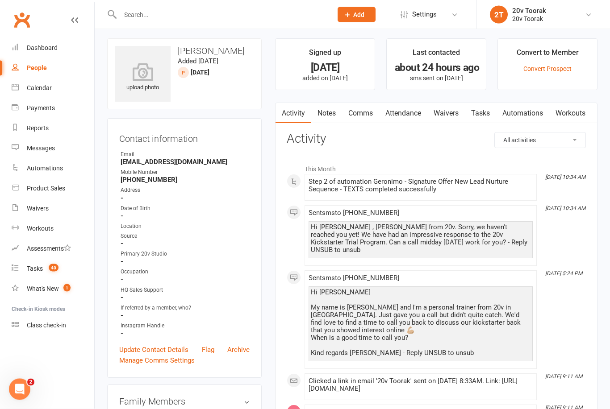
click at [484, 112] on link "Tasks" at bounding box center [480, 114] width 31 height 21
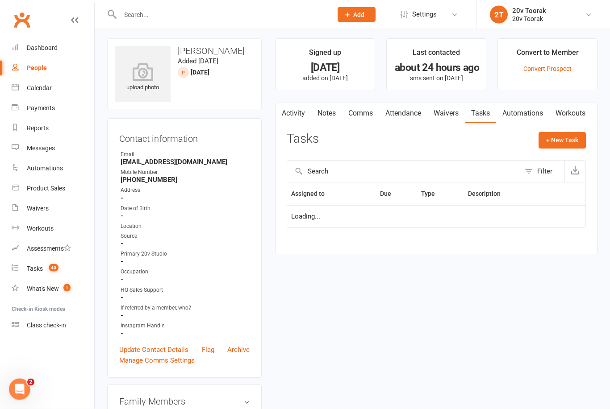
scroll to position [32, 0]
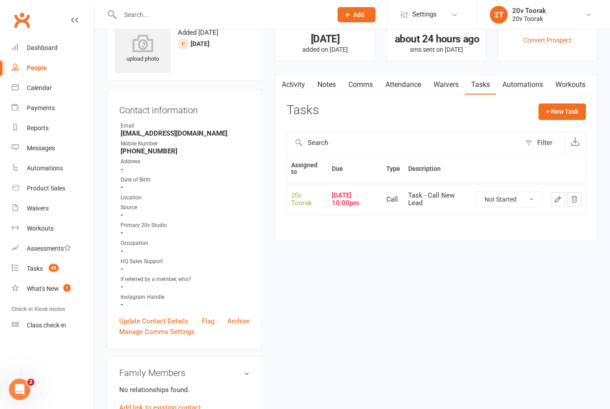
click at [503, 195] on select "Not Started In Progress Waiting Complete" at bounding box center [509, 199] width 66 height 15
select select "unstarted"
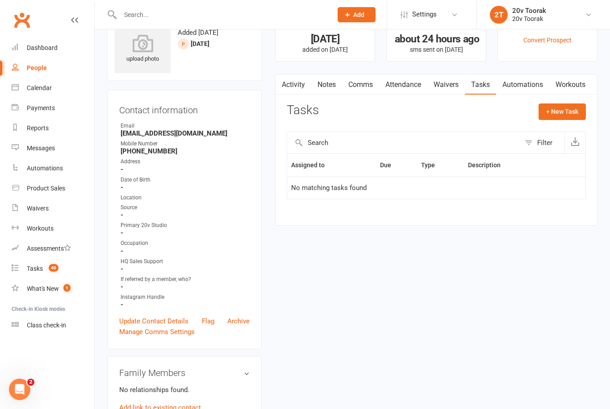
click at [567, 112] on button "+ New Task" at bounding box center [561, 112] width 47 height 16
select select "45736"
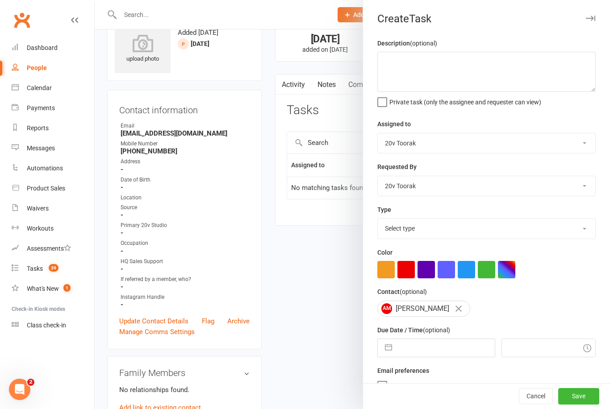
click at [502, 233] on select "Select type Call Call - to book trial Confirm session attendance Confirm trial …" at bounding box center [486, 229] width 217 height 20
select select "32301"
click at [443, 349] on input "text" at bounding box center [445, 348] width 98 height 18
select select "7"
select select "2025"
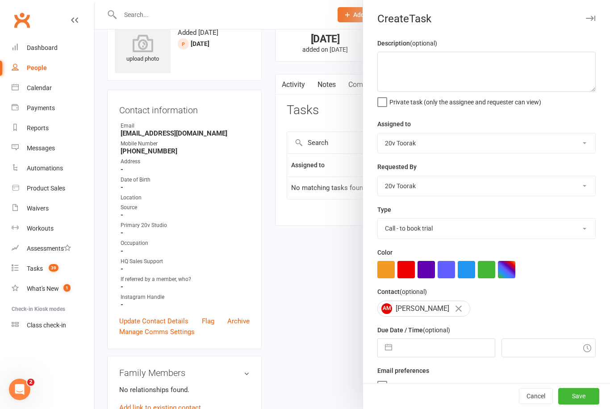
select select "8"
select select "2025"
select select "9"
select select "2025"
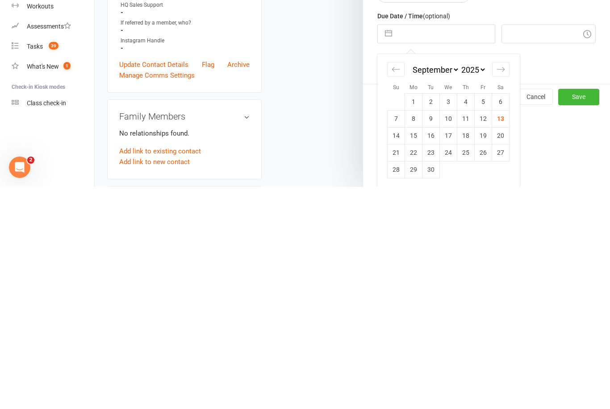
click at [419, 349] on td "15" at bounding box center [413, 357] width 17 height 17
type input "[DATE]"
type input "10:30am"
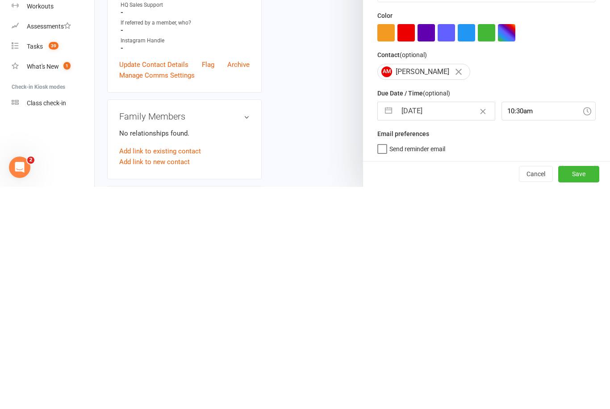
scroll to position [289, 0]
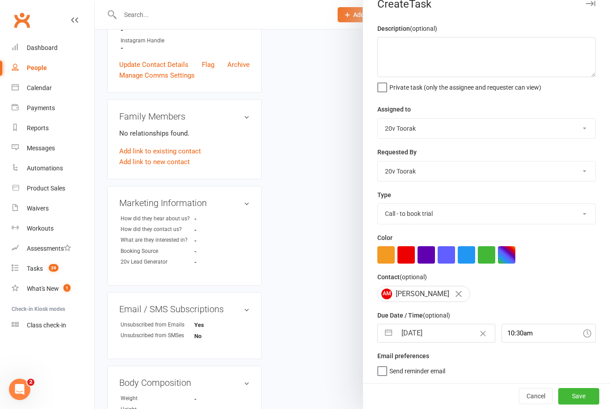
click at [584, 391] on button "Save" at bounding box center [578, 396] width 41 height 16
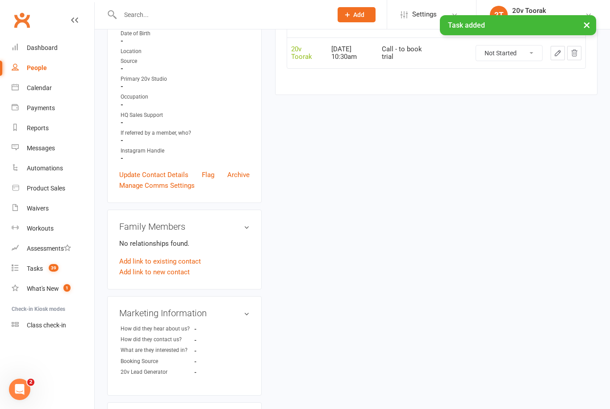
scroll to position [0, 0]
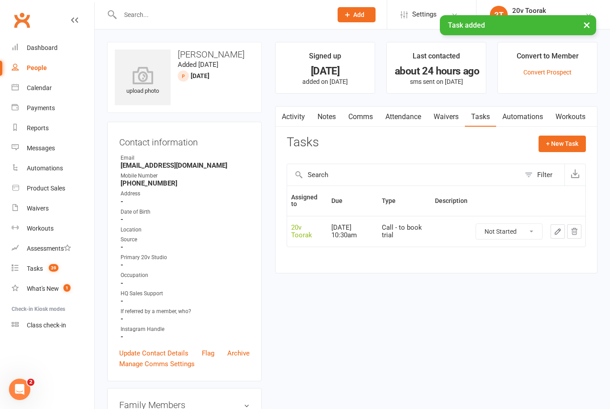
click at [290, 120] on link "Activity" at bounding box center [293, 117] width 36 height 21
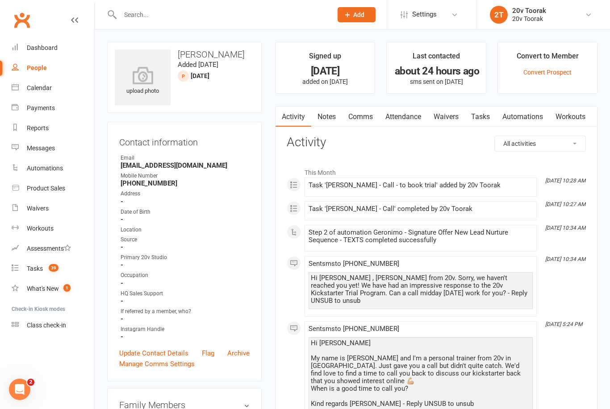
click at [338, 115] on link "Notes" at bounding box center [326, 117] width 31 height 21
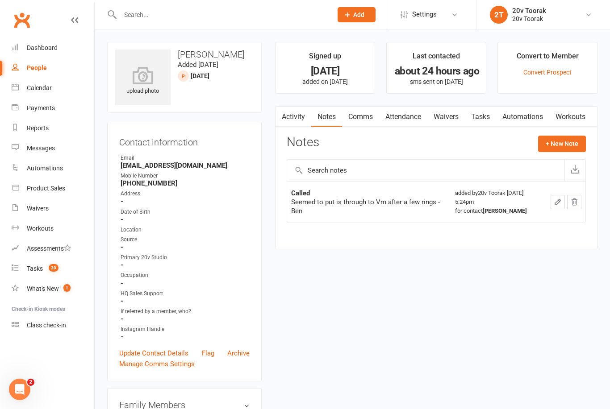
click at [569, 150] on button "+ New Note" at bounding box center [562, 144] width 48 height 16
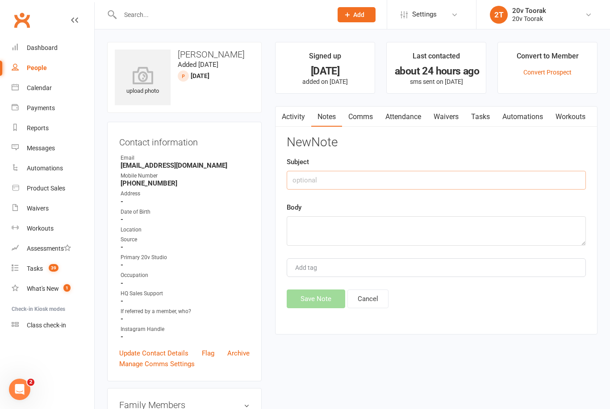
click at [559, 173] on input "text" at bounding box center [436, 180] width 299 height 19
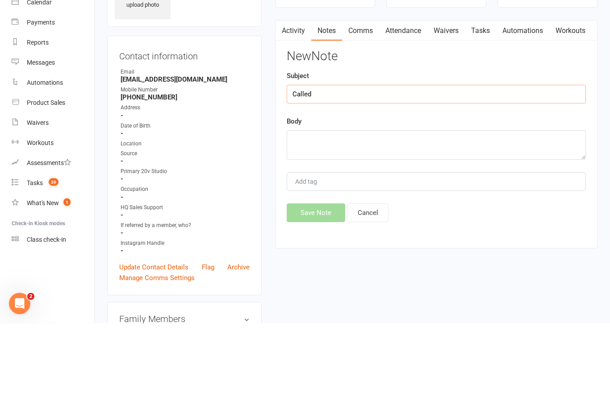
type input "Called"
click at [465, 216] on textarea at bounding box center [436, 230] width 299 height 29
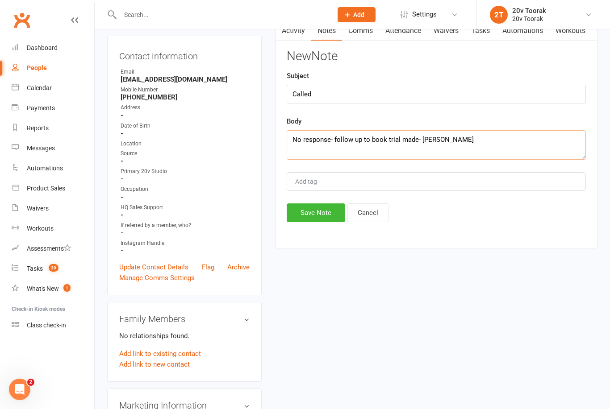
type textarea "No response- follow up to book trial made- [PERSON_NAME]"
click at [309, 213] on button "Save Note" at bounding box center [316, 213] width 58 height 19
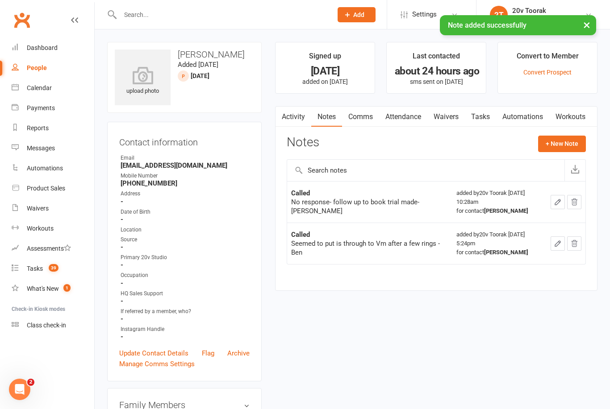
click at [298, 121] on link "Activity" at bounding box center [293, 117] width 36 height 21
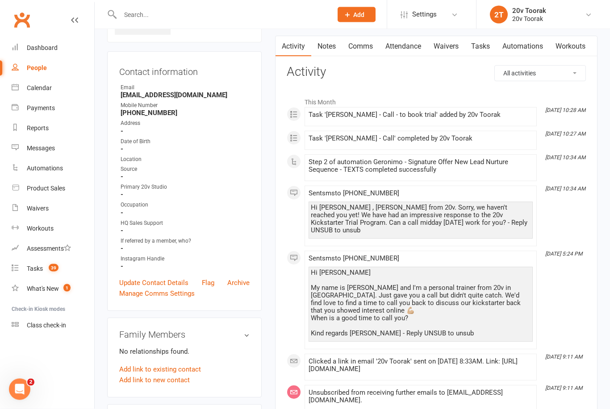
scroll to position [72, 0]
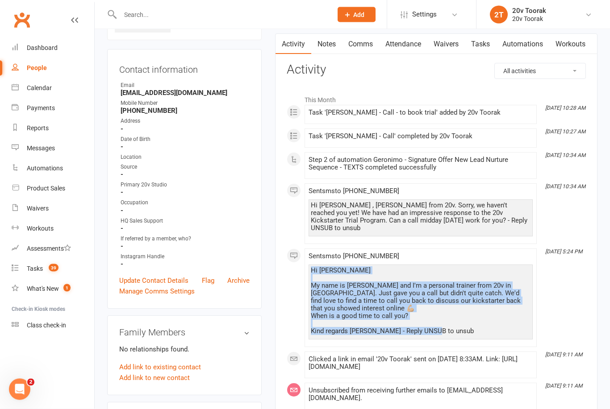
copy div "Hi [PERSON_NAME] My name is [PERSON_NAME] and I'm a personal trainer from 20v i…"
click at [361, 41] on link "Comms" at bounding box center [360, 44] width 37 height 21
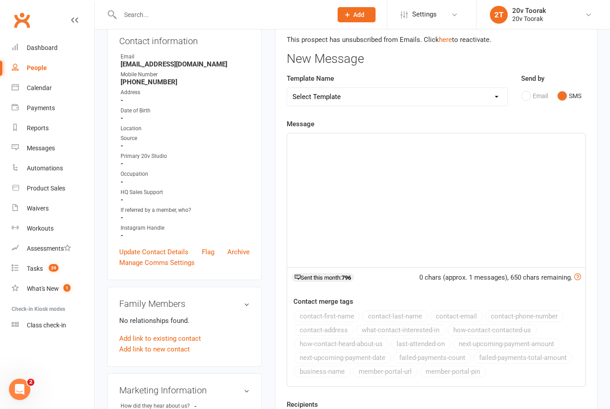
click at [519, 189] on div "﻿" at bounding box center [436, 200] width 298 height 134
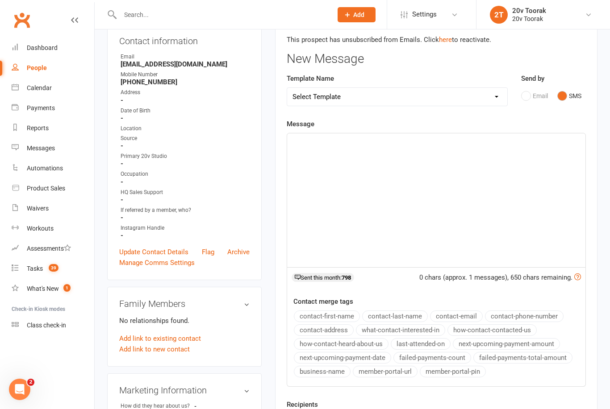
scroll to position [101, 0]
click at [386, 158] on div "﻿" at bounding box center [436, 201] width 298 height 134
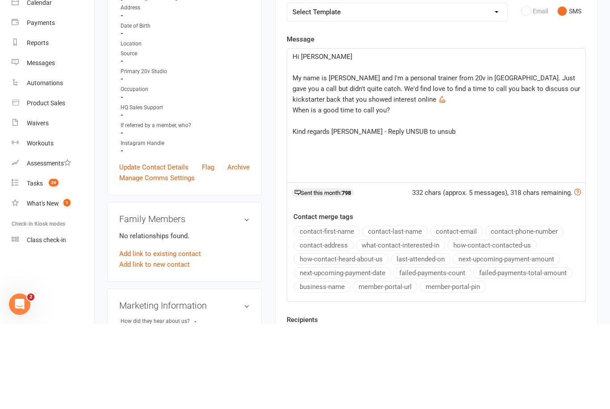
click at [342, 159] on span "My name is [PERSON_NAME] and I'm a personal trainer from 20v in [GEOGRAPHIC_DAT…" at bounding box center [436, 173] width 289 height 29
click at [480, 159] on span "My name is [PERSON_NAME] and I'm a personal trainer from 20v in [GEOGRAPHIC_DAT…" at bounding box center [436, 173] width 289 height 29
click at [523, 159] on span "My name is [PERSON_NAME] and I'm a personal trainer from 20v in [GEOGRAPHIC_DAT…" at bounding box center [436, 173] width 289 height 29
click at [476, 159] on span "My name is [PERSON_NAME] and I'm a personal trainer from 20v in [GEOGRAPHIC_DAT…" at bounding box center [436, 173] width 289 height 29
click at [539, 159] on span "My name is [PERSON_NAME] and I'm a personal trainer from 20v in [GEOGRAPHIC_DAT…" at bounding box center [436, 173] width 289 height 29
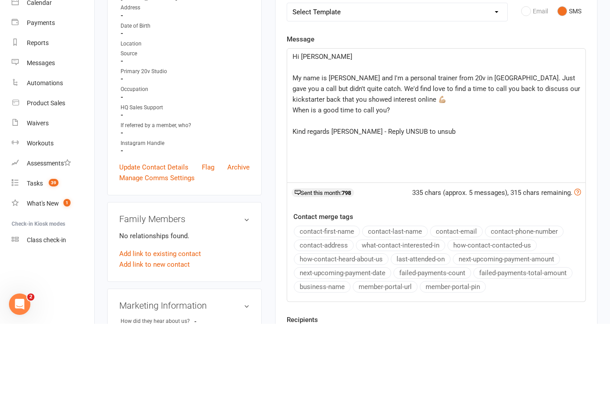
click at [479, 159] on span "My name is [PERSON_NAME] and I'm a personal trainer from 20v in [GEOGRAPHIC_DAT…" at bounding box center [436, 173] width 289 height 29
click at [529, 158] on p "My name is [PERSON_NAME] and I'm a personal trainer from 20v in [GEOGRAPHIC_DAT…" at bounding box center [435, 174] width 287 height 32
click at [486, 159] on span "My name is [PERSON_NAME] and I'm a personal trainer from 20v in [GEOGRAPHIC_DAT…" at bounding box center [436, 173] width 289 height 29
click at [413, 170] on span "Just gave you a call but didn't quite catch. We'd find love to find a time to c…" at bounding box center [425, 179] width 267 height 19
click at [410, 170] on span "Just gave you a call to We'd find love to find a time to call you back to discu…" at bounding box center [432, 179] width 280 height 19
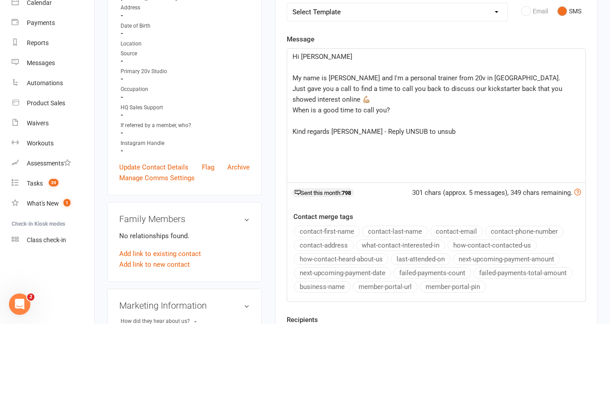
click at [441, 170] on span "Just gave you a call to find a time to call you back to discuss our kickstarter…" at bounding box center [427, 179] width 271 height 19
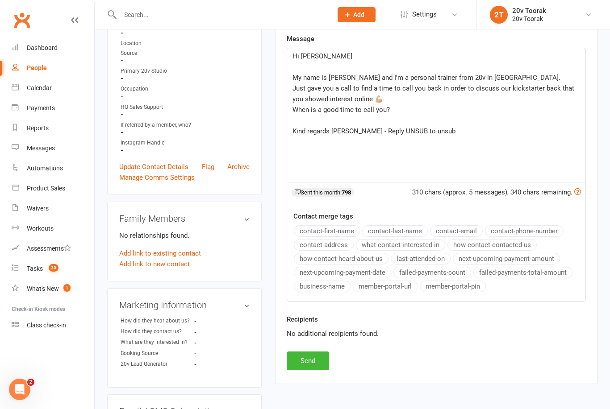
scroll to position [169, 0]
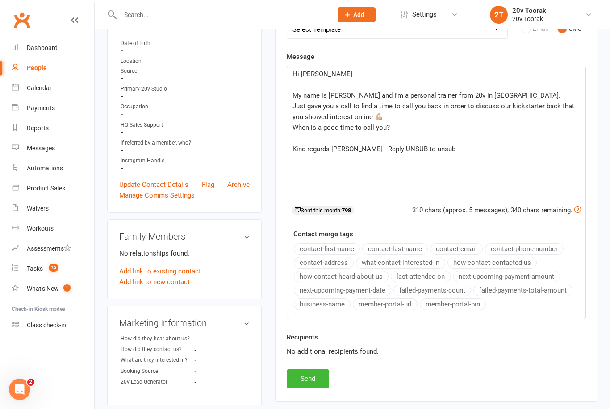
click at [338, 139] on p "﻿" at bounding box center [435, 138] width 287 height 11
click at [349, 149] on span "Kind regards [PERSON_NAME] - Reply UNSUB to unsub" at bounding box center [373, 149] width 163 height 8
click at [590, 108] on div "Activity Notes Comms Attendance Waivers Tasks Automations Workouts Attendance N…" at bounding box center [436, 170] width 322 height 465
click at [307, 375] on button "Send" at bounding box center [308, 379] width 42 height 19
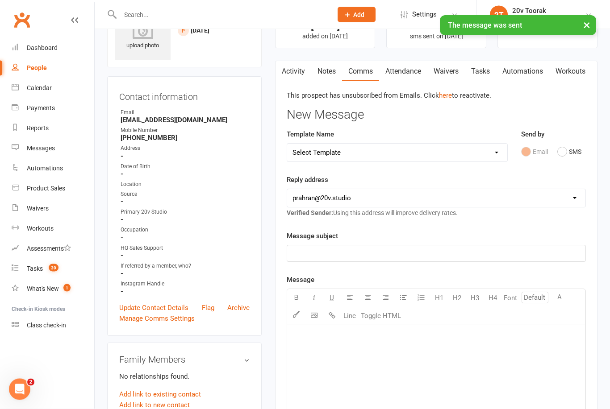
scroll to position [0, 0]
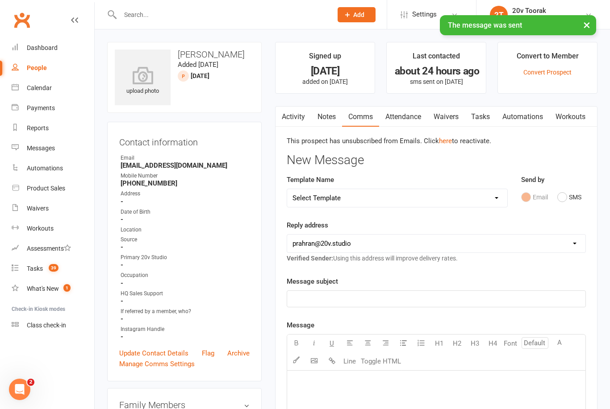
click at [490, 114] on link "Tasks" at bounding box center [480, 117] width 31 height 21
